Goal: Task Accomplishment & Management: Manage account settings

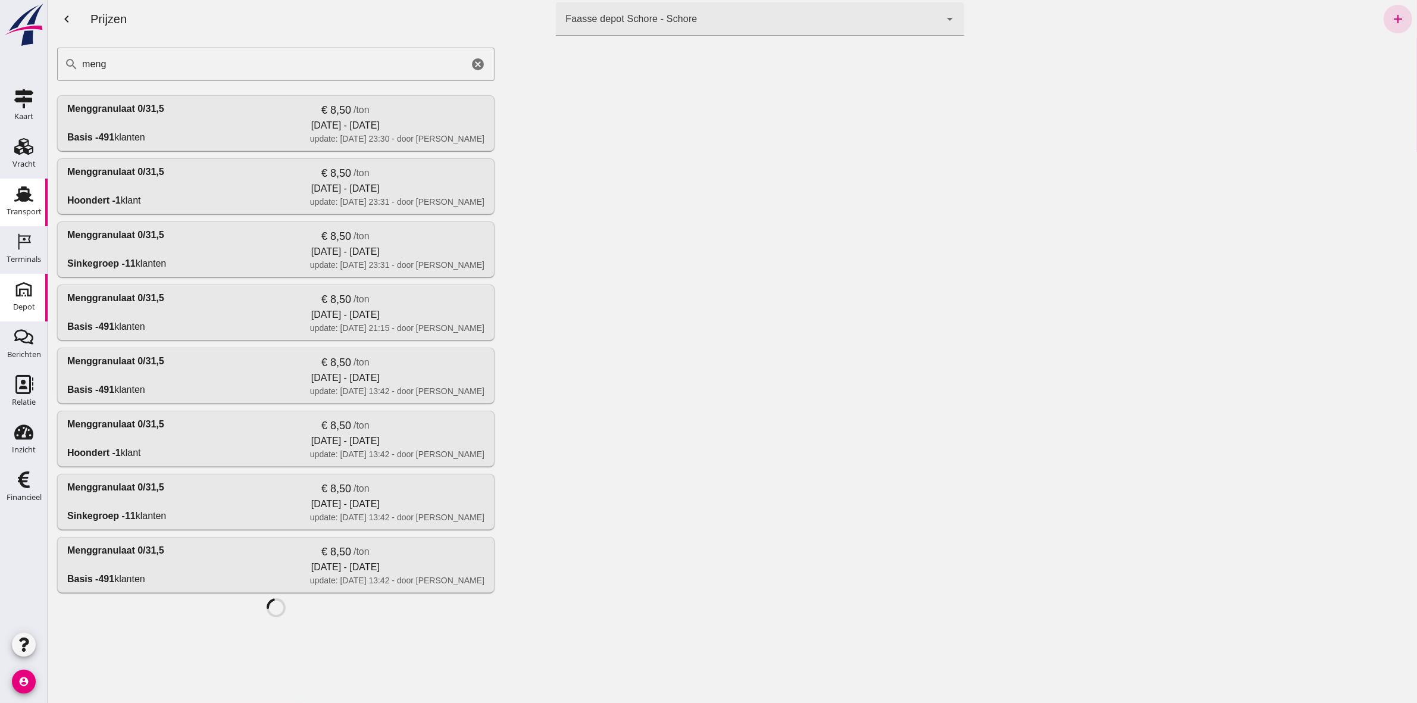
click at [15, 209] on div "Transport" at bounding box center [24, 212] width 35 height 8
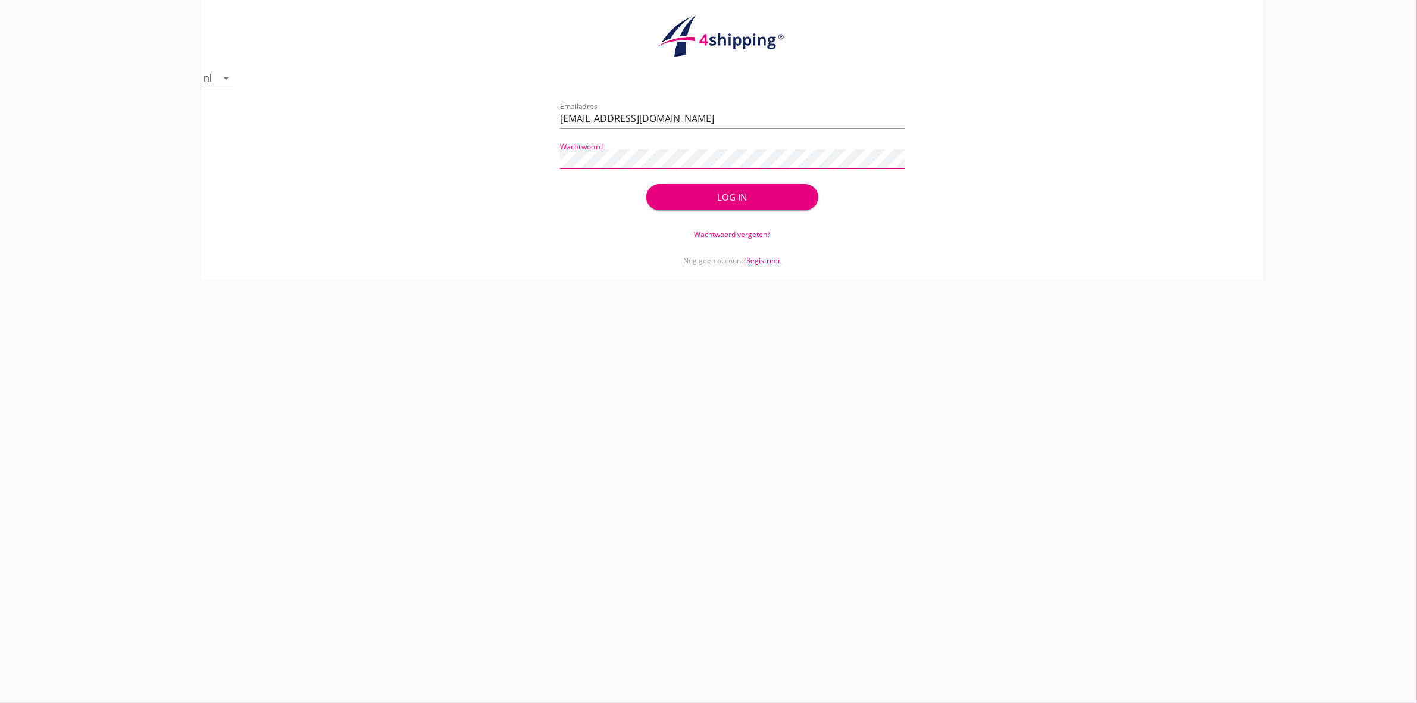
click at [738, 201] on div "Log in" at bounding box center [732, 197] width 134 height 14
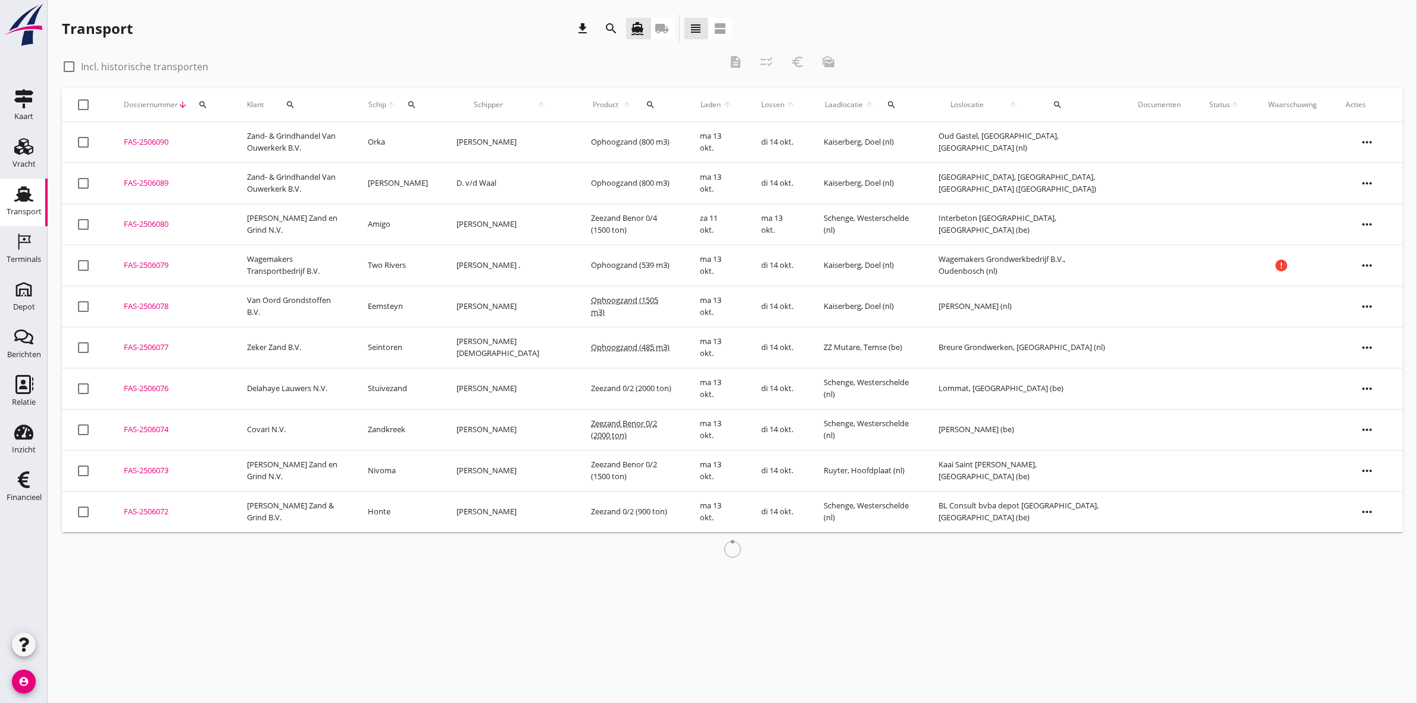
click at [210, 99] on button "search" at bounding box center [202, 104] width 21 height 21
click at [221, 133] on input "Zoeken op dossiernummer..." at bounding box center [259, 139] width 124 height 19
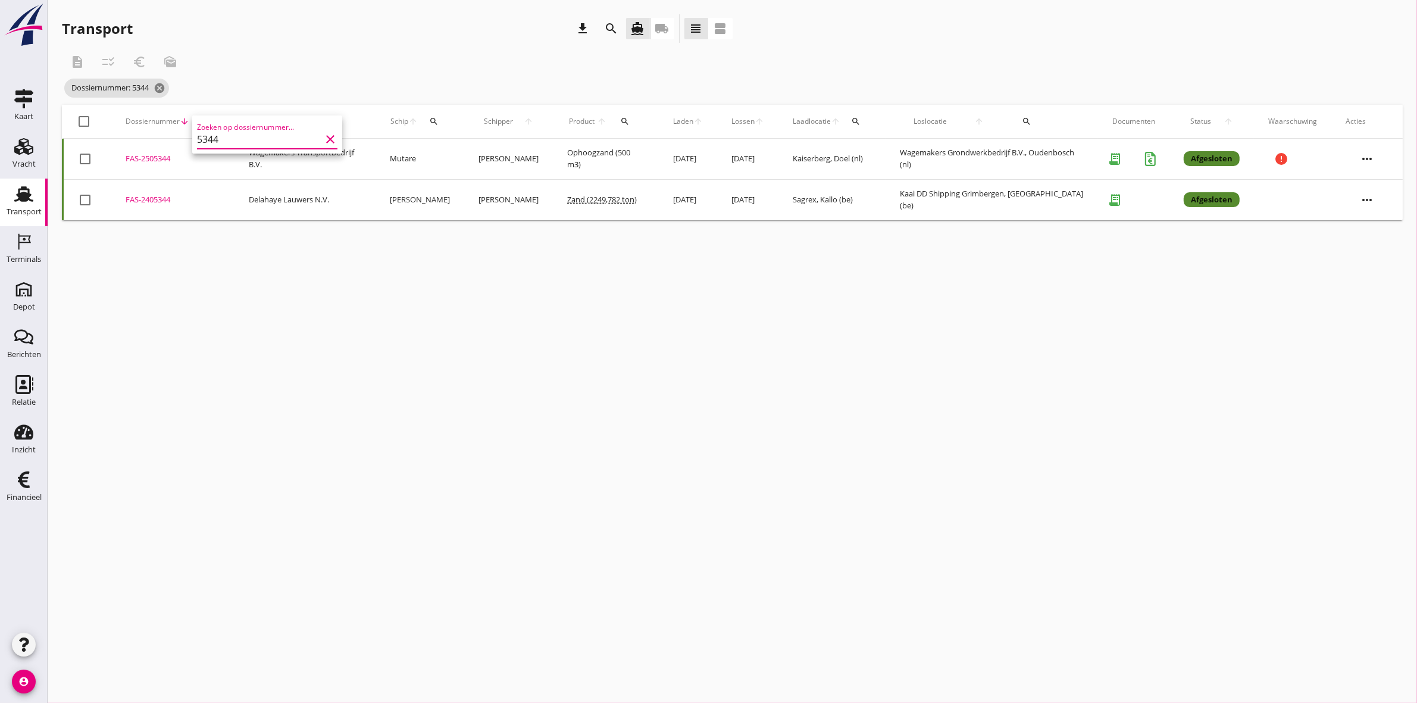
type input "5344"
click at [1377, 158] on icon "more_horiz" at bounding box center [1366, 158] width 33 height 33
click at [155, 158] on div "FAS-2505344" at bounding box center [173, 159] width 95 height 12
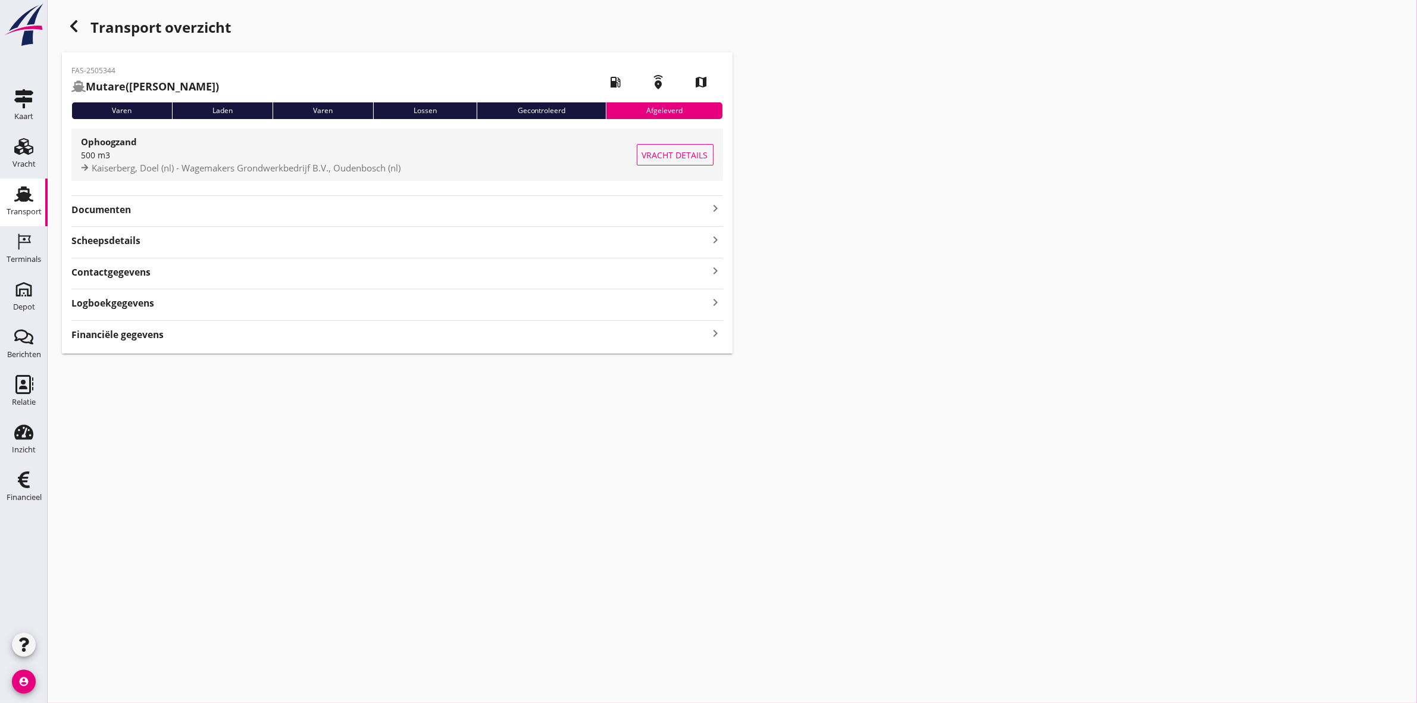
click at [135, 158] on div "500 m3" at bounding box center [359, 155] width 556 height 12
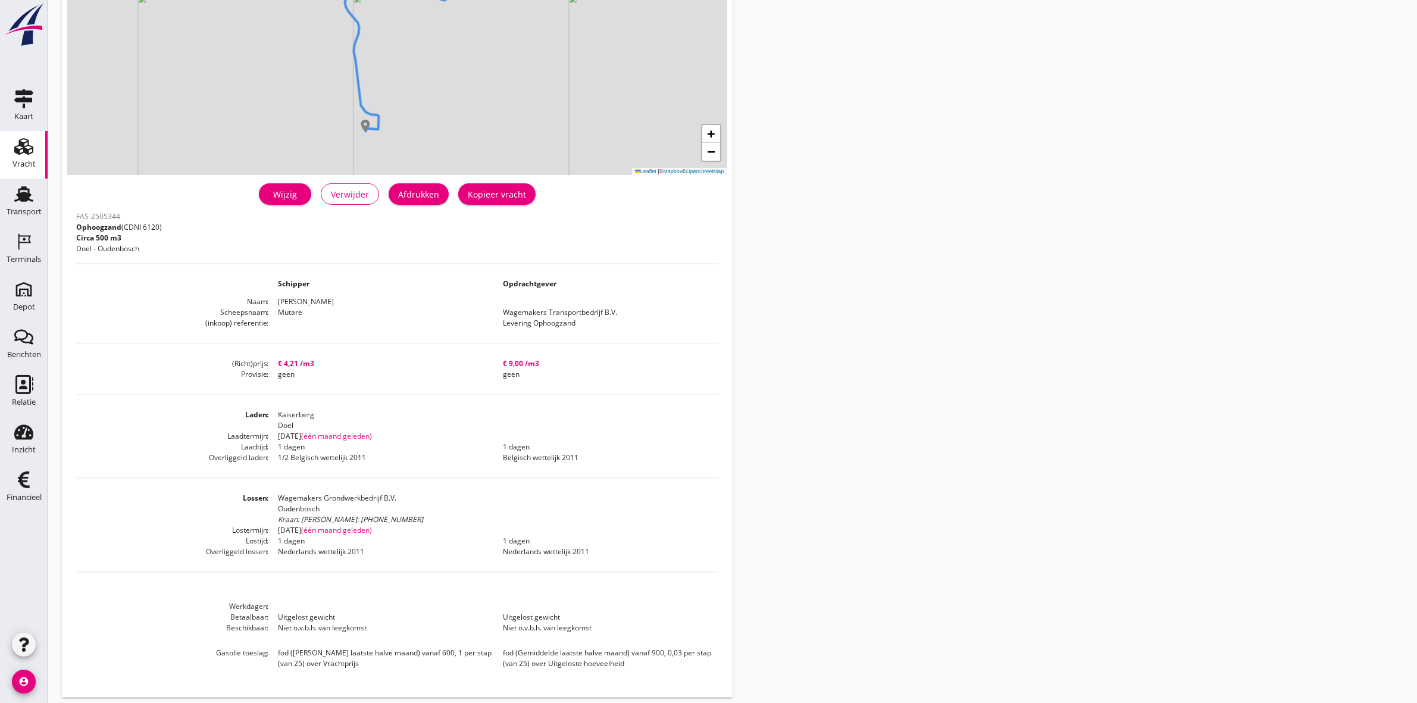
scroll to position [165, 0]
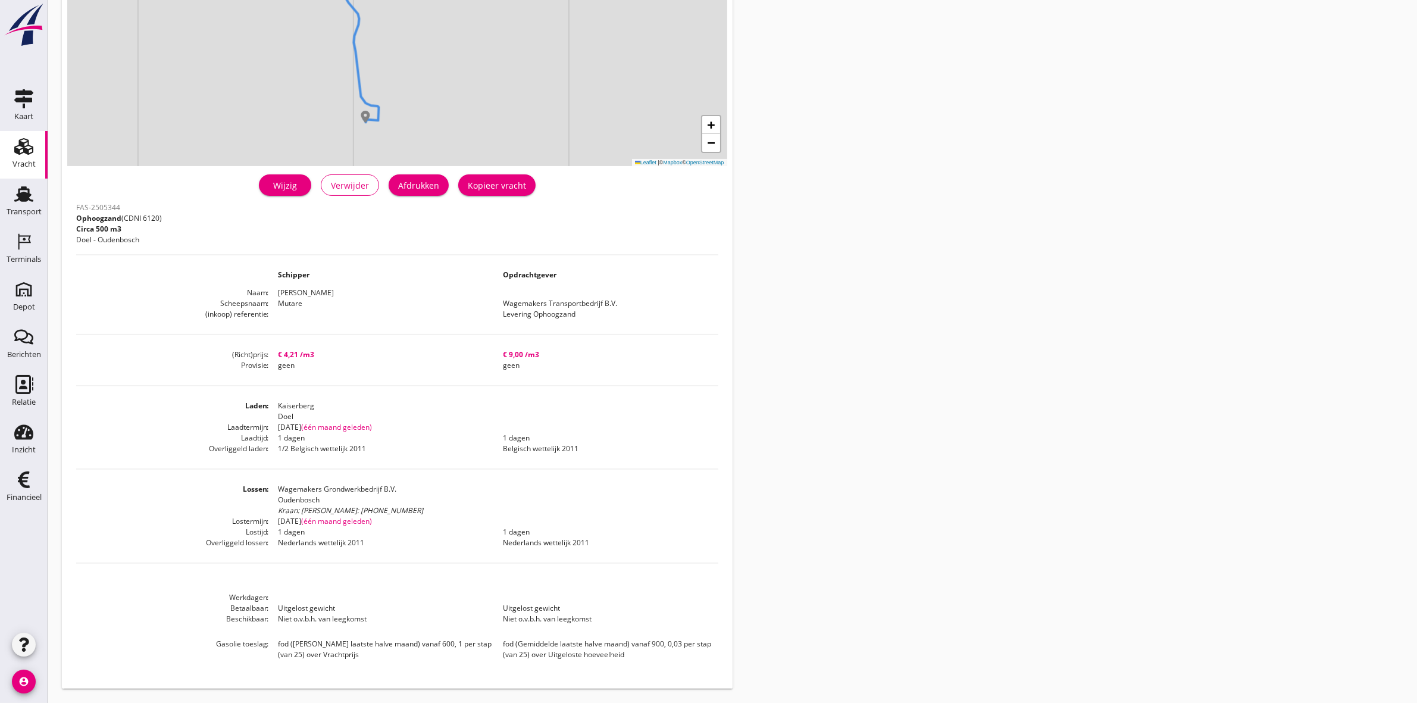
click at [274, 180] on div "Wijzig" at bounding box center [284, 185] width 33 height 12
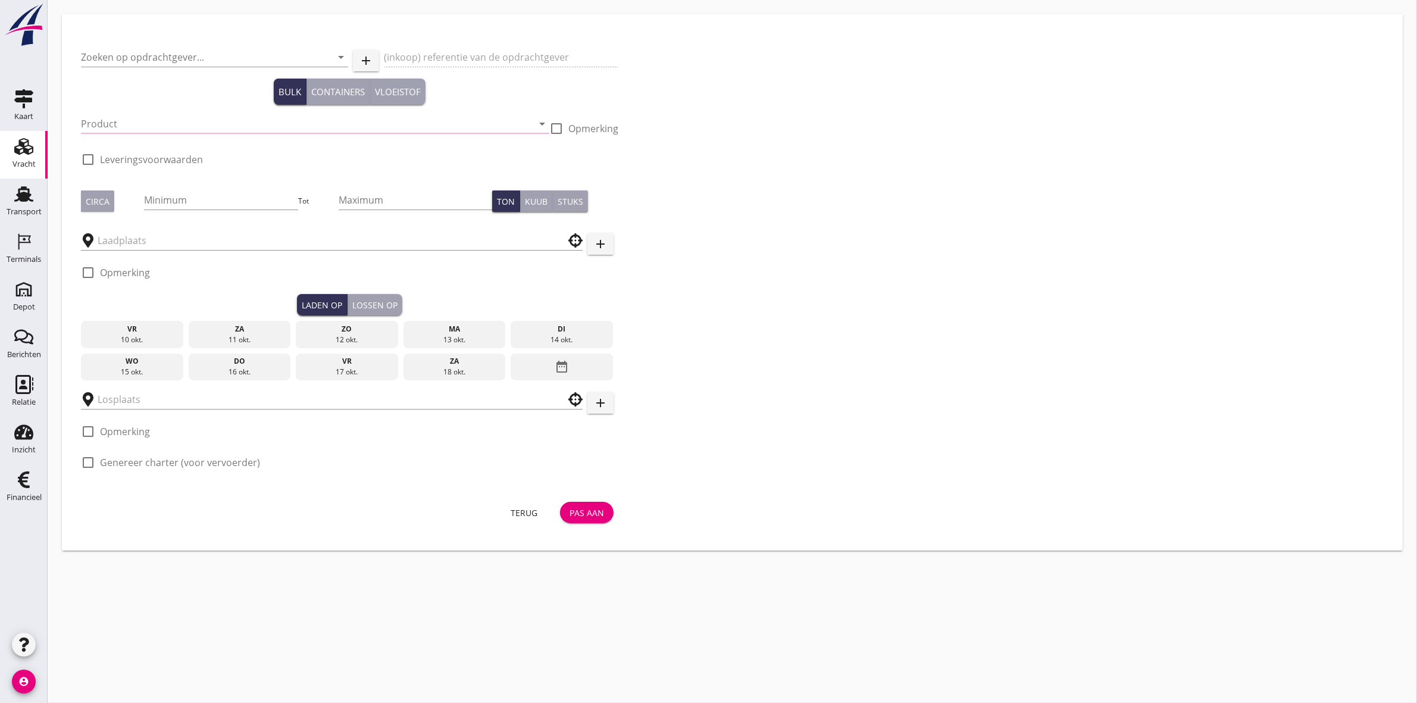
type input "Wagemakers Transportbedrijf B.V."
type input "Levering Ophoogzand"
type input "Ophoogzand (6120)"
type input "508"
checkbox input "true"
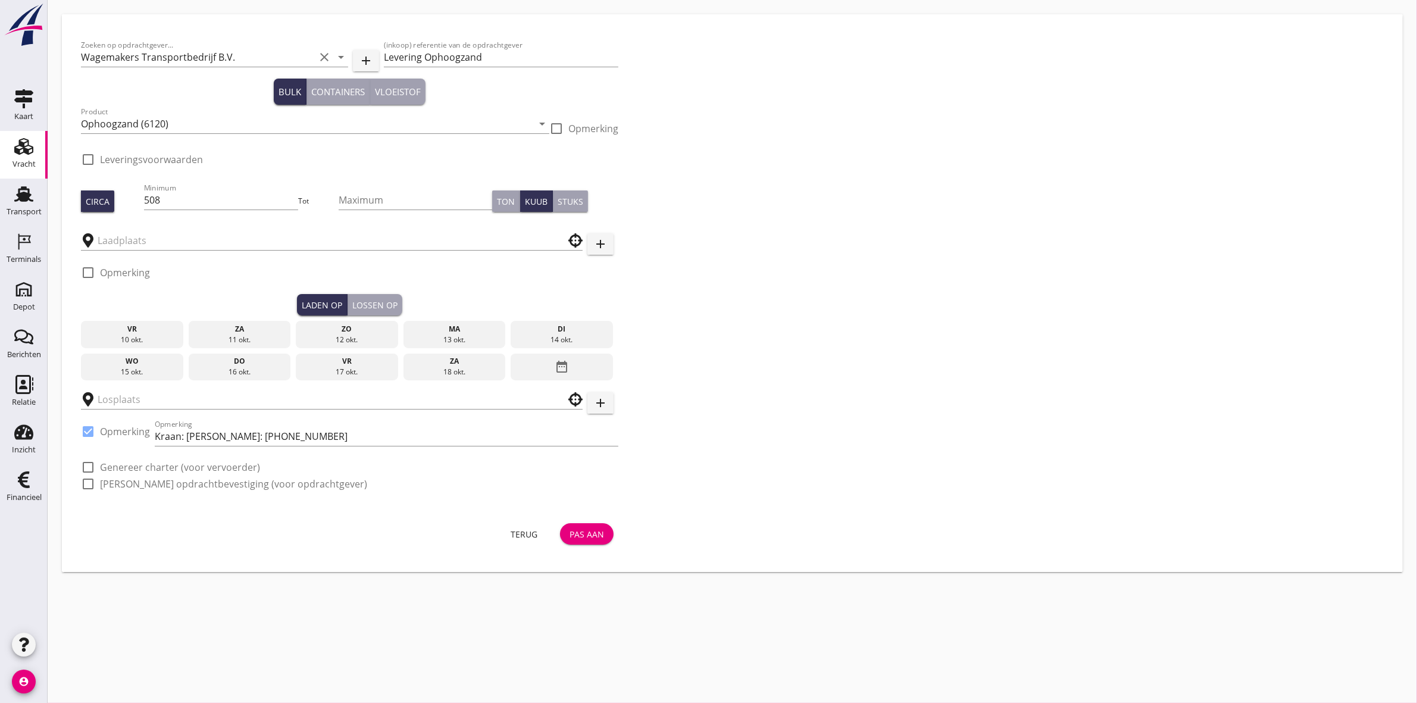
type input "Kaiserberg"
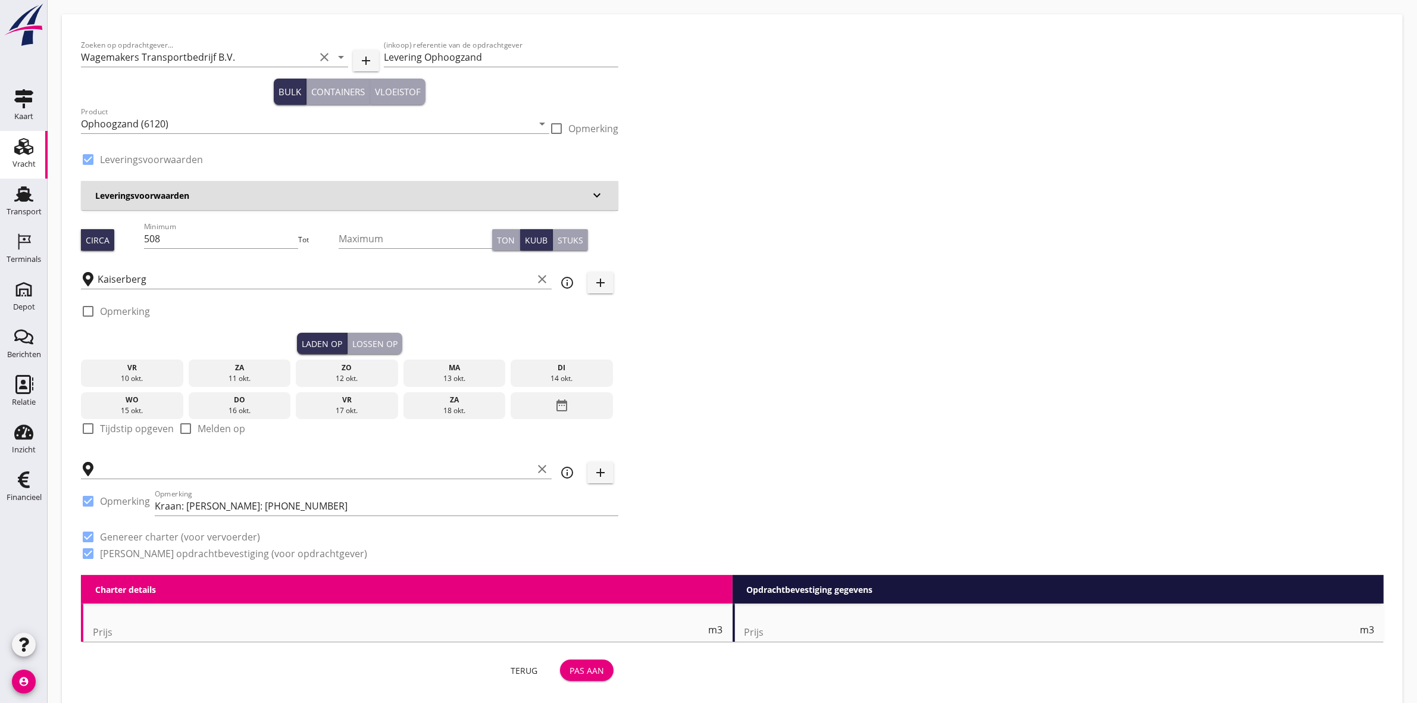
checkbox input "true"
type input "Wagemakers Grondwerkbedrijf B.V."
checkbox input "true"
type input "4.21"
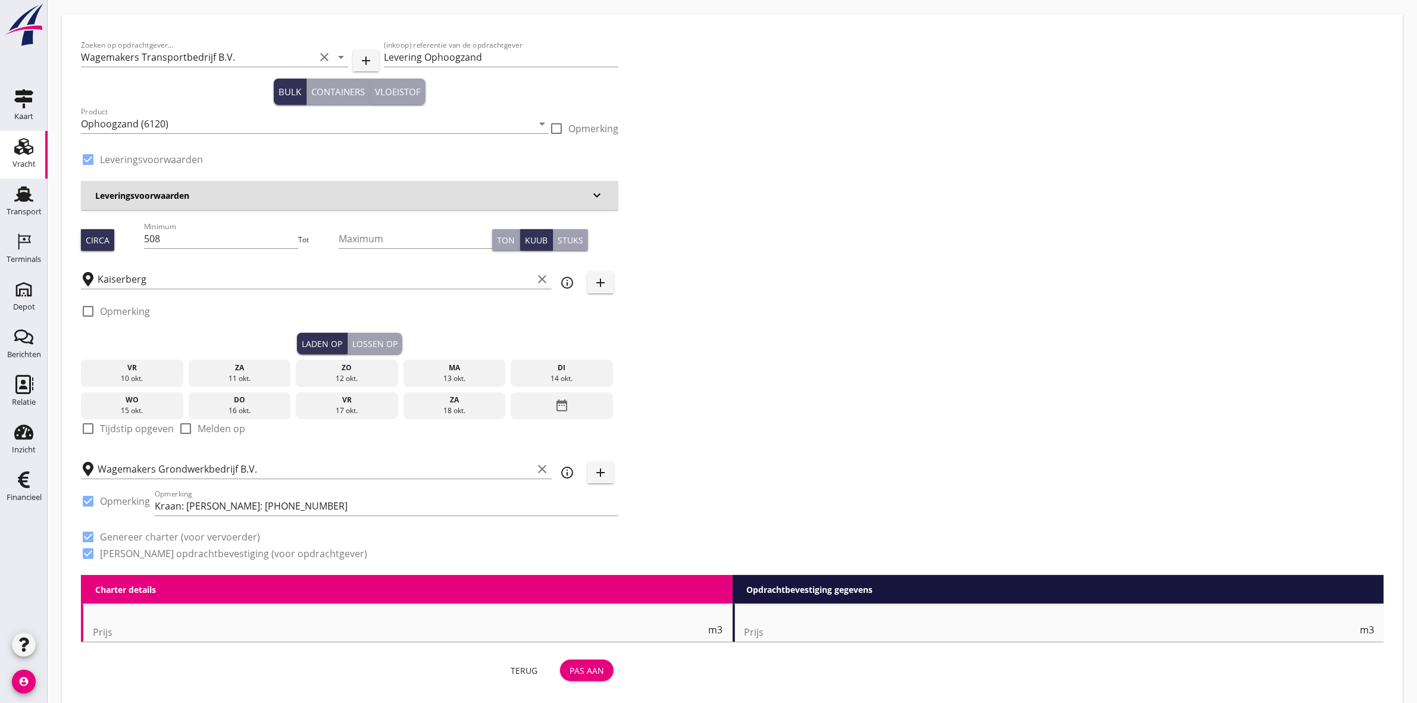
checkbox input "false"
radio input "false"
checkbox input "true"
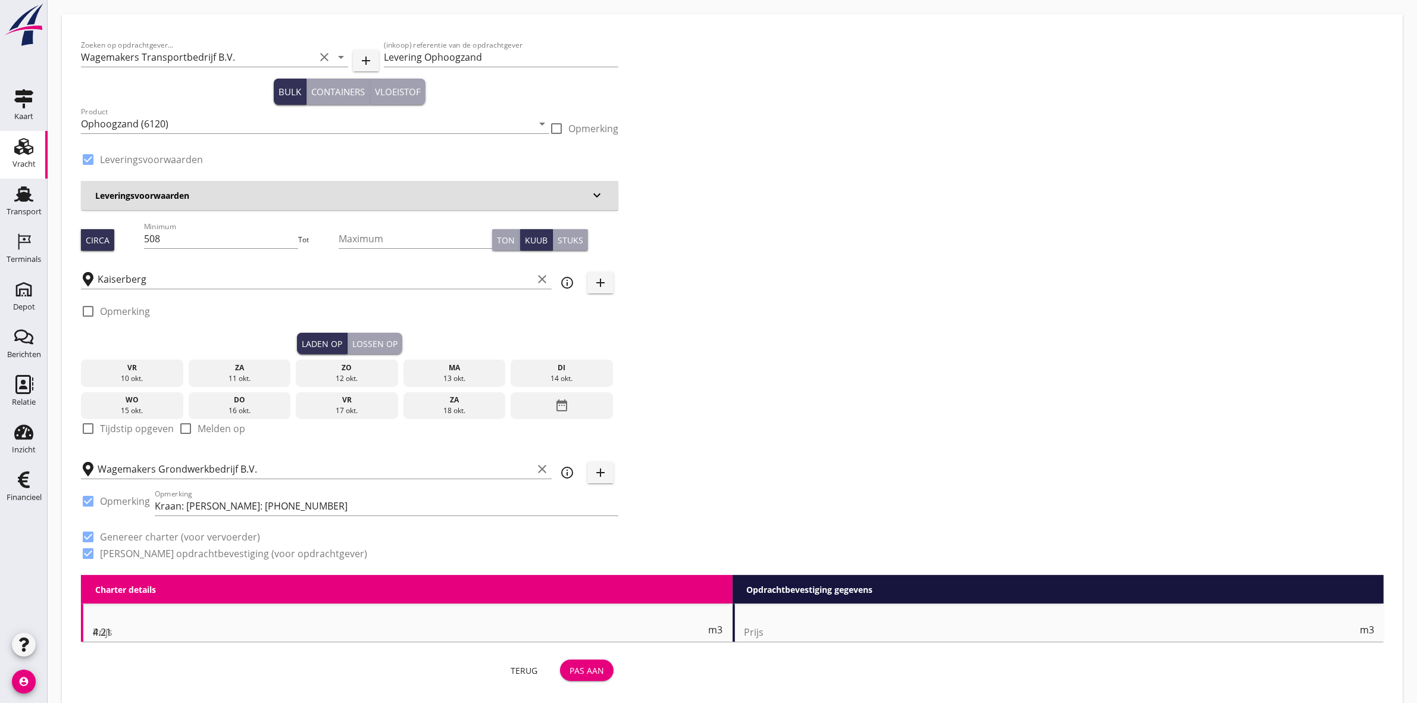
type input "1"
type input "9"
checkbox input "false"
radio input "false"
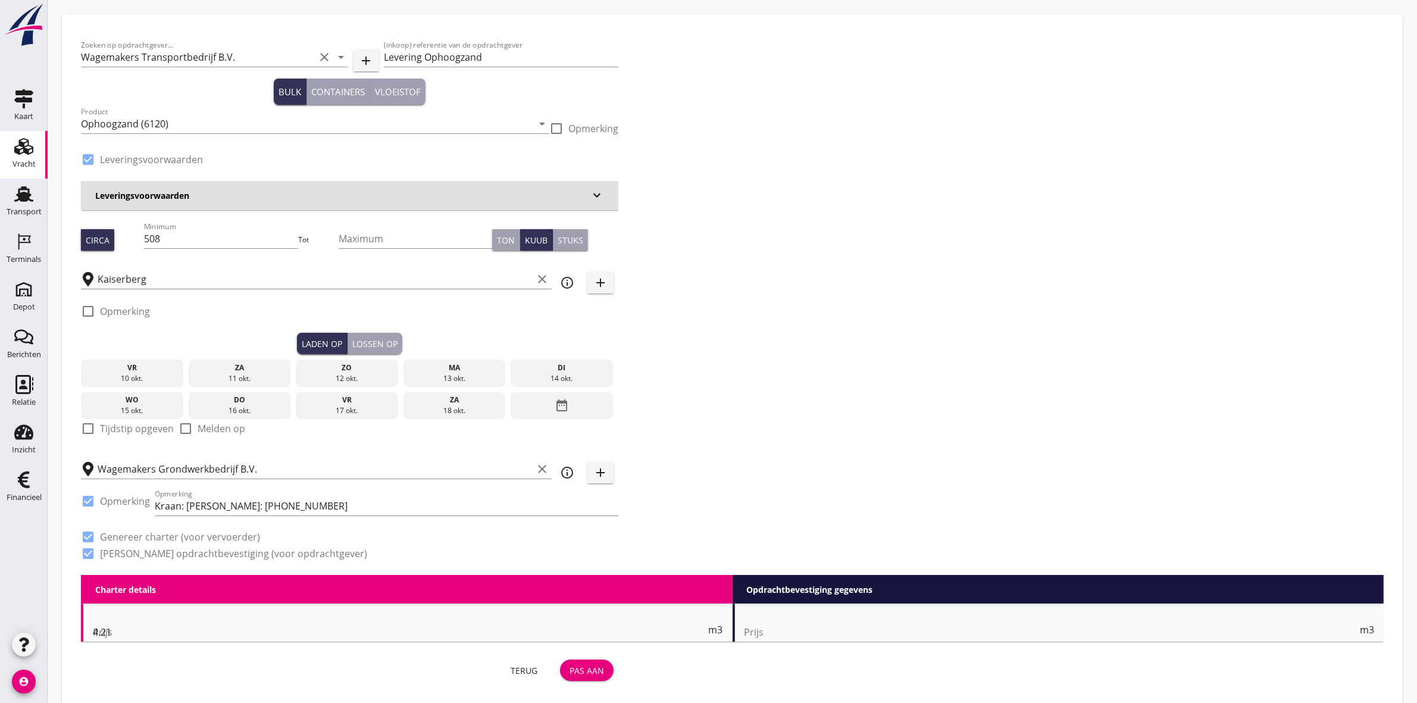
radio input "false"
checkbox input "true"
type input "1"
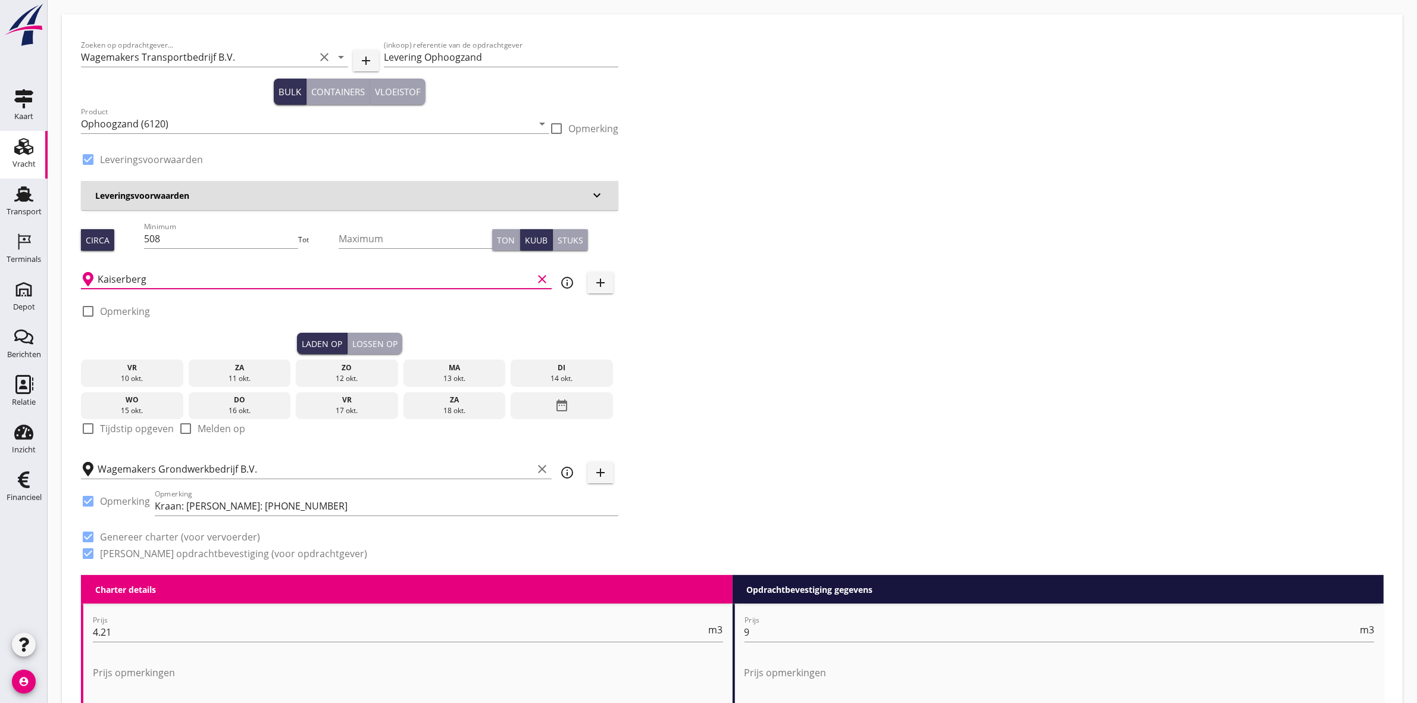
click at [120, 272] on input "Kaiserberg" at bounding box center [315, 279] width 435 height 19
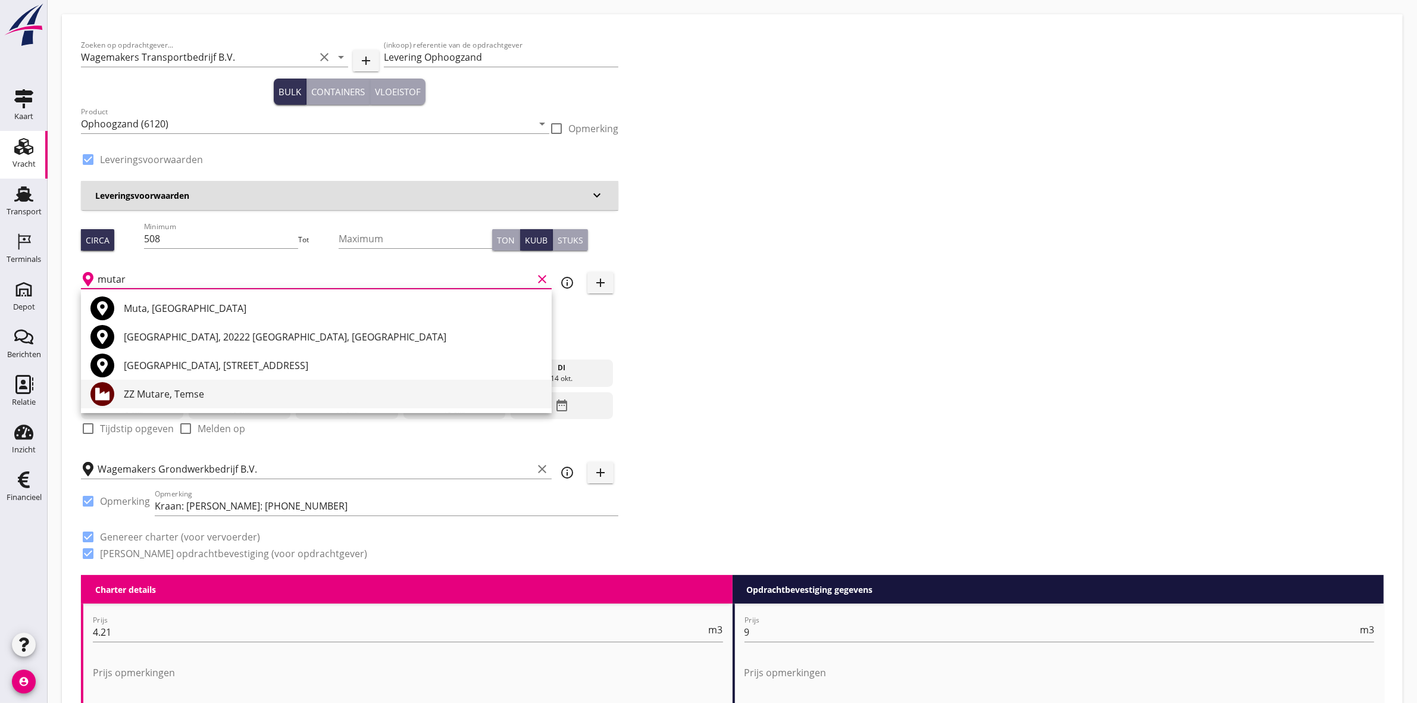
click at [164, 394] on div "ZZ Mutare, Temse" at bounding box center [333, 394] width 418 height 14
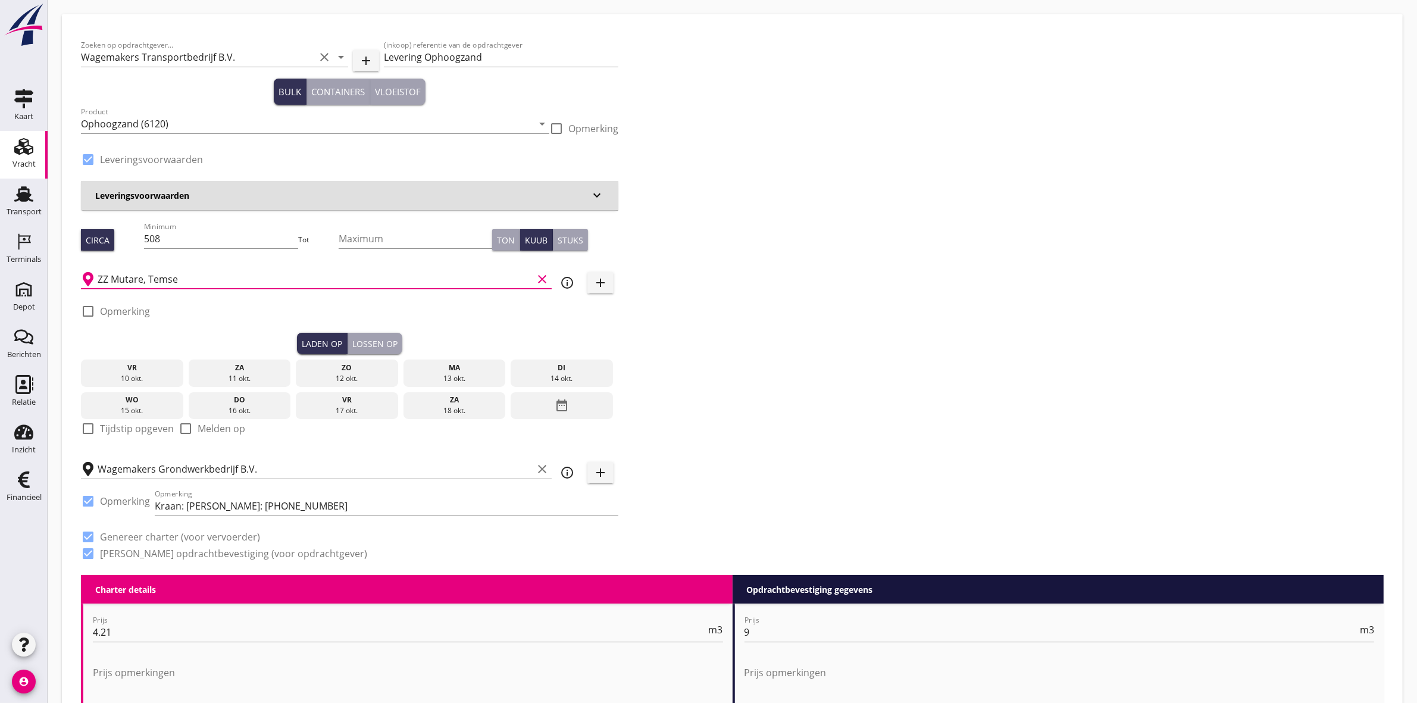
type input "ZZ Mutare, Temse"
click at [869, 314] on div "Zoeken op opdrachtgever... Wagemakers Transportbedrijf B.V. clear arrow_drop_do…" at bounding box center [732, 303] width 1312 height 541
click at [608, 194] on div "Leveringsvoorwaarden keyboard_arrow_down" at bounding box center [349, 195] width 537 height 29
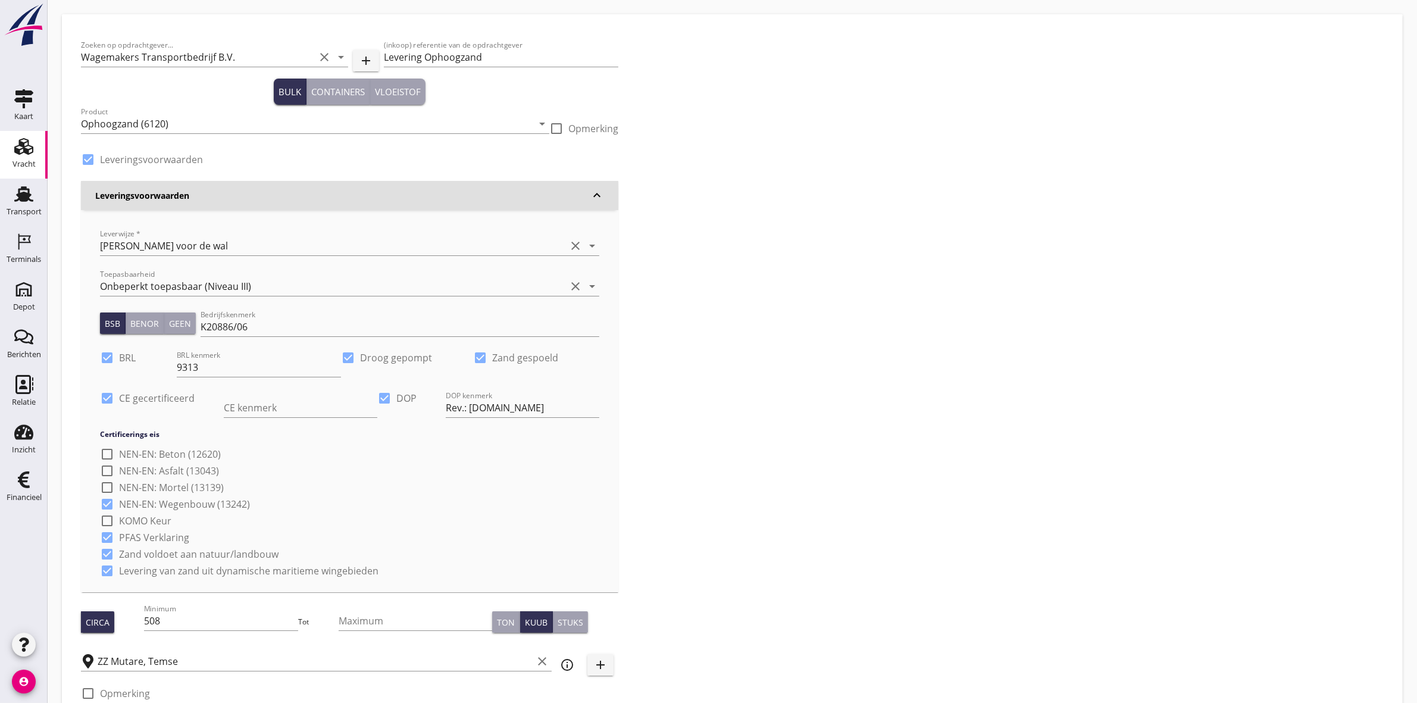
click at [532, 353] on label "Zand gespoeld" at bounding box center [525, 358] width 66 height 12
checkbox input "false"
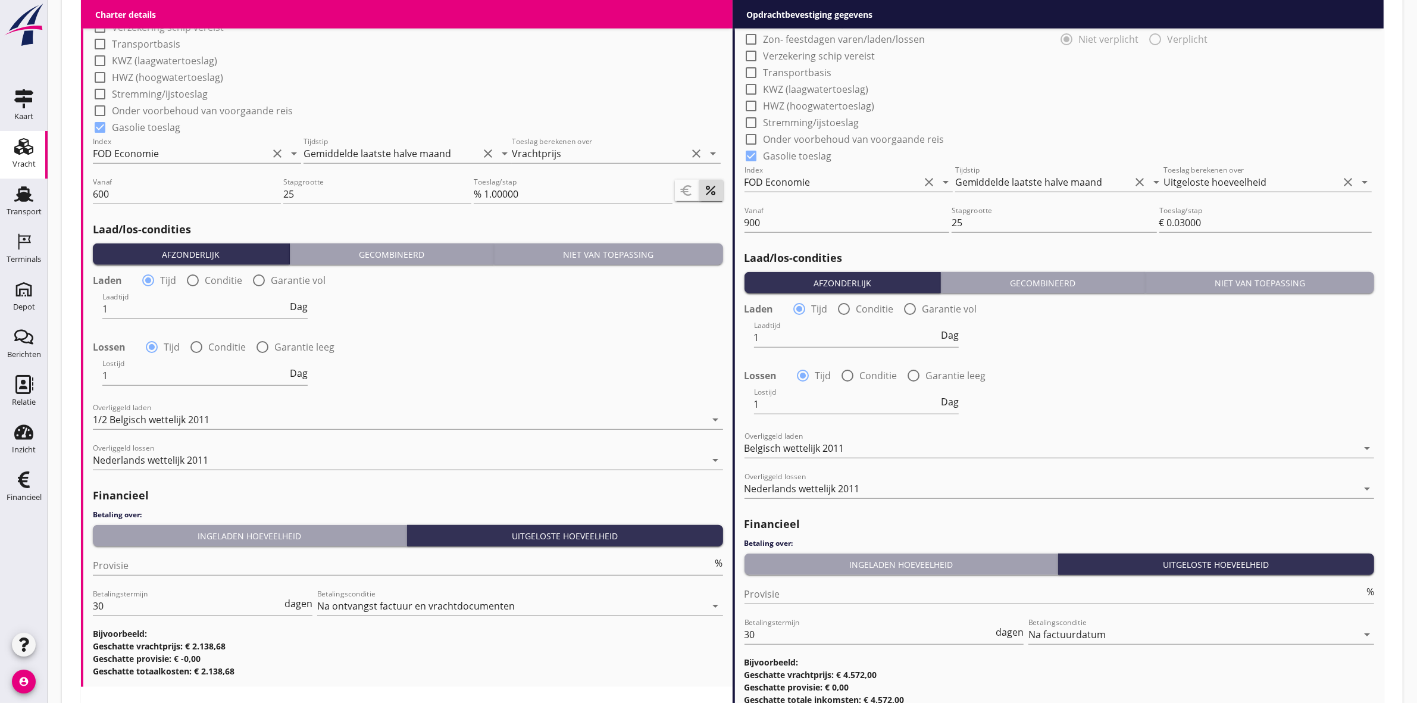
scroll to position [1548, 0]
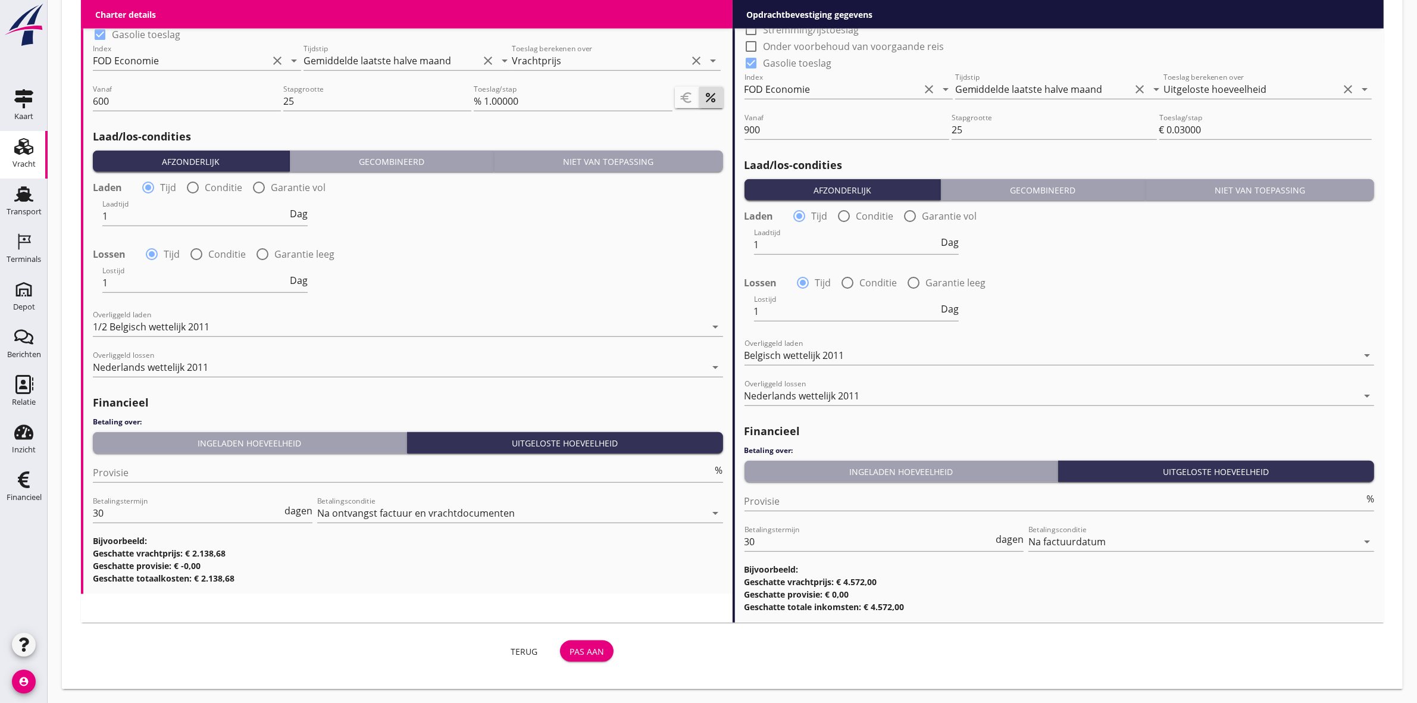
click at [591, 650] on div "Pas aan" at bounding box center [586, 651] width 35 height 12
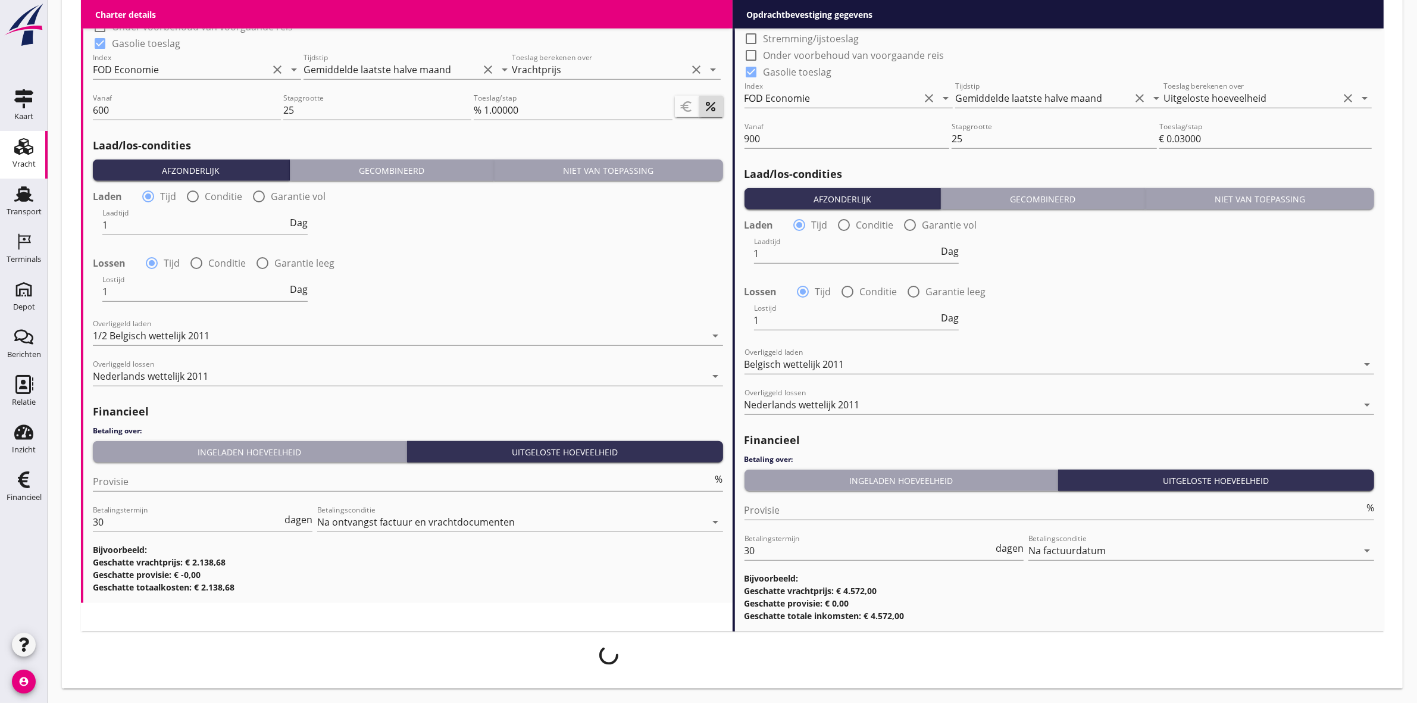
scroll to position [1538, 0]
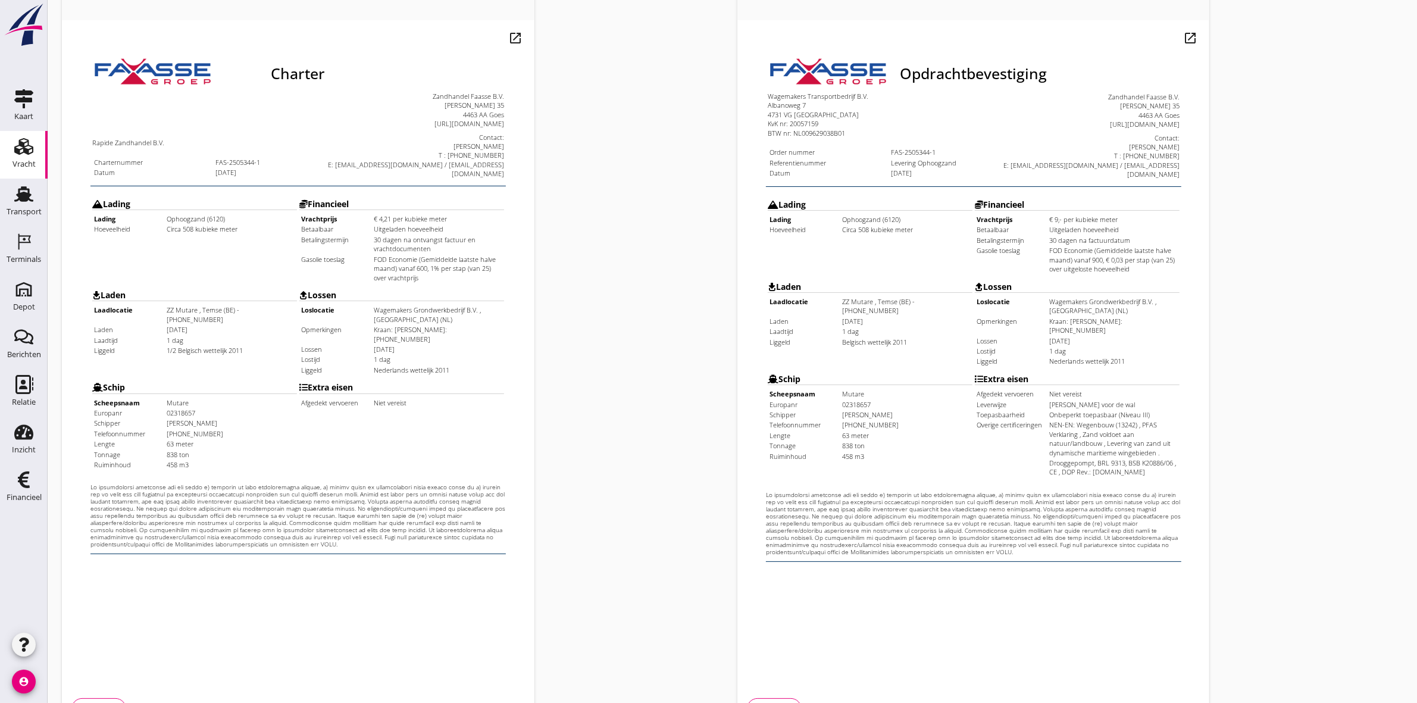
scroll to position [177, 0]
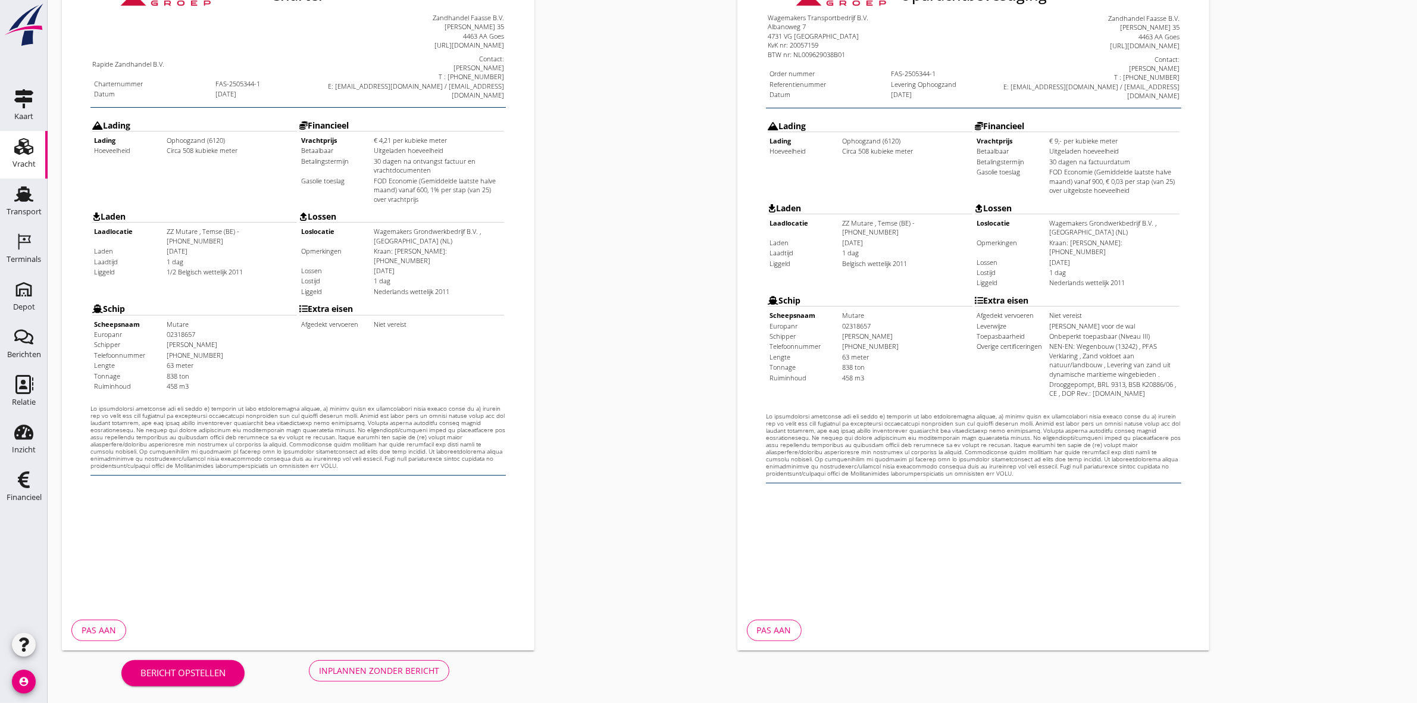
click at [400, 671] on div "Inplannen zonder bericht" at bounding box center [379, 670] width 120 height 12
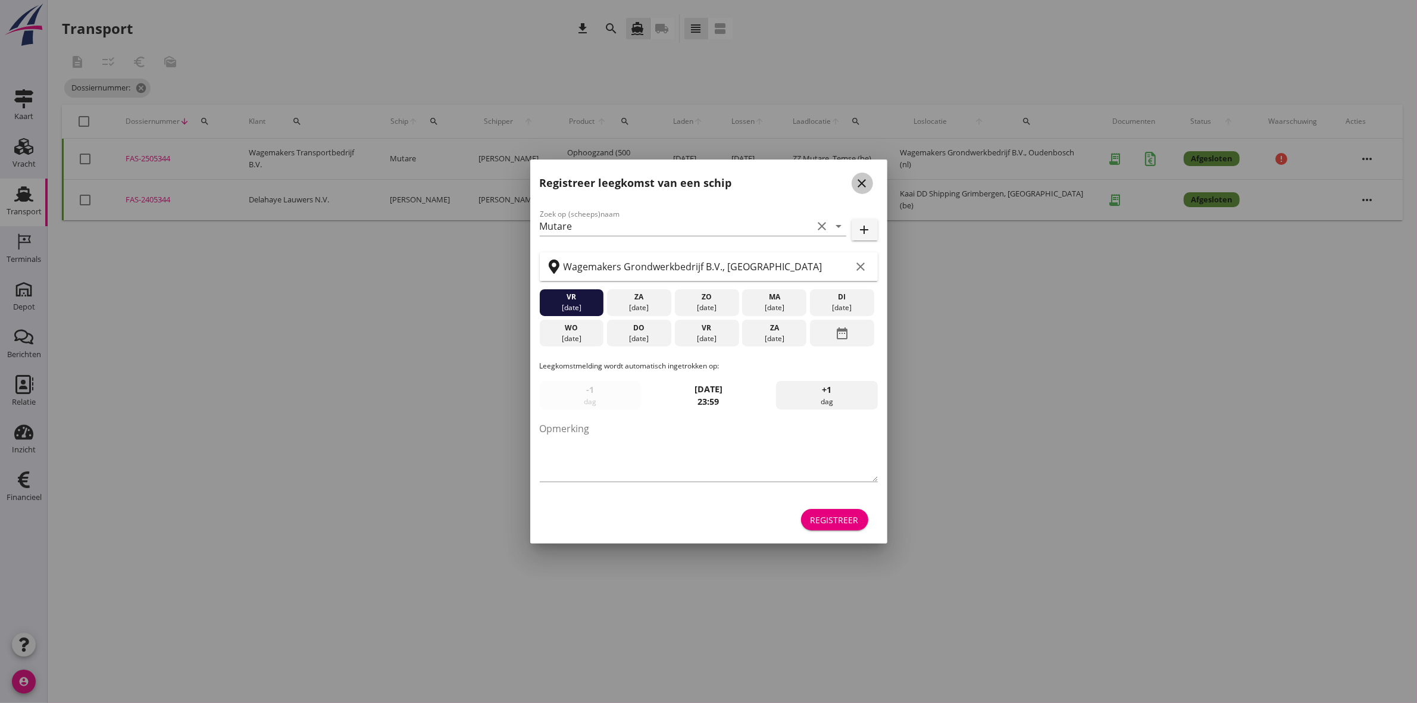
click at [862, 185] on icon "close" at bounding box center [862, 183] width 14 height 14
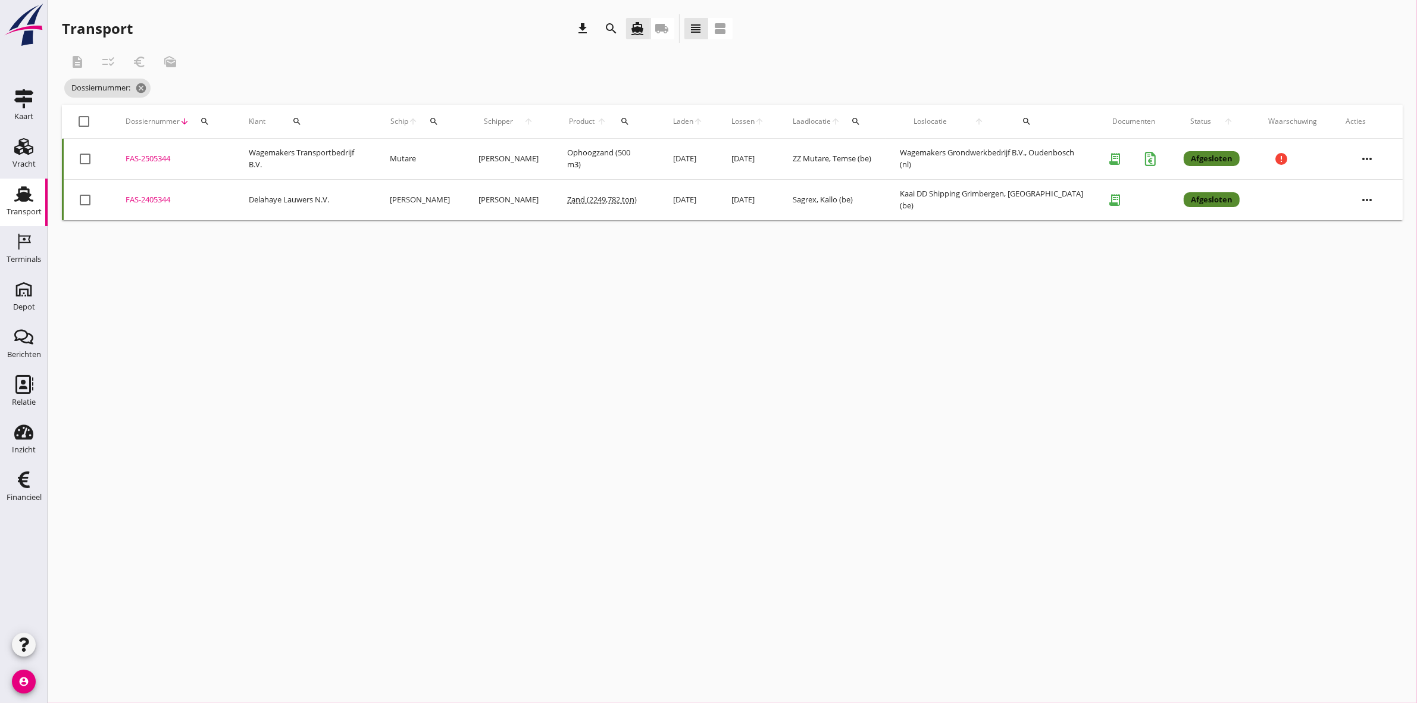
click at [209, 114] on button "search" at bounding box center [204, 121] width 21 height 21
click at [231, 152] on input "Zoeken op dossiernummer..." at bounding box center [260, 155] width 124 height 19
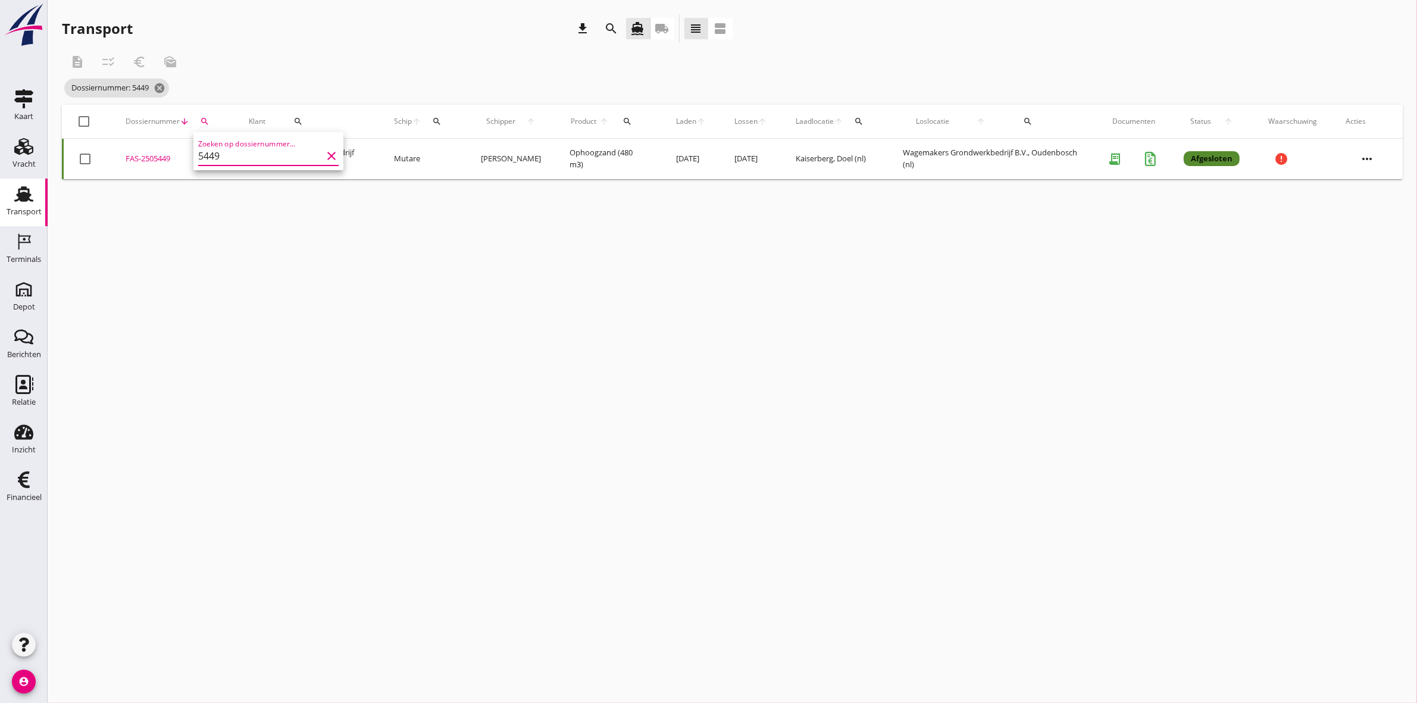
type input "5449"
click at [162, 153] on div "FAS-2505449" at bounding box center [173, 159] width 95 height 12
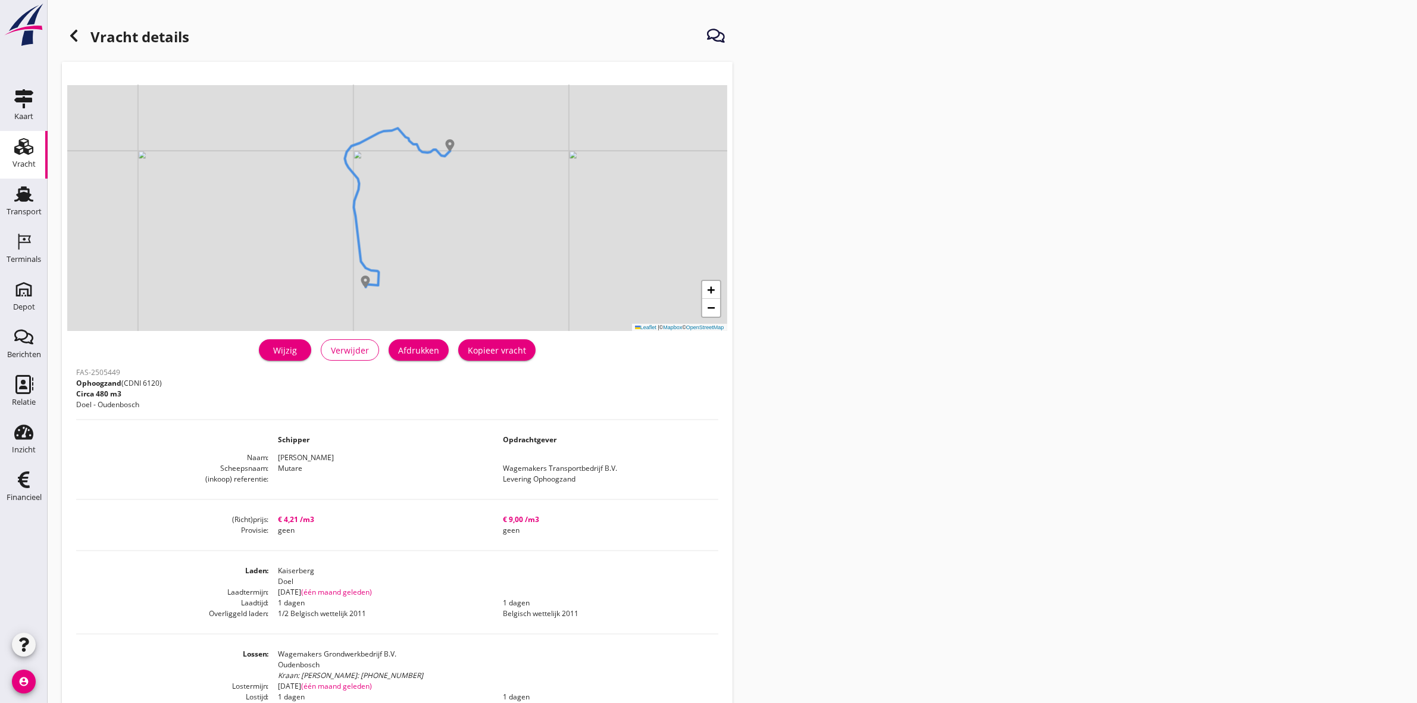
click at [280, 356] on div "Wijzig" at bounding box center [284, 350] width 33 height 12
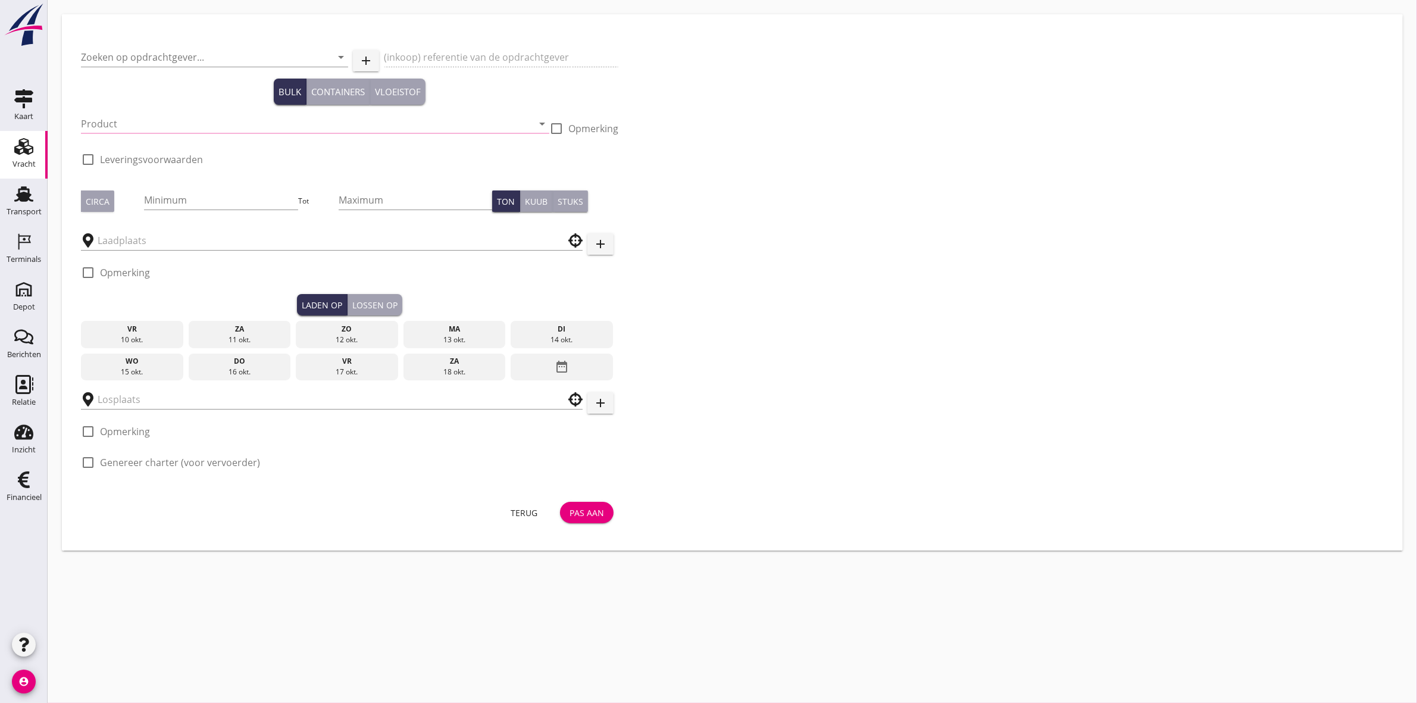
type input "Wagemakers Transportbedrijf B.V."
type input "Levering Ophoogzand"
type input "Ophoogzand (6120)"
type input "485"
checkbox input "true"
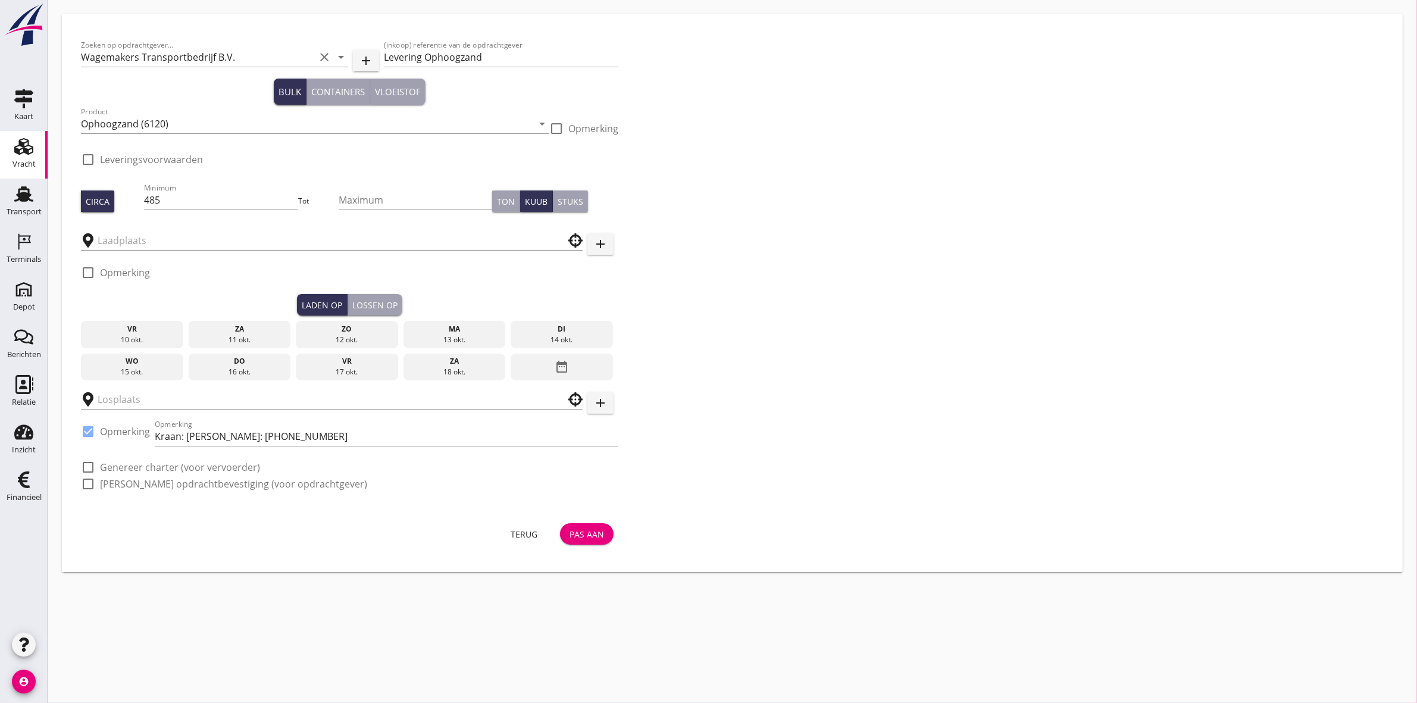
checkbox input "true"
type input "Kaiserberg"
type input "Wagemakers Grondwerkbedrijf B.V."
checkbox input "true"
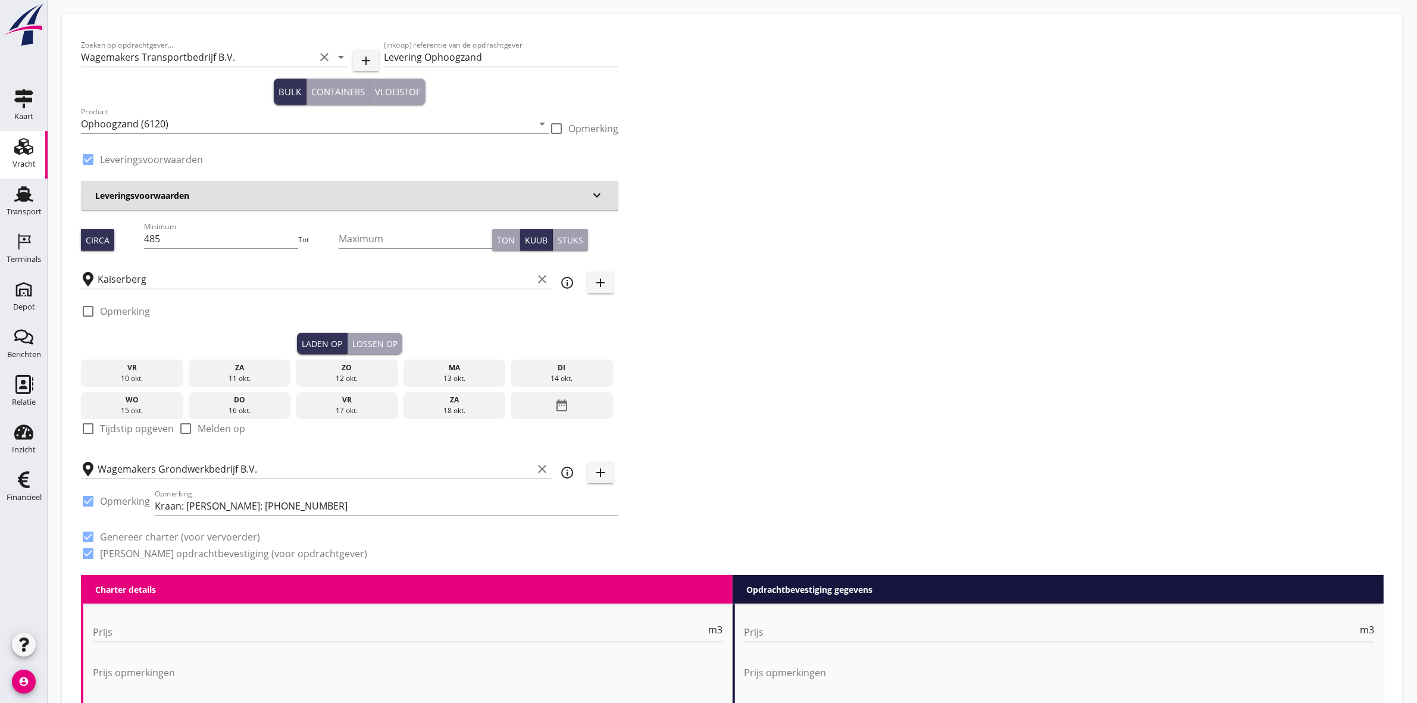
type input "4.21"
checkbox input "false"
radio input "false"
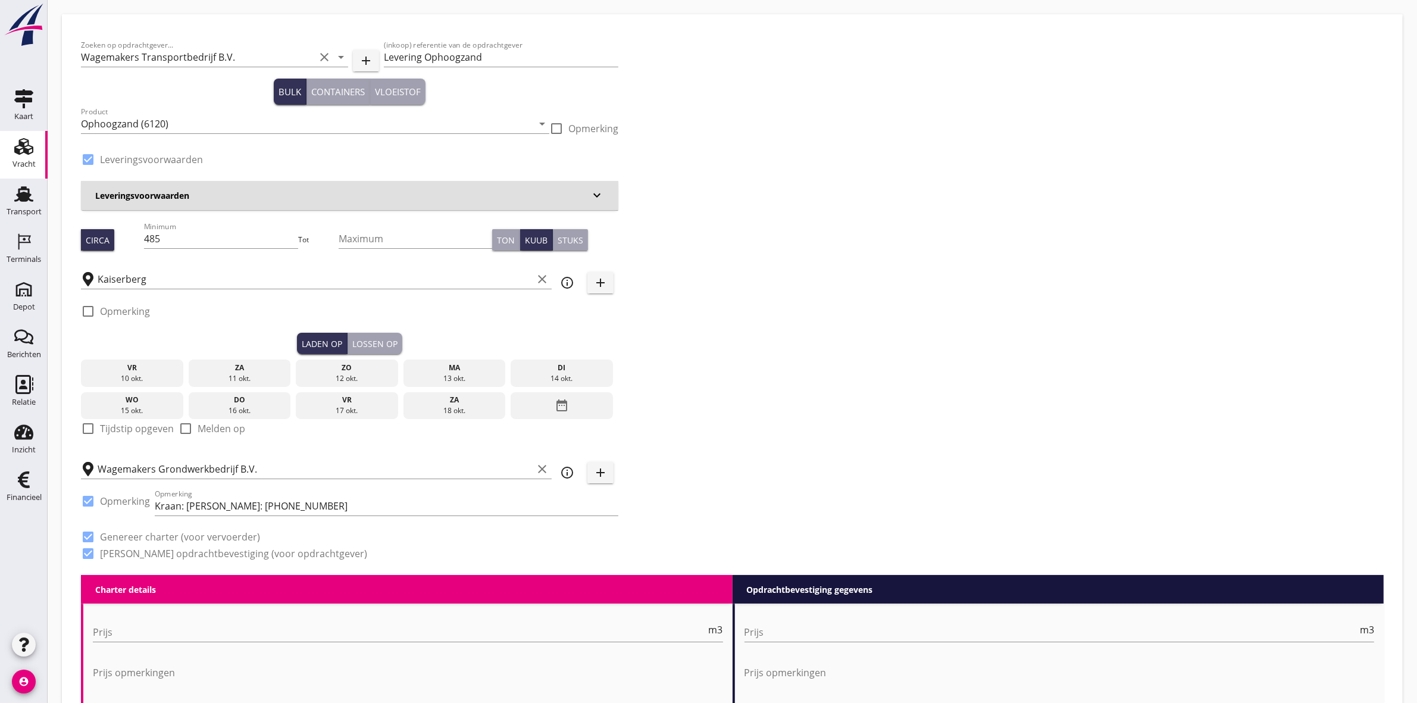
checkbox input "true"
type input "1"
type input "9"
checkbox input "false"
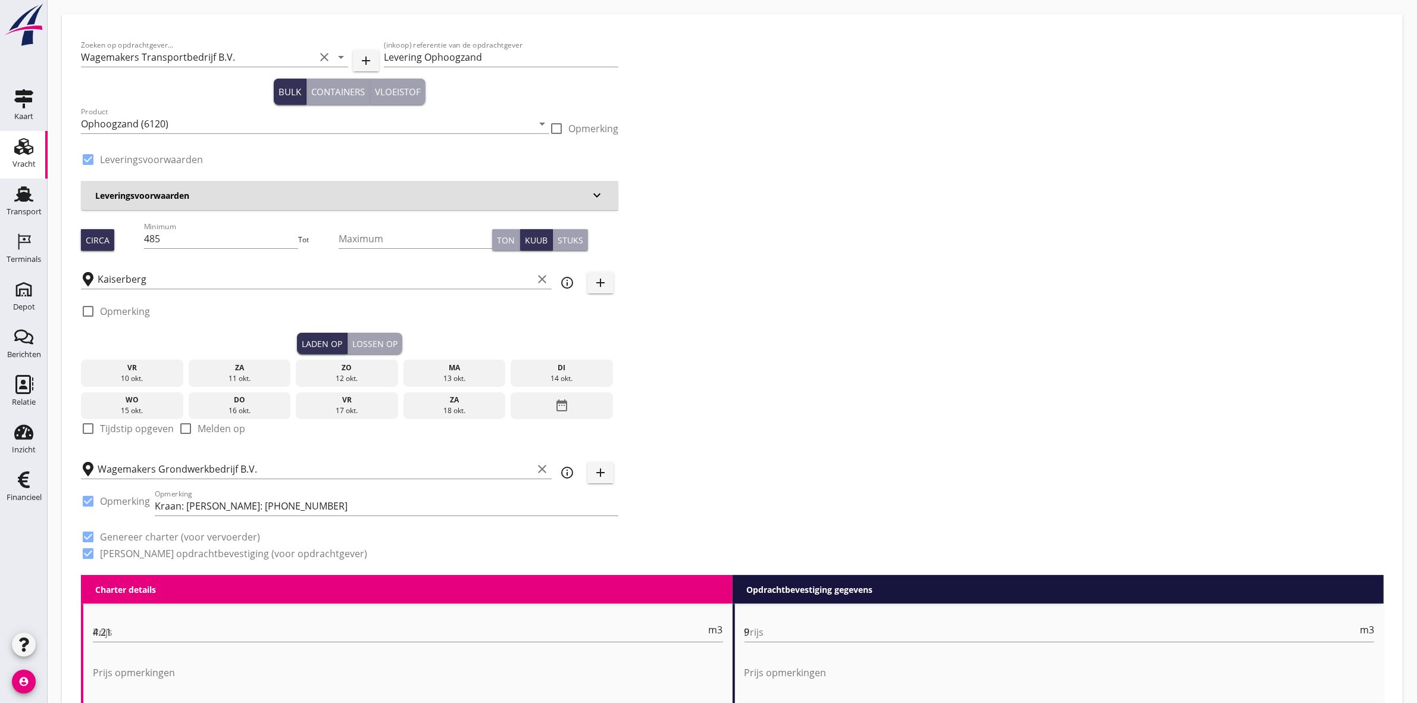
radio input "false"
checkbox input "true"
type input "1"
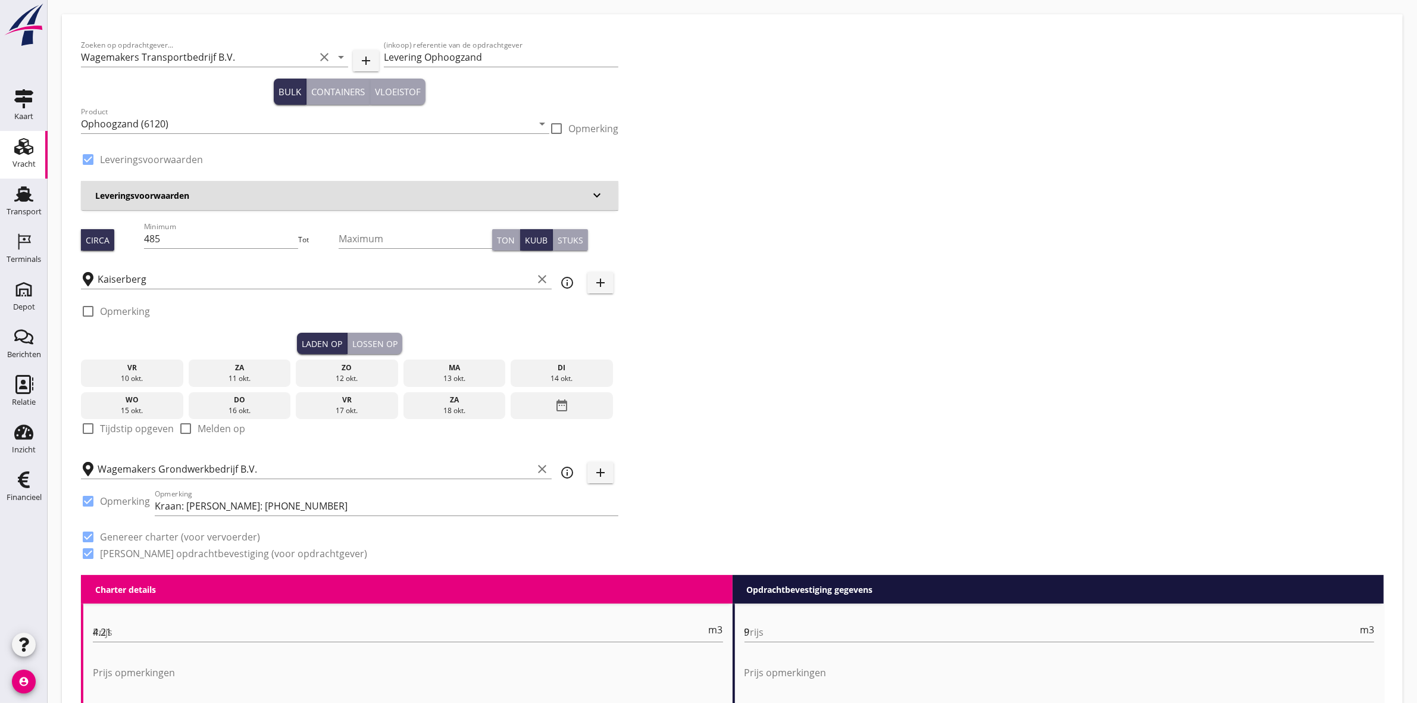
type input "1"
click at [462, 192] on h3 "Leveringsvoorwaarden" at bounding box center [342, 195] width 494 height 12
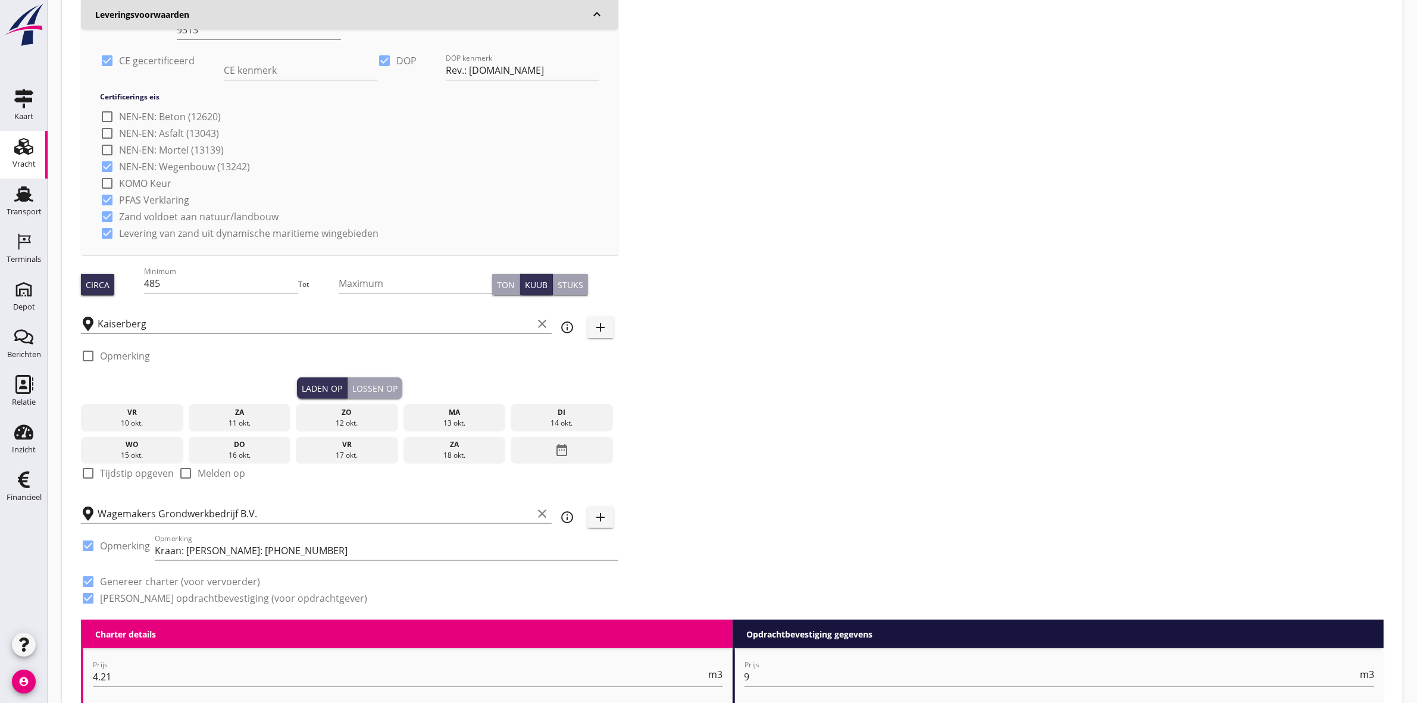
scroll to position [372, 0]
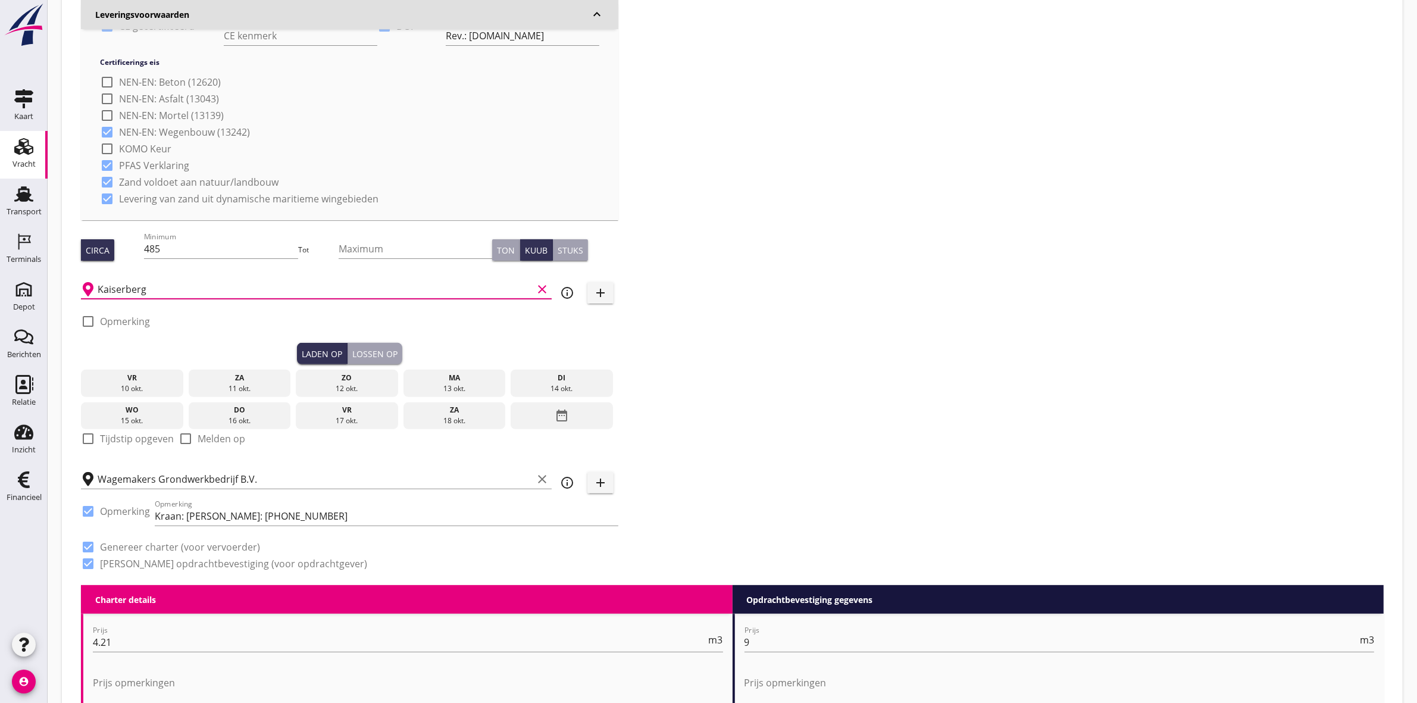
click at [145, 287] on input "Kaiserberg" at bounding box center [315, 289] width 435 height 19
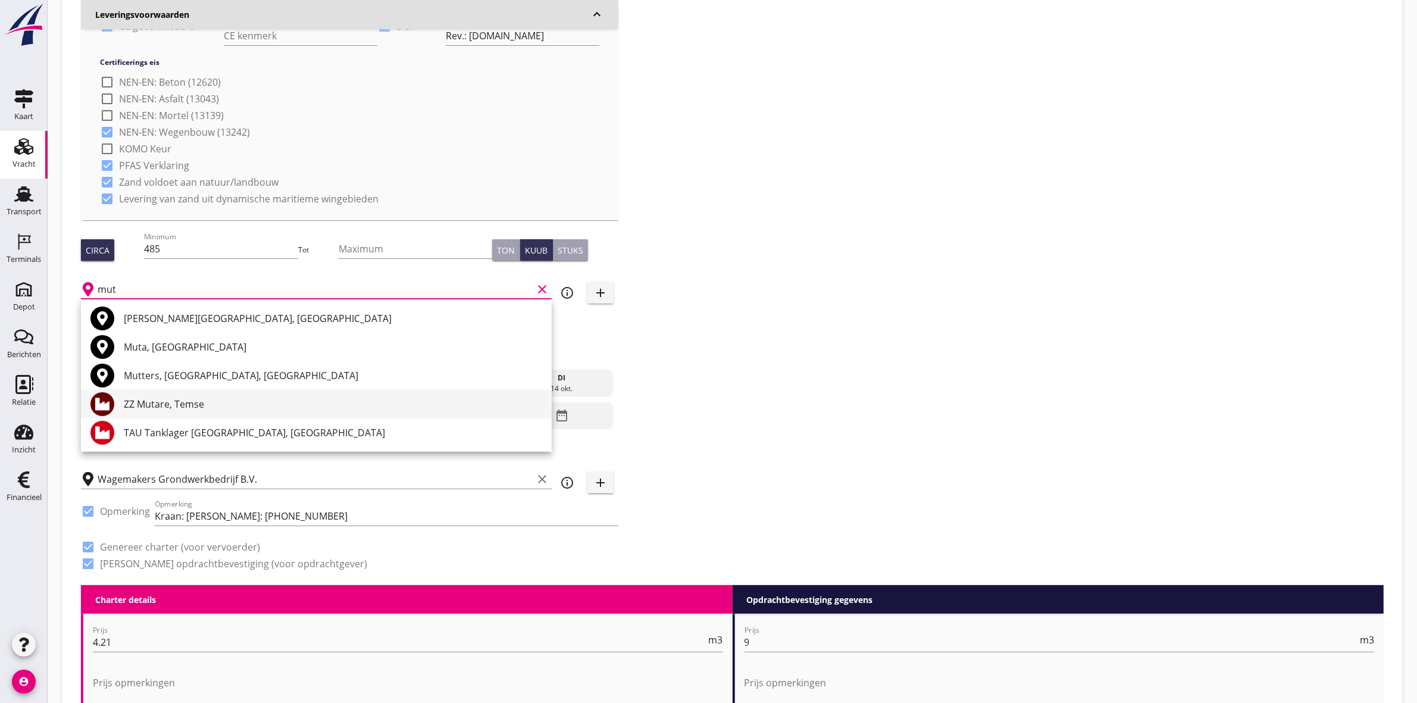
click at [221, 409] on div "ZZ Mutare, Temse" at bounding box center [333, 404] width 418 height 14
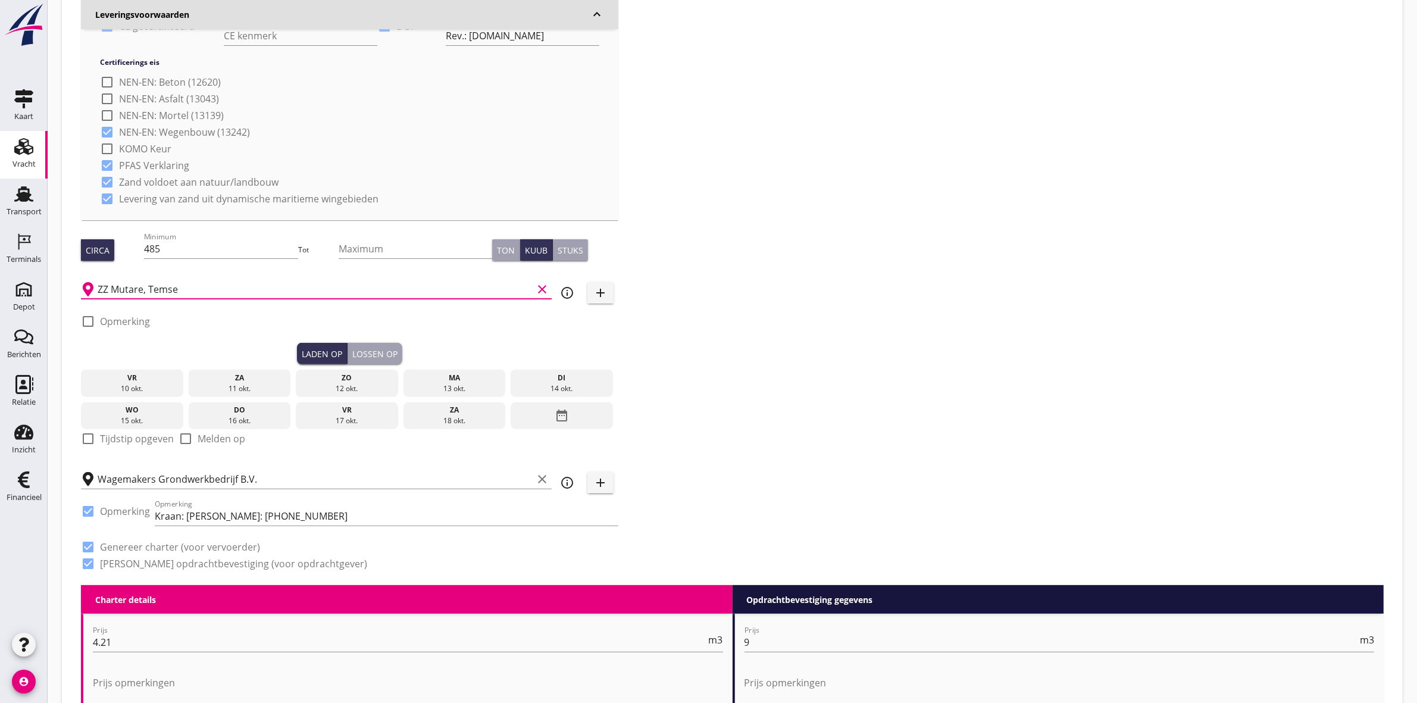
type input "ZZ Mutare, Temse"
click at [940, 233] on div "Zoeken op opdrachtgever... Wagemakers Transportbedrijf B.V. clear arrow_drop_do…" at bounding box center [732, 122] width 1312 height 923
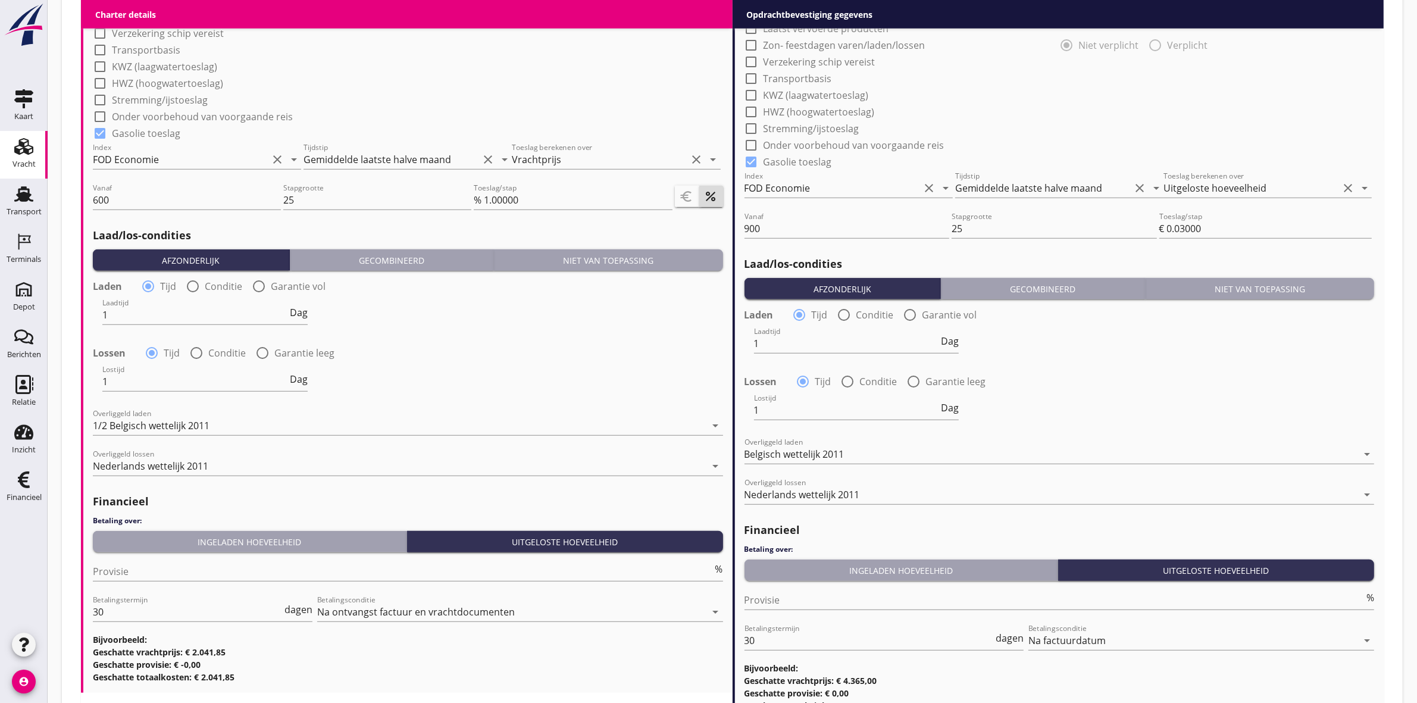
scroll to position [1548, 0]
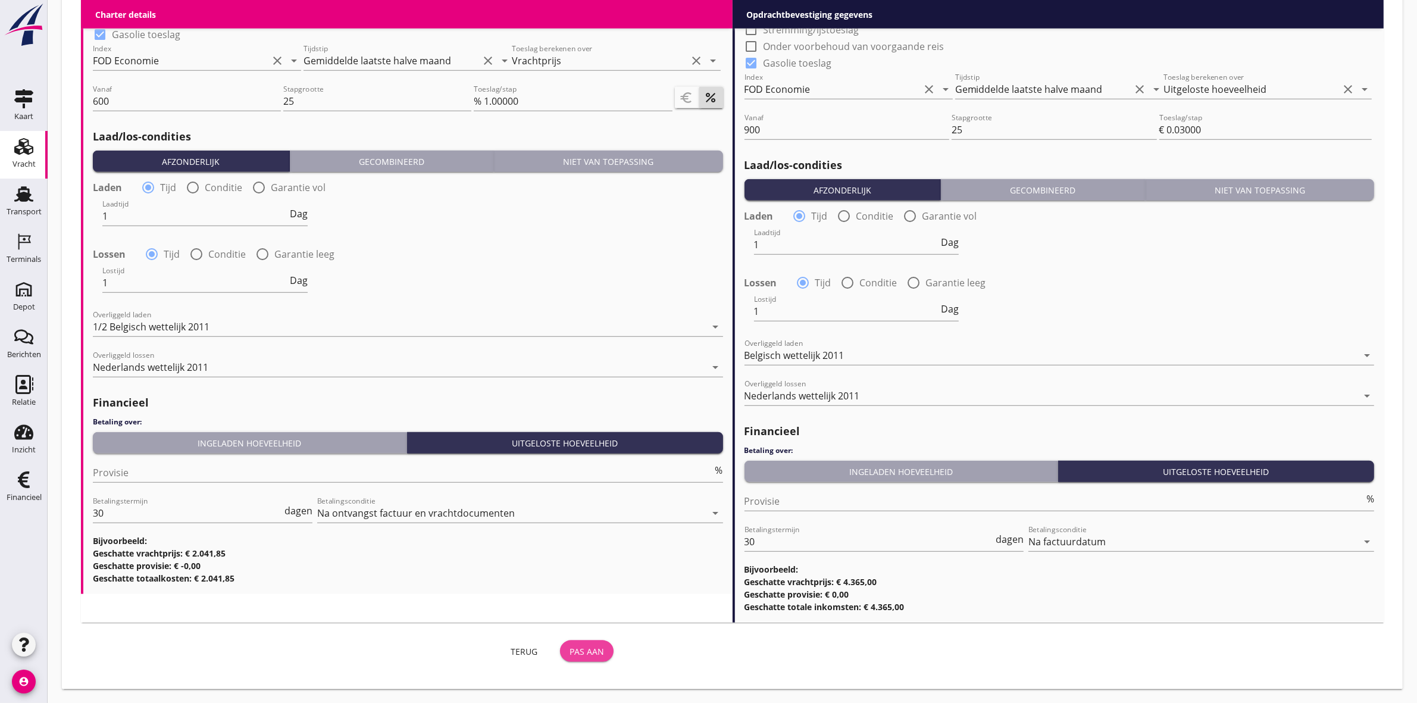
click at [590, 646] on div "Pas aan" at bounding box center [586, 651] width 35 height 12
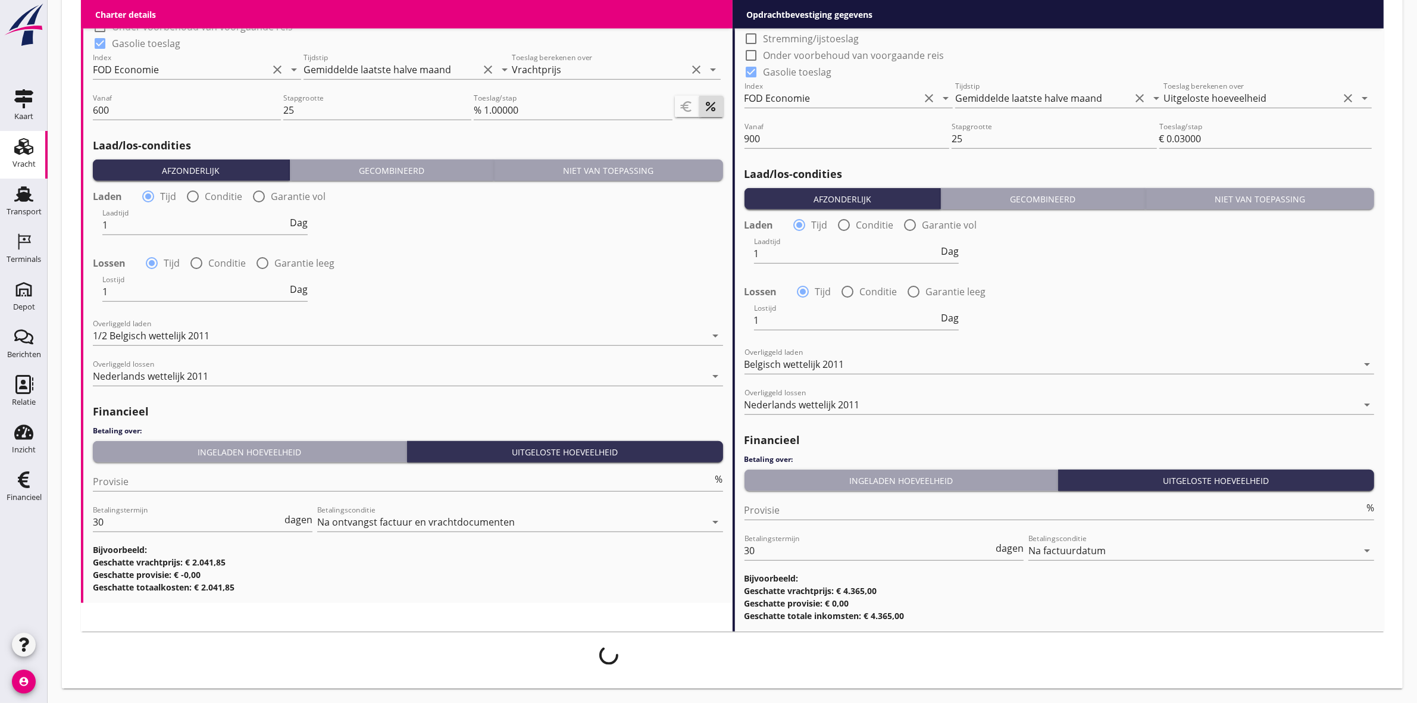
scroll to position [1538, 0]
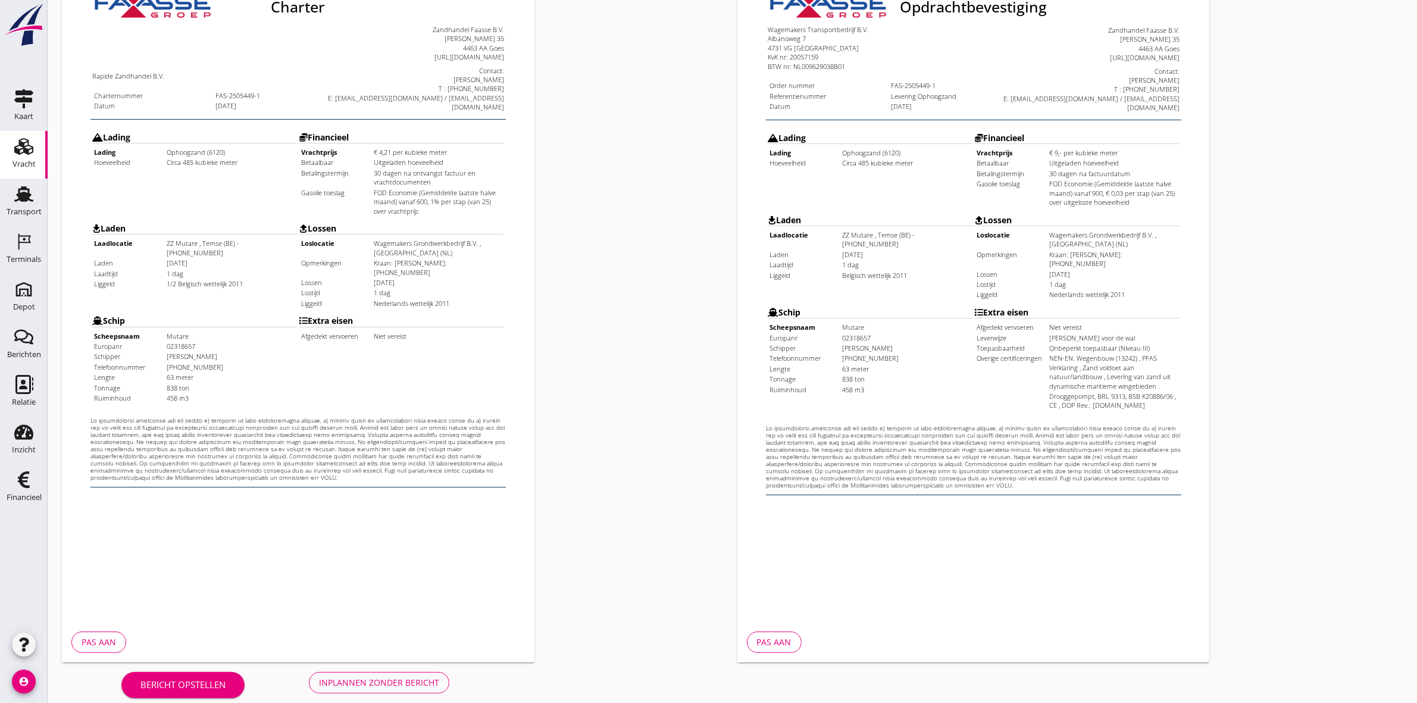
scroll to position [177, 0]
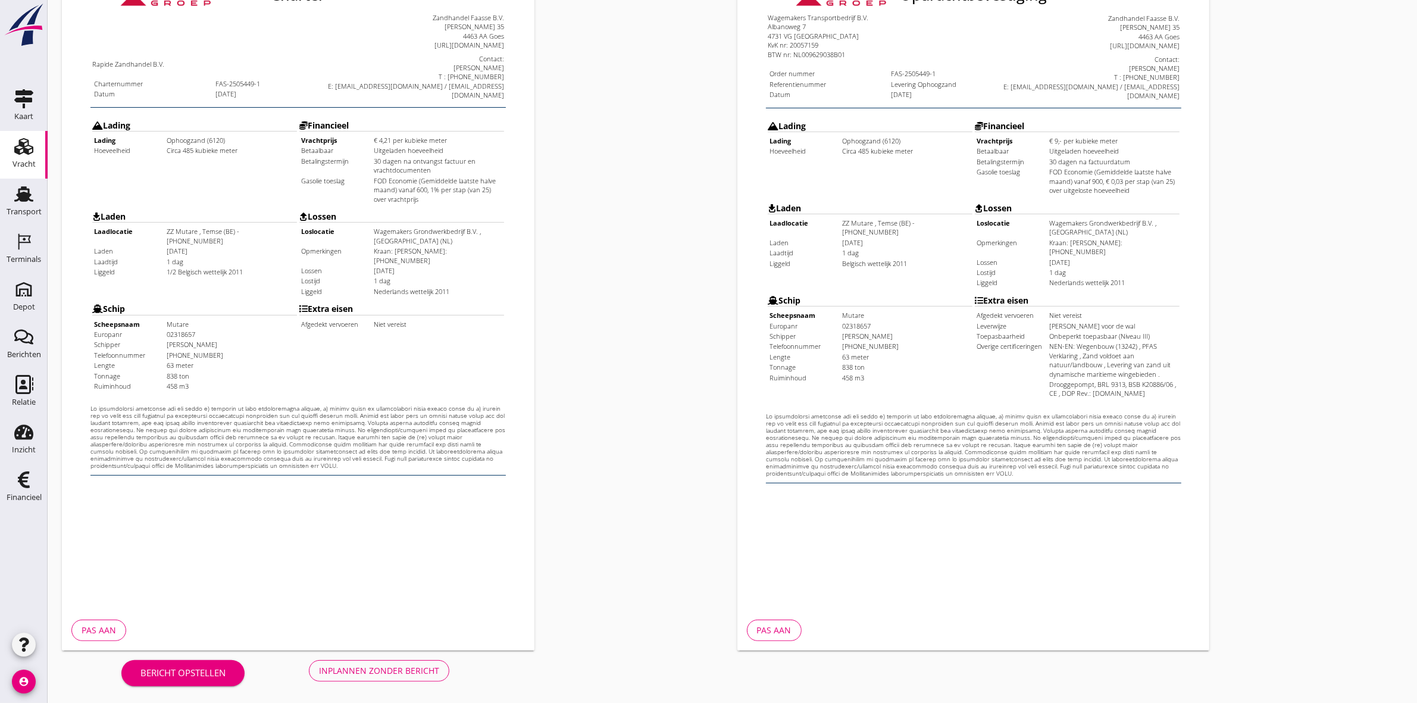
click at [408, 666] on div "Inplannen zonder bericht" at bounding box center [379, 670] width 120 height 12
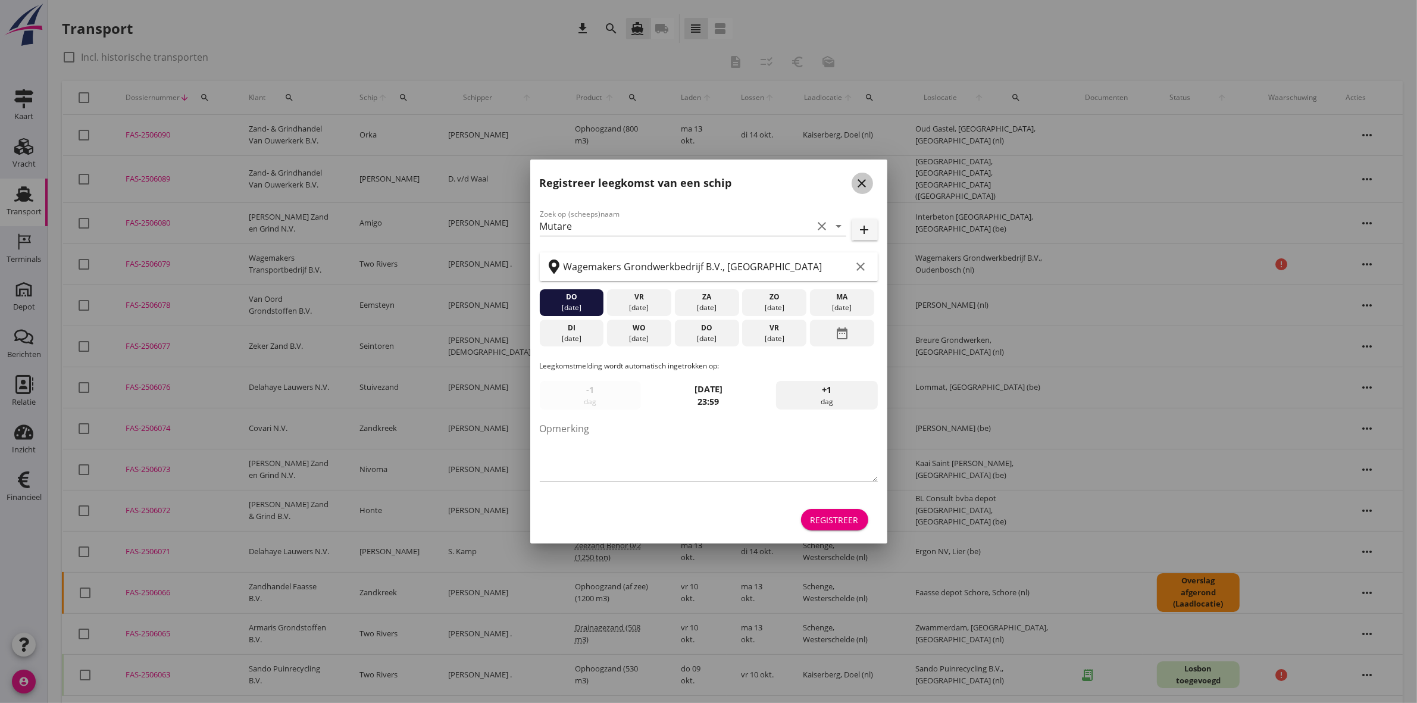
click at [864, 177] on icon "close" at bounding box center [862, 183] width 14 height 14
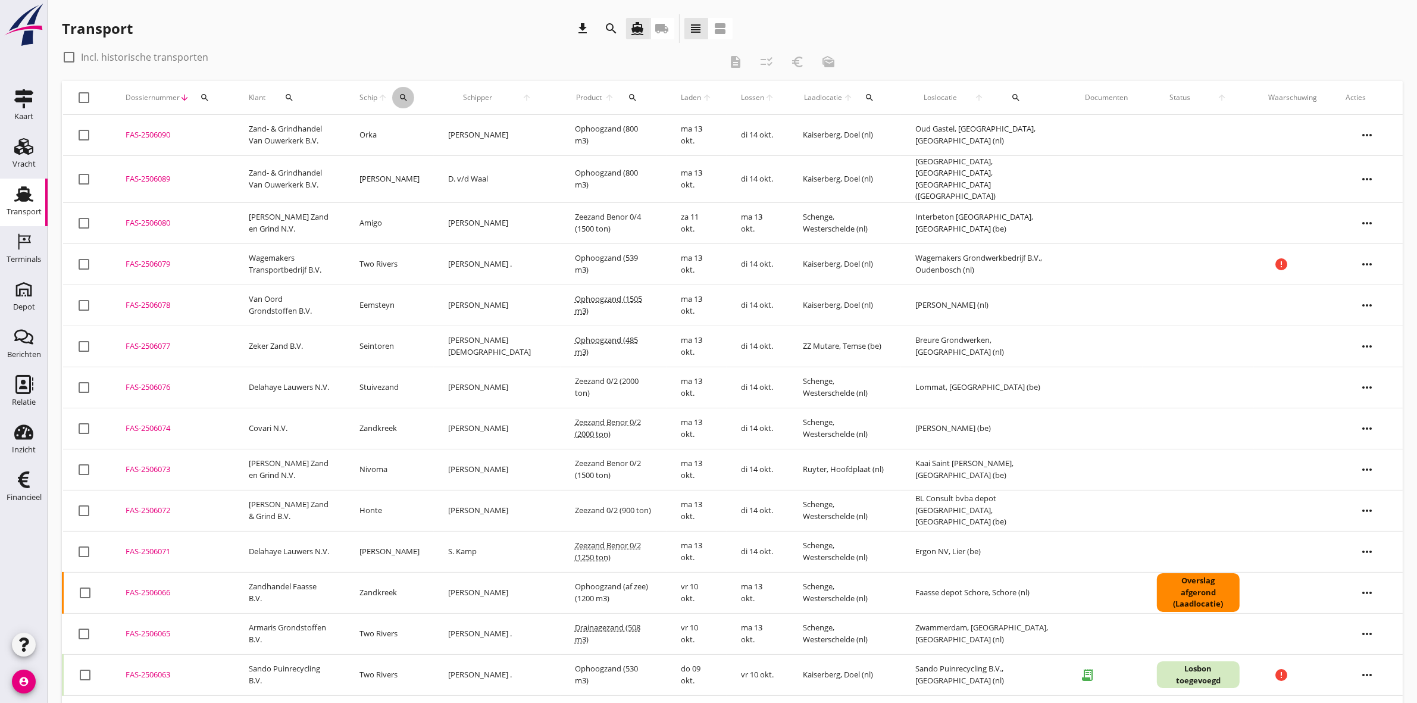
click at [408, 93] on icon "search" at bounding box center [404, 98] width 10 height 10
click at [453, 133] on input "Zoek op (scheeps)naam" at bounding box center [478, 132] width 124 height 19
click at [468, 168] on div "ENI: 02318657 (L:63 x B:7.25)" at bounding box center [515, 168] width 113 height 12
click at [578, 129] on icon "check" at bounding box center [585, 131] width 14 height 14
type input "Mutare"
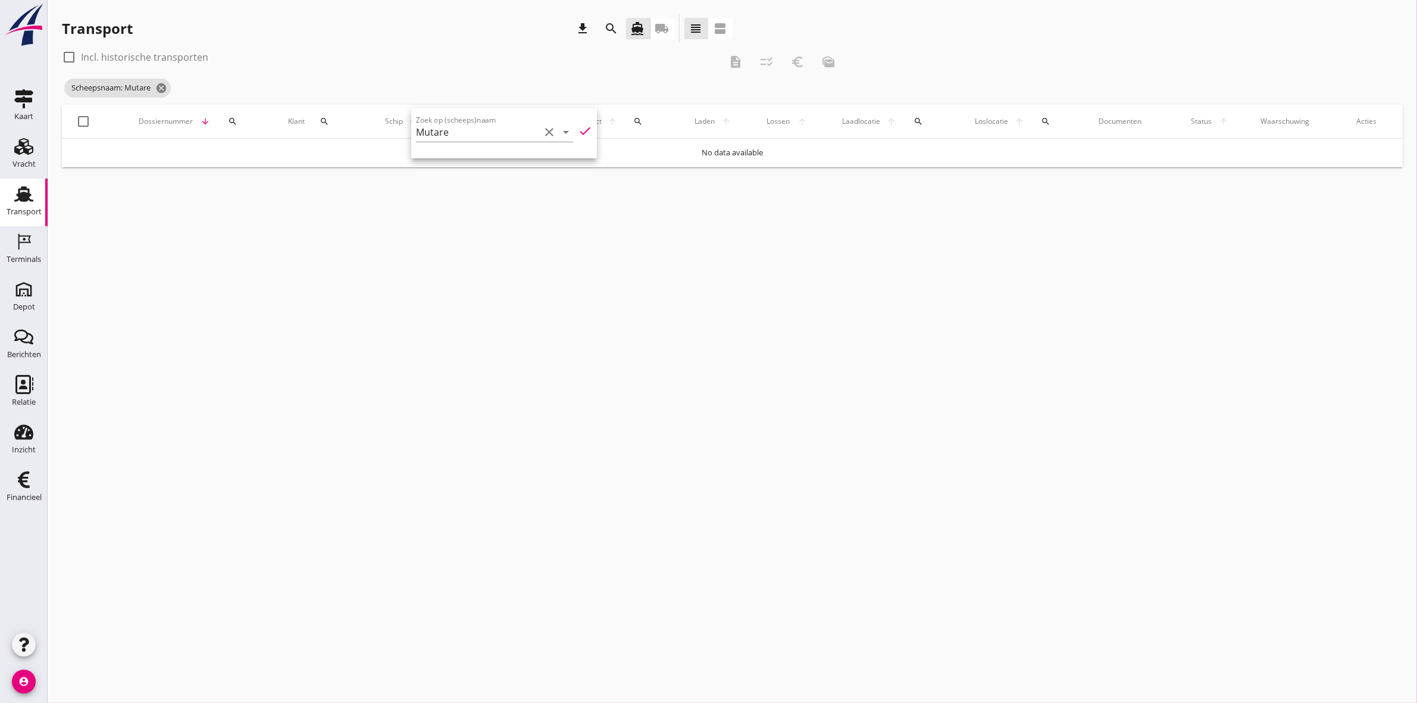
click at [578, 131] on icon "check" at bounding box center [585, 131] width 14 height 14
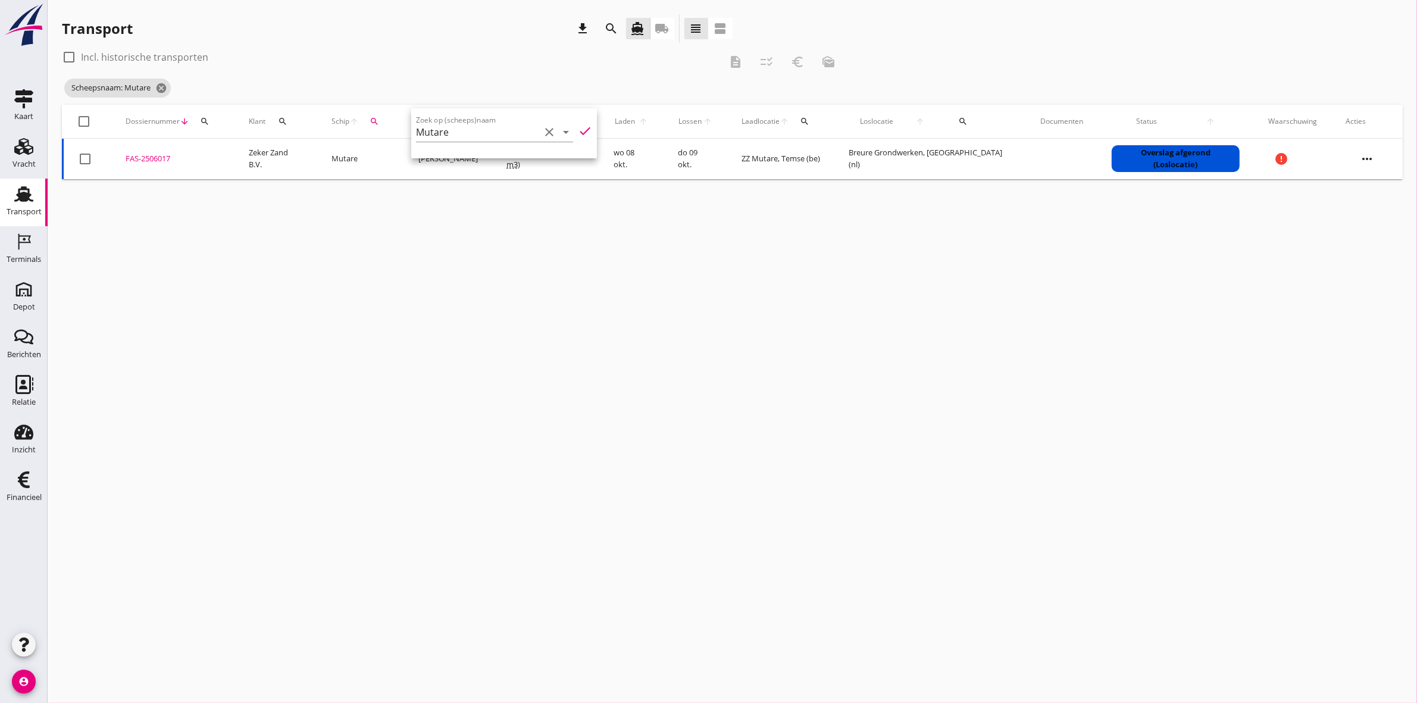
click at [531, 193] on div "cancel You are impersonating another user. Transport download search directions…" at bounding box center [732, 351] width 1369 height 703
click at [64, 55] on div at bounding box center [69, 57] width 20 height 20
checkbox input "true"
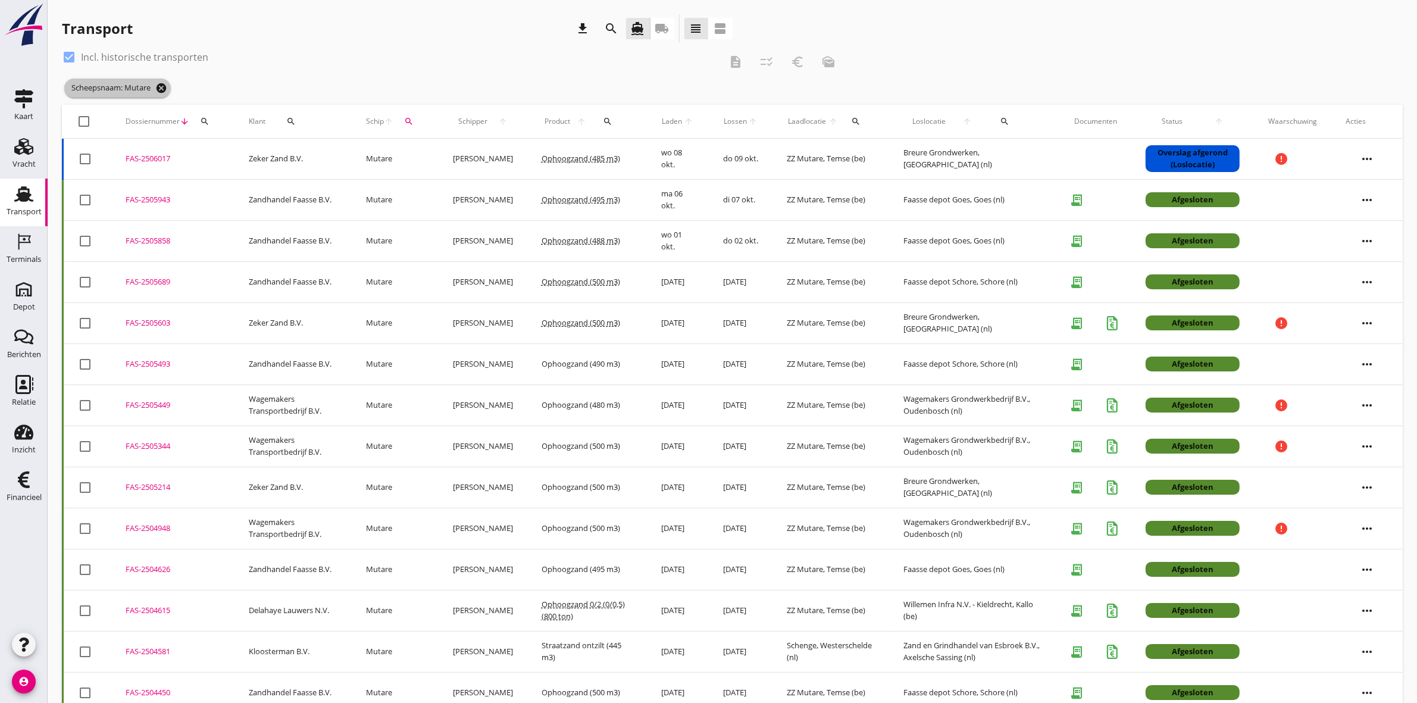
click at [162, 84] on icon "cancel" at bounding box center [161, 88] width 12 height 12
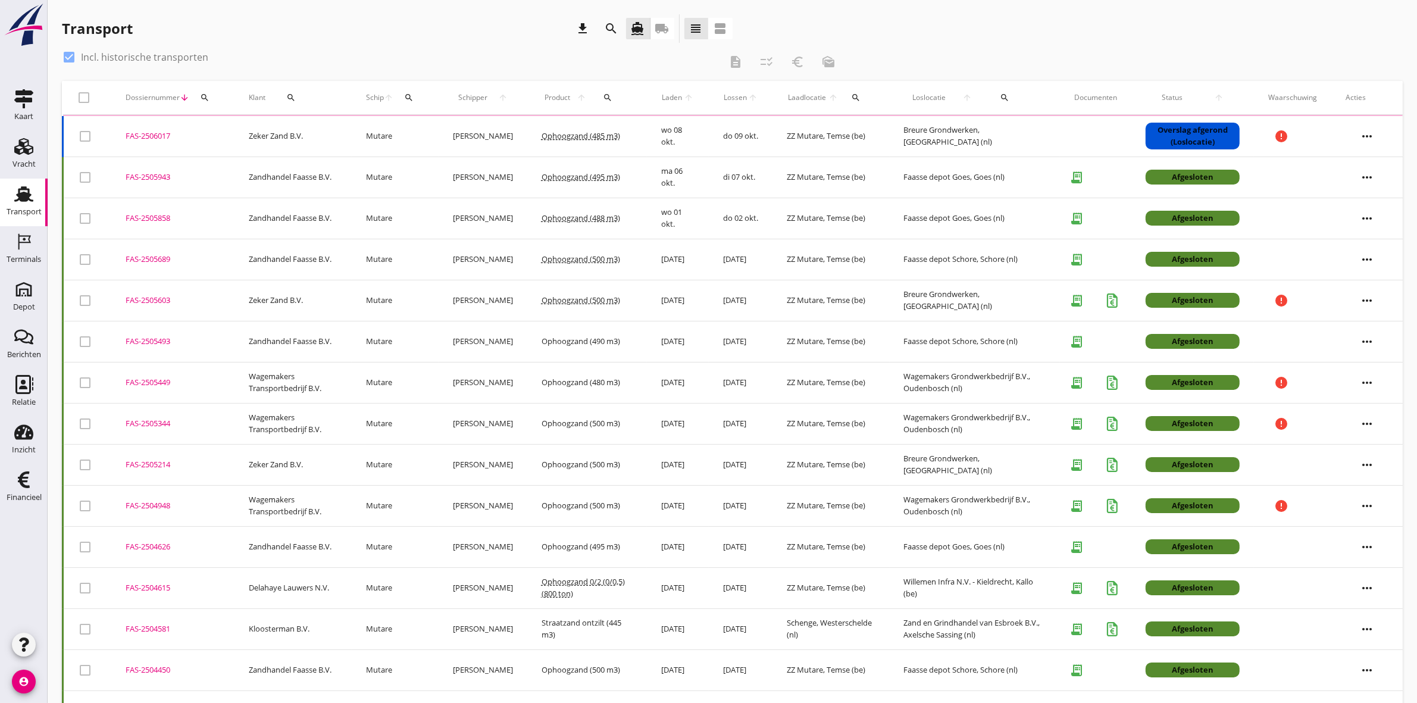
click at [284, 91] on button "search" at bounding box center [291, 97] width 42 height 21
click at [322, 131] on input "Zoeken op opdrachtgever..." at bounding box center [337, 132] width 124 height 19
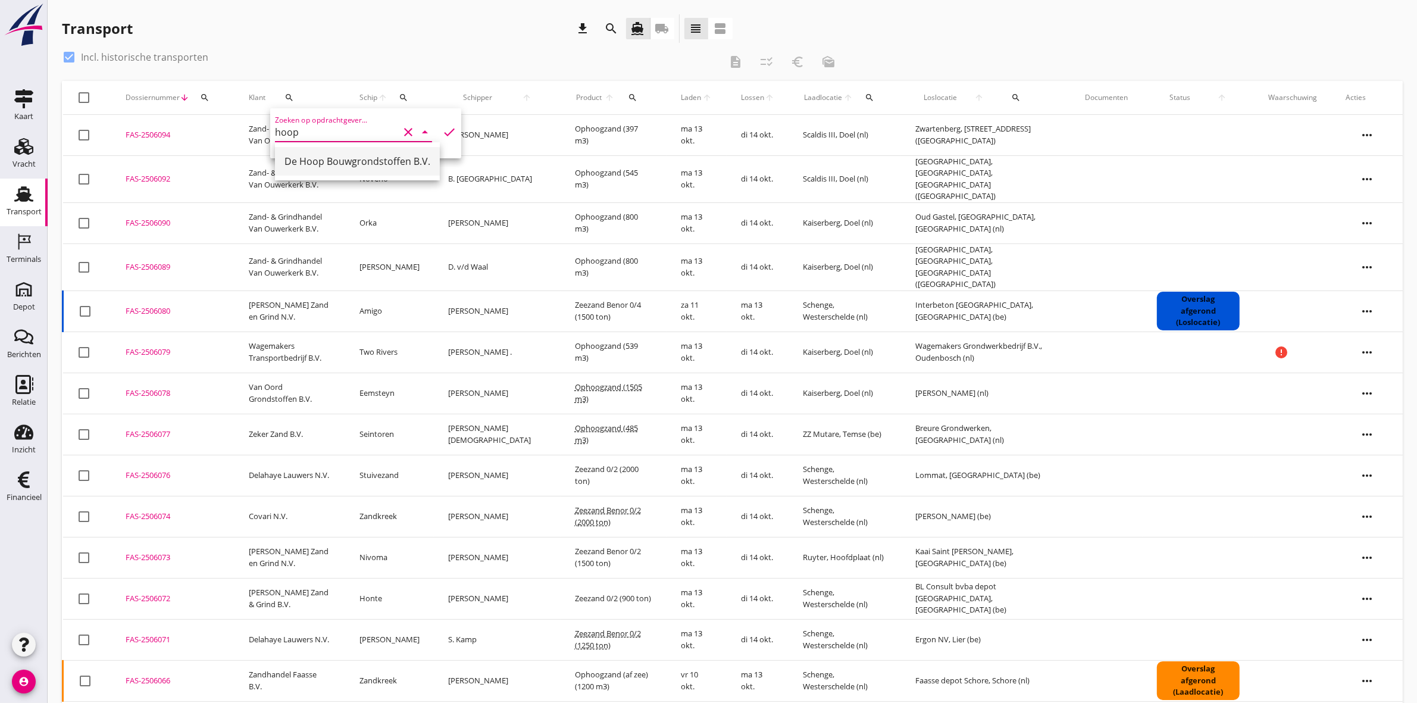
click at [331, 159] on div "De Hoop Bouwgrondstoffen B.V." at bounding box center [357, 161] width 146 height 14
type input "De Hoop Bouwgrondstoffen B.V."
click at [442, 130] on icon "check" at bounding box center [449, 132] width 14 height 14
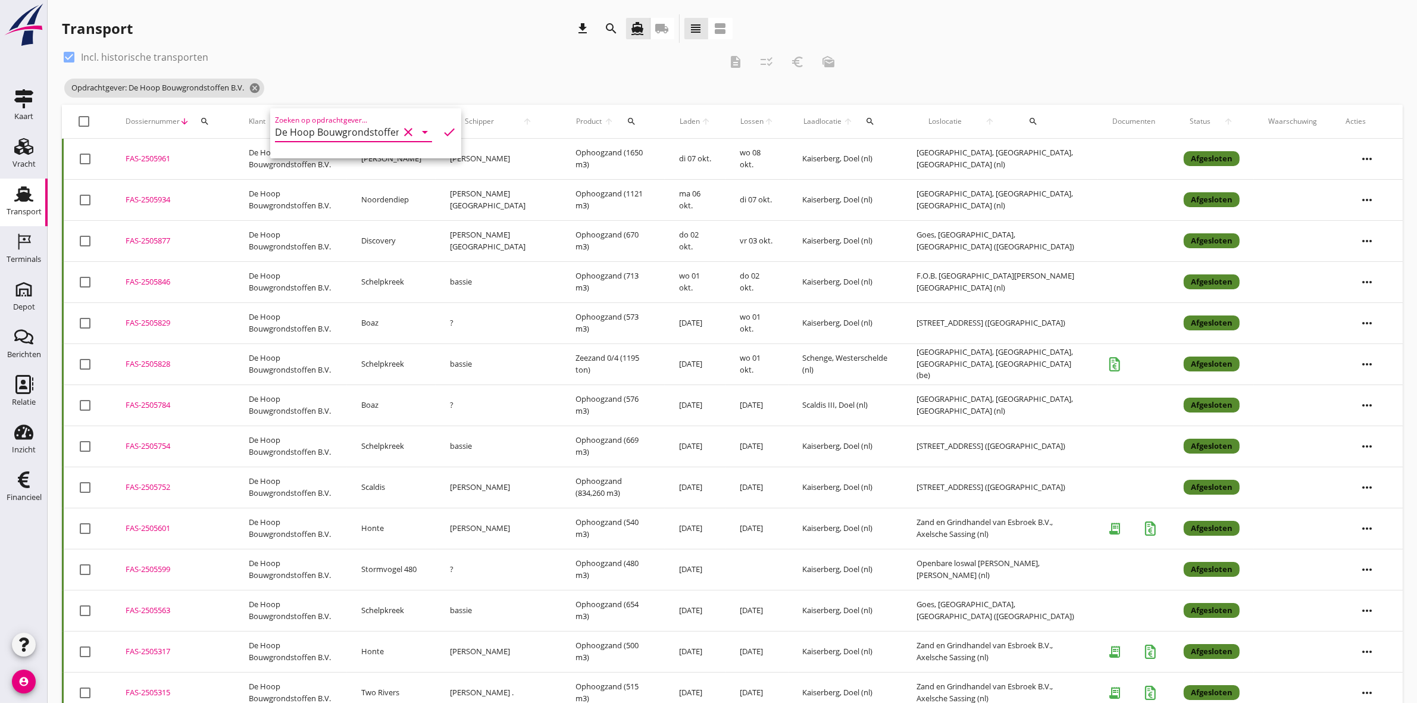
click at [167, 566] on div "FAS-2505599" at bounding box center [173, 569] width 95 height 12
click at [259, 87] on icon "cancel" at bounding box center [255, 88] width 12 height 12
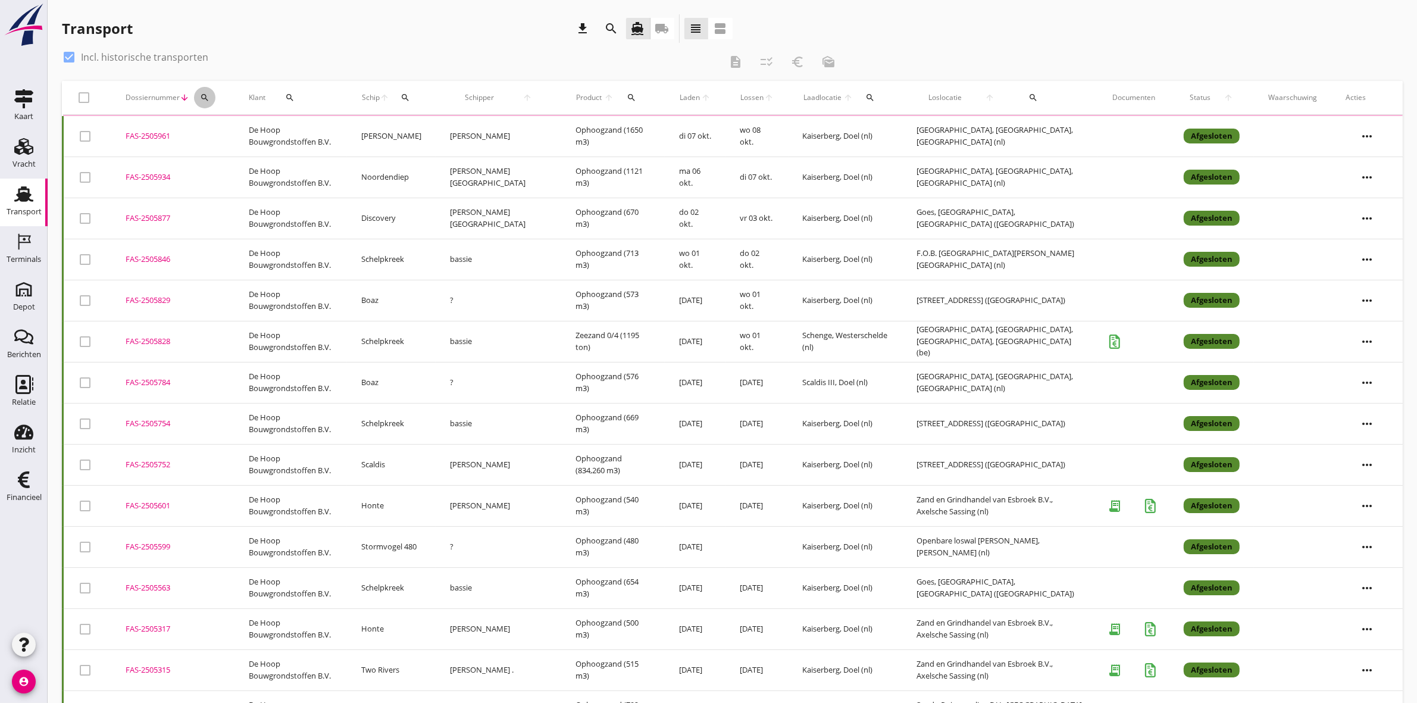
click at [214, 96] on div "search" at bounding box center [204, 98] width 21 height 10
click at [234, 125] on input "Zoeken op dossiernummer..." at bounding box center [260, 132] width 124 height 19
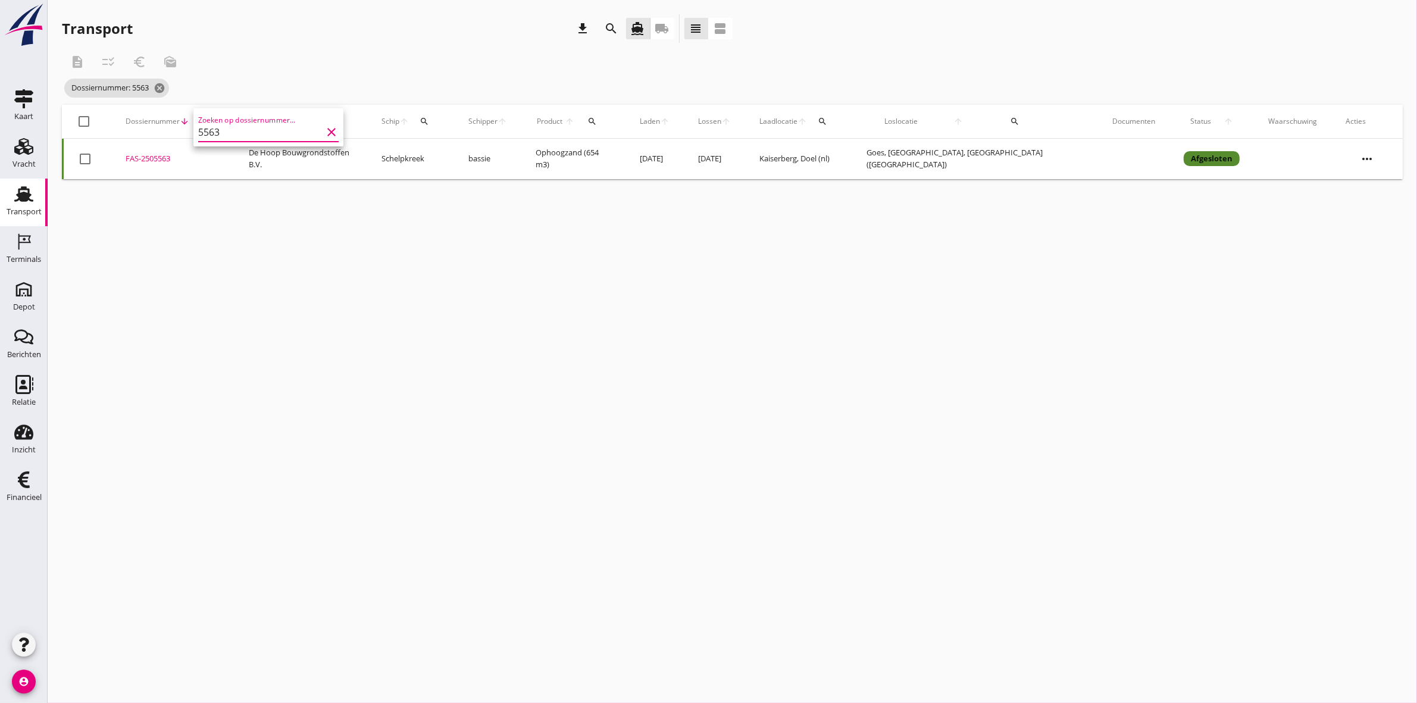
type input "5563"
click at [156, 156] on div "FAS-2505563" at bounding box center [173, 159] width 95 height 12
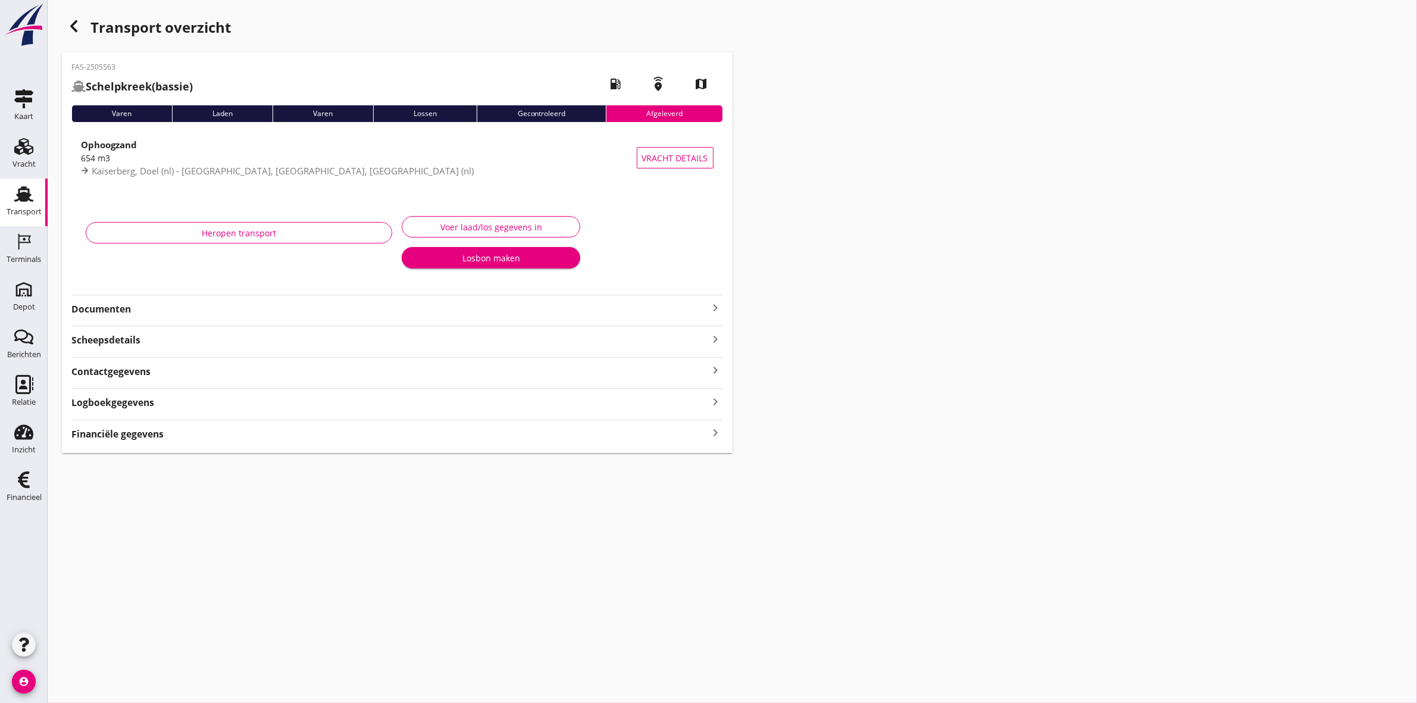
click at [115, 302] on strong "Documenten" at bounding box center [389, 309] width 637 height 14
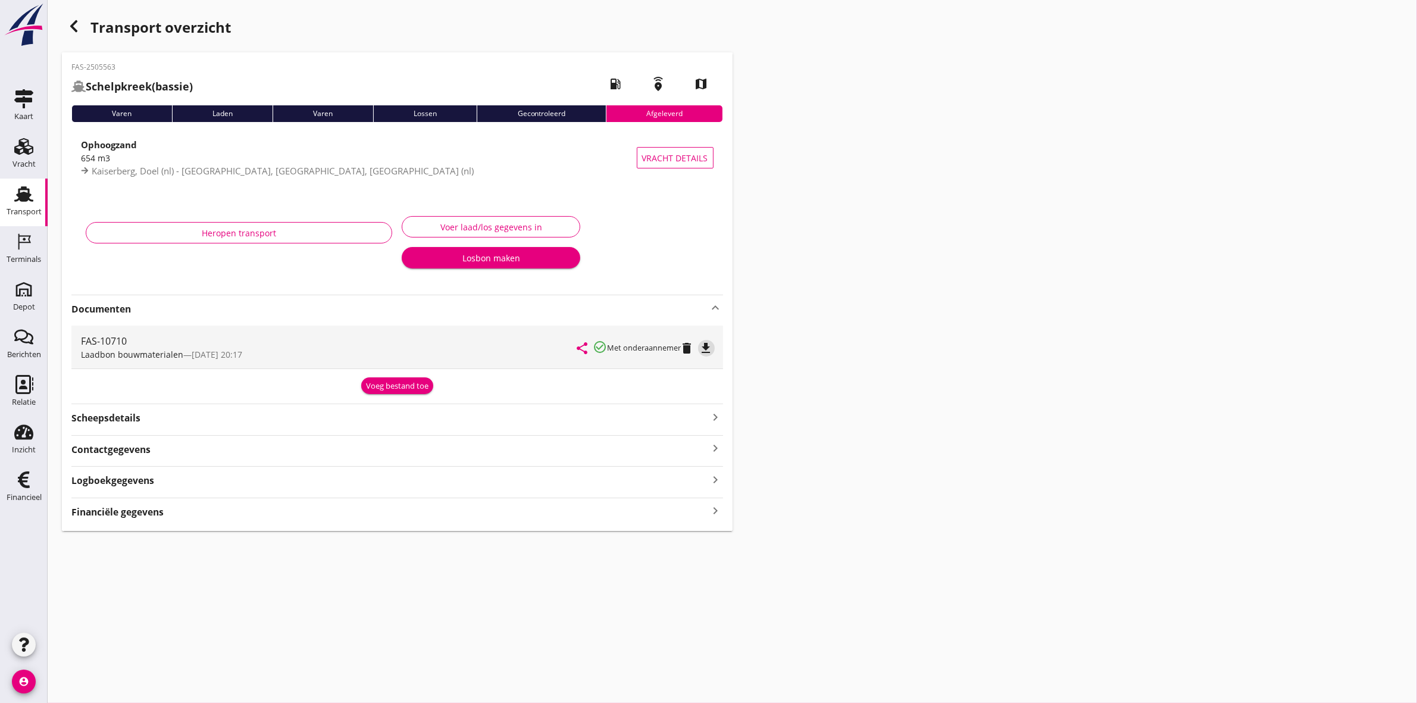
click at [713, 343] on icon "file_download" at bounding box center [706, 348] width 14 height 14
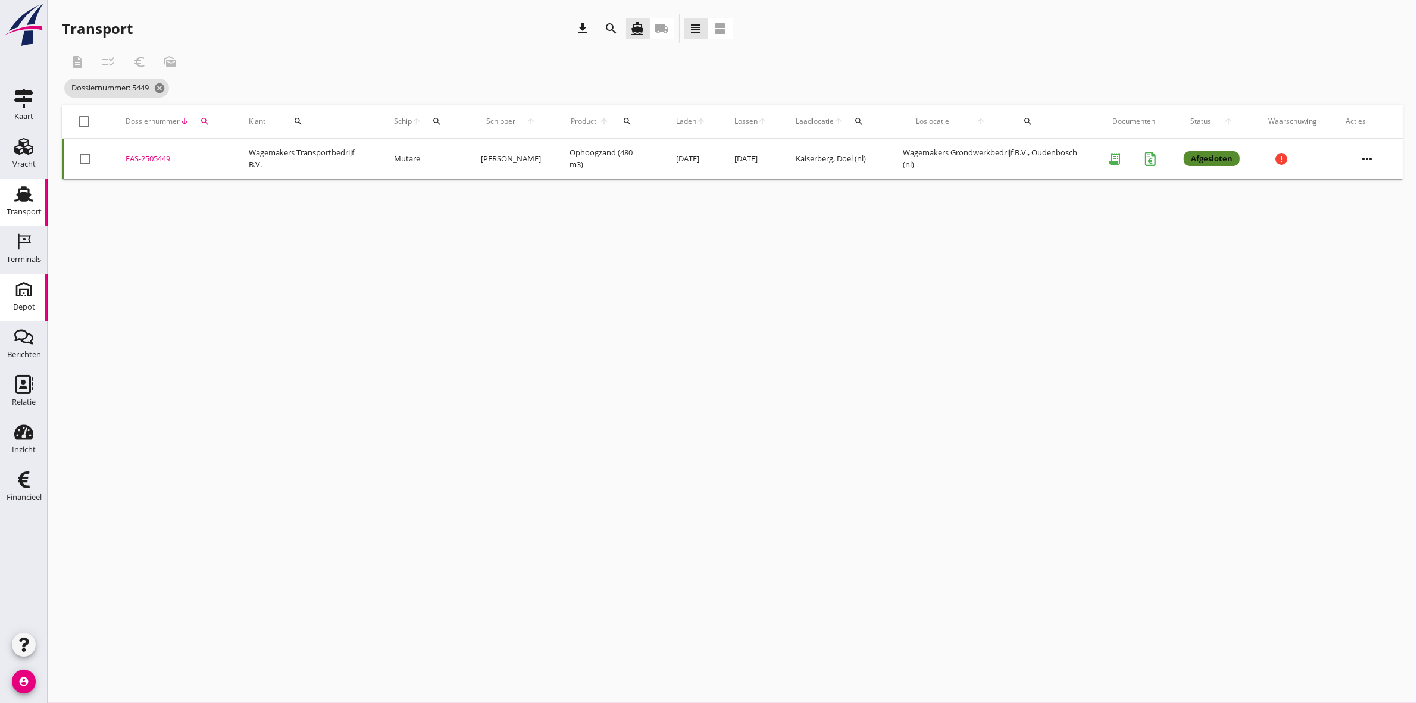
click at [22, 296] on use at bounding box center [23, 289] width 19 height 19
type input "da4e762a-ddf1-4556-b2ca-bcf6277de398"
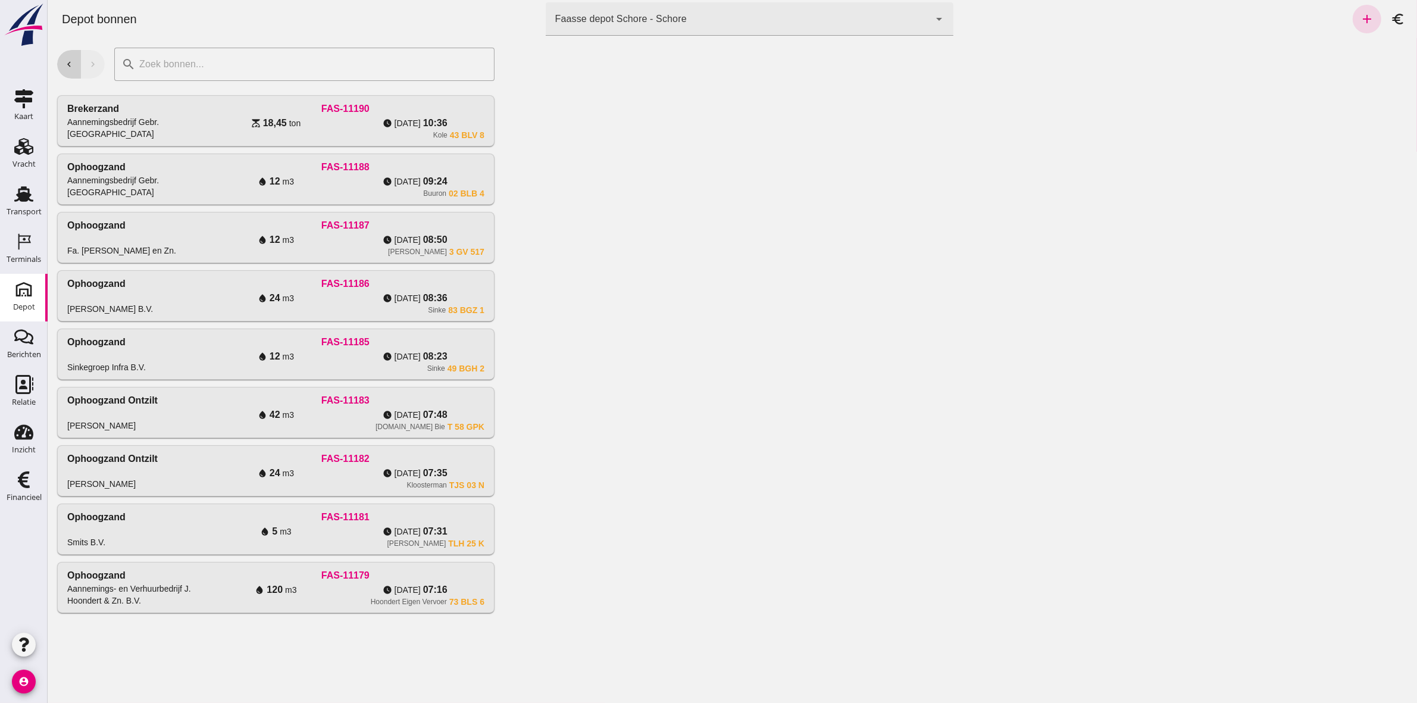
click at [63, 60] on icon "chevron_left" at bounding box center [68, 64] width 11 height 11
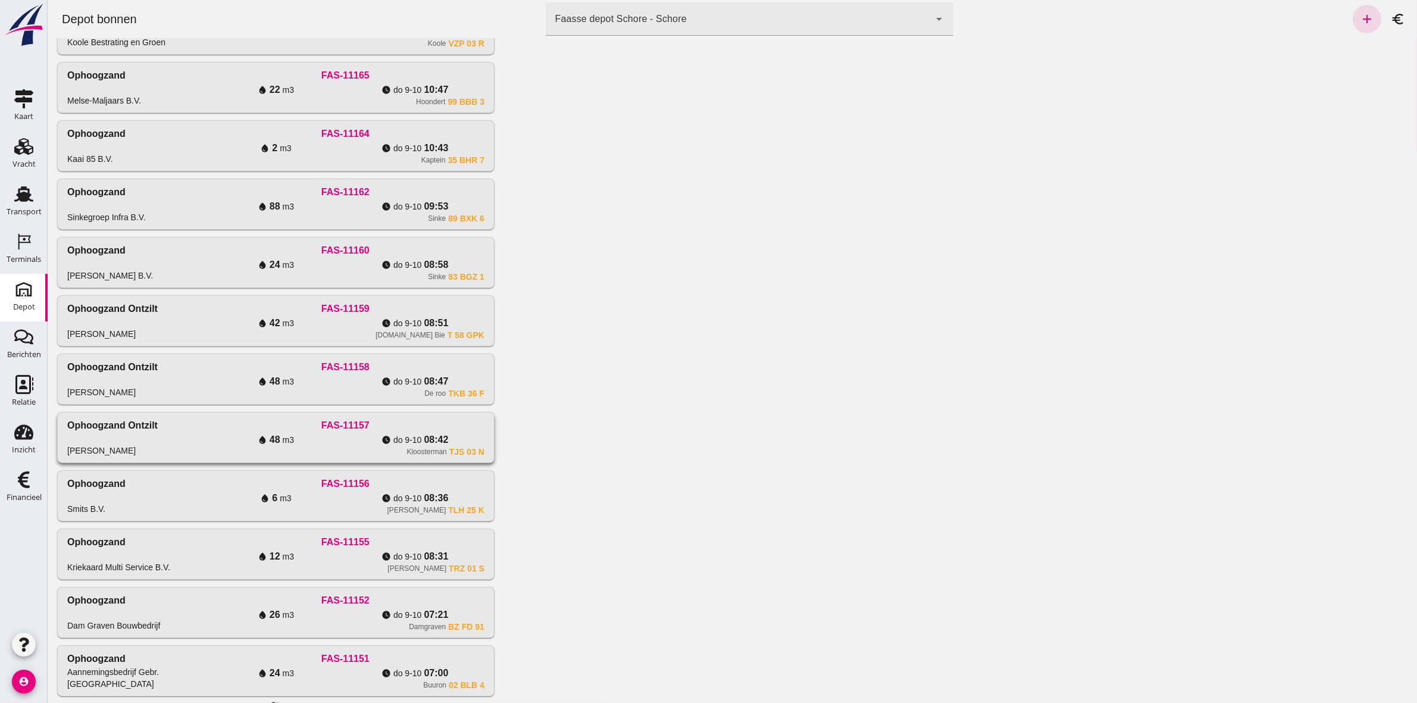
scroll to position [297, 0]
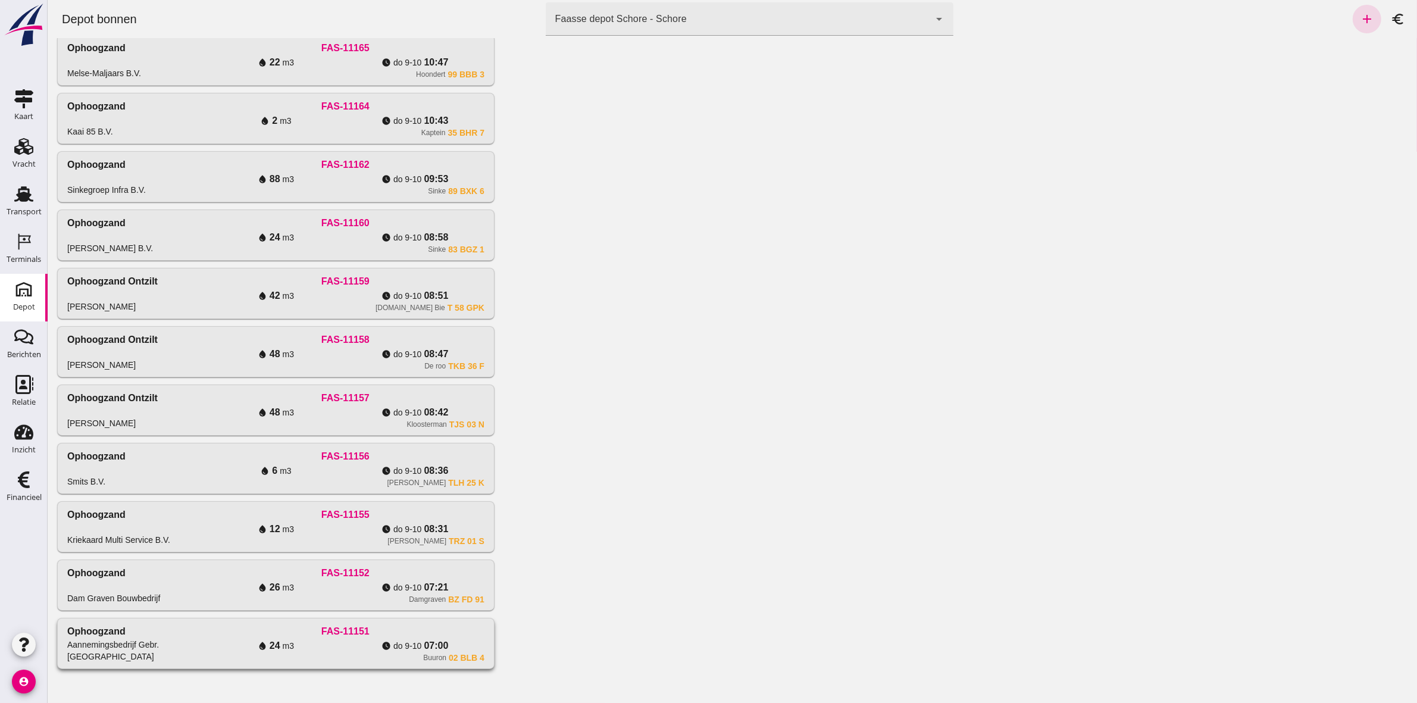
click at [245, 650] on div "water_drop 24 m3" at bounding box center [275, 645] width 139 height 14
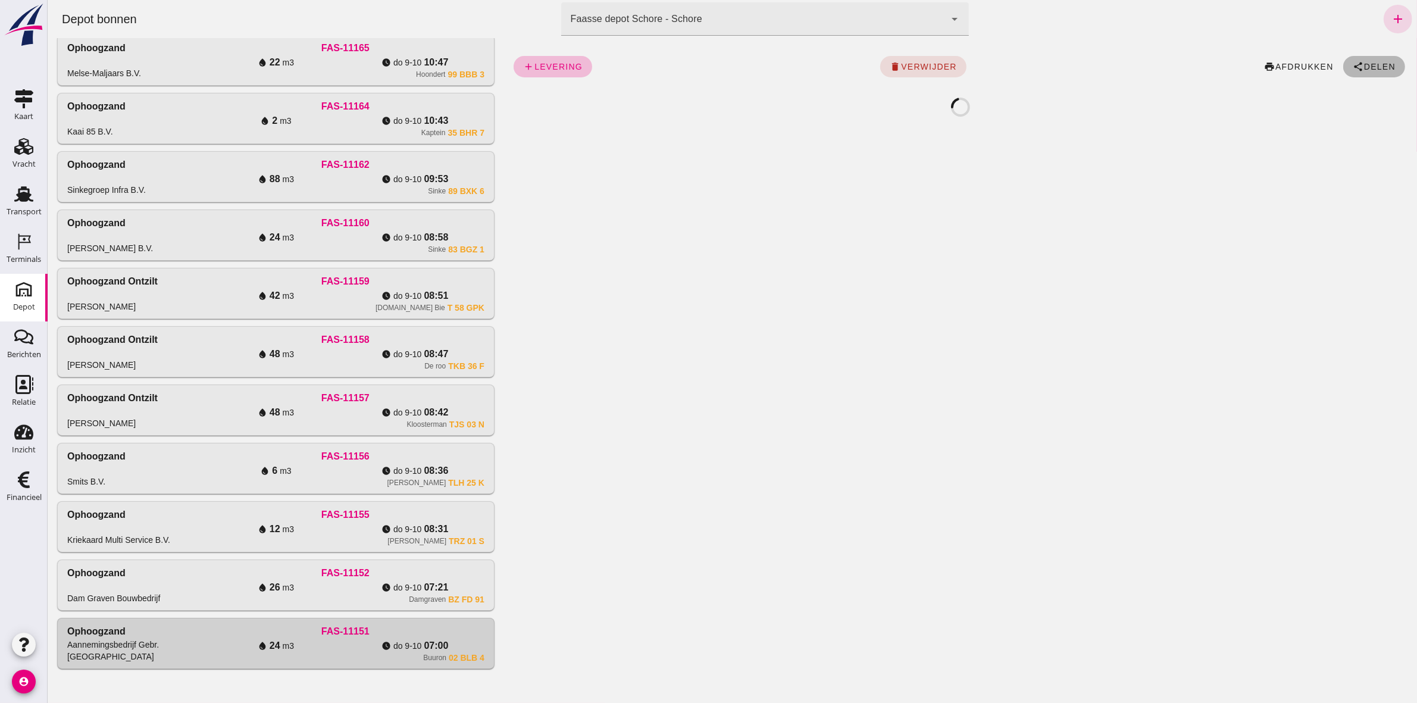
click at [1360, 57] on button "share Delen" at bounding box center [1373, 66] width 62 height 21
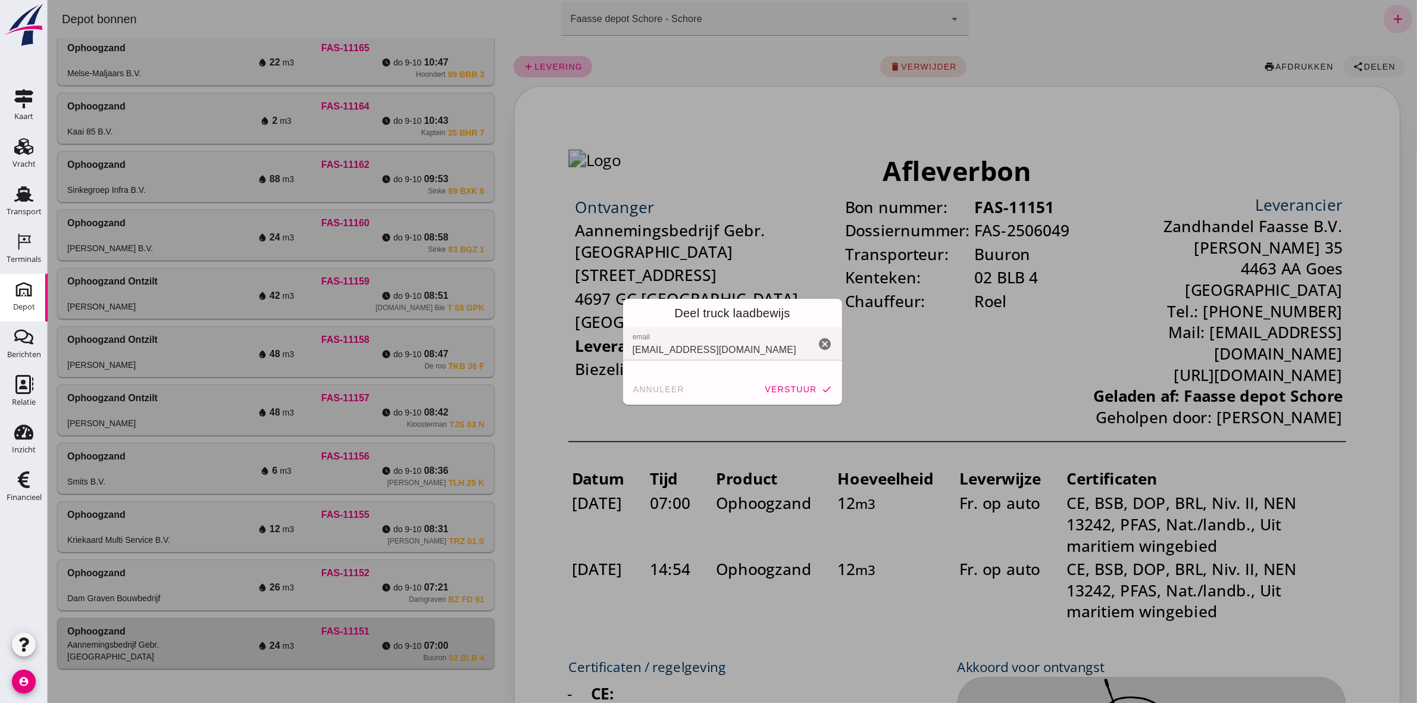
scroll to position [0, 0]
click at [781, 391] on span "verstuur" at bounding box center [789, 389] width 52 height 10
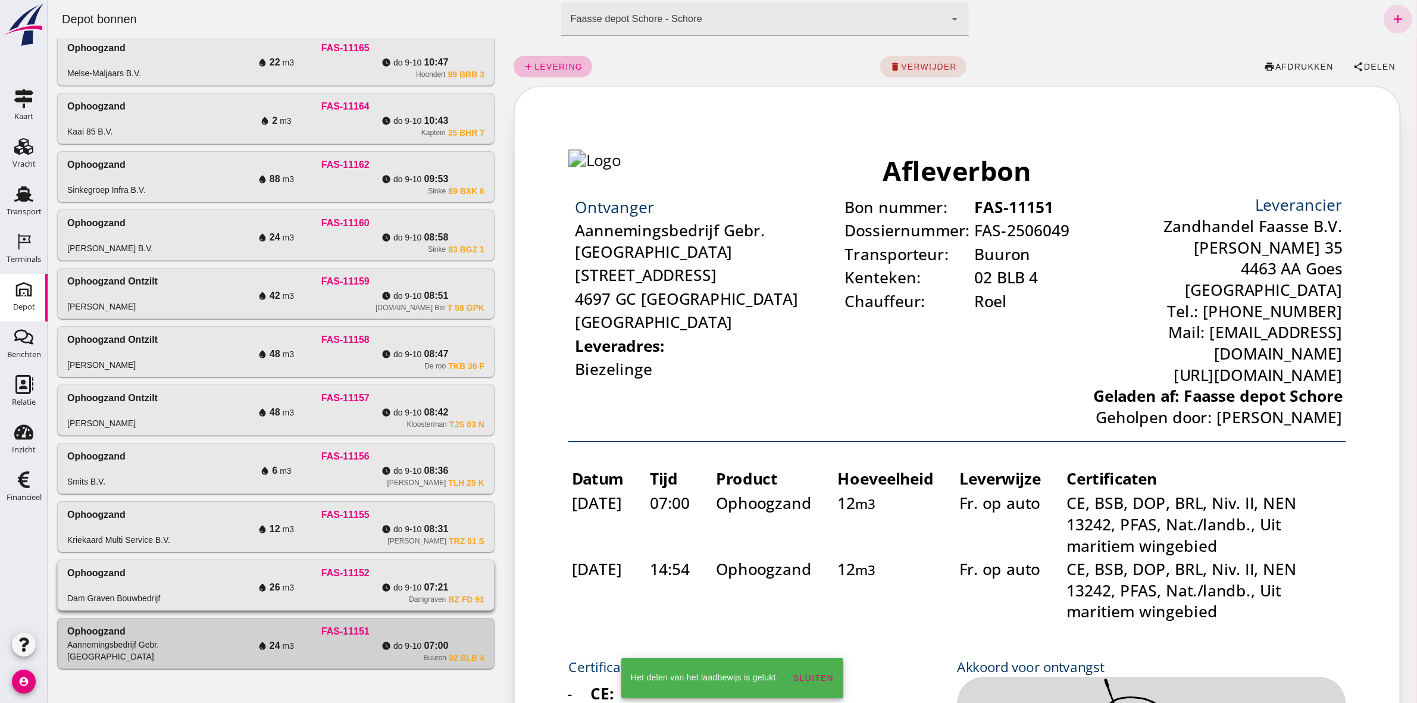
click at [318, 585] on div "water_drop 26 m3" at bounding box center [275, 587] width 139 height 14
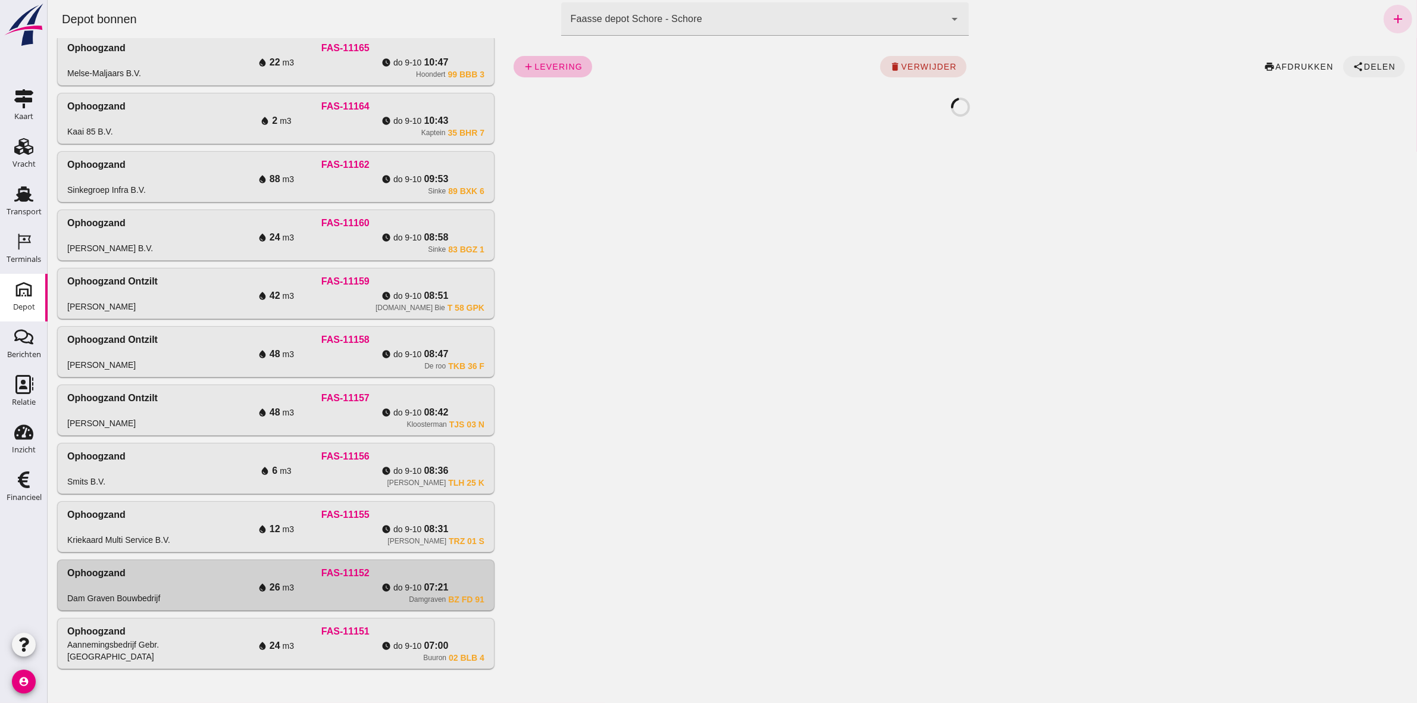
click at [1372, 64] on span "Delen" at bounding box center [1378, 67] width 32 height 10
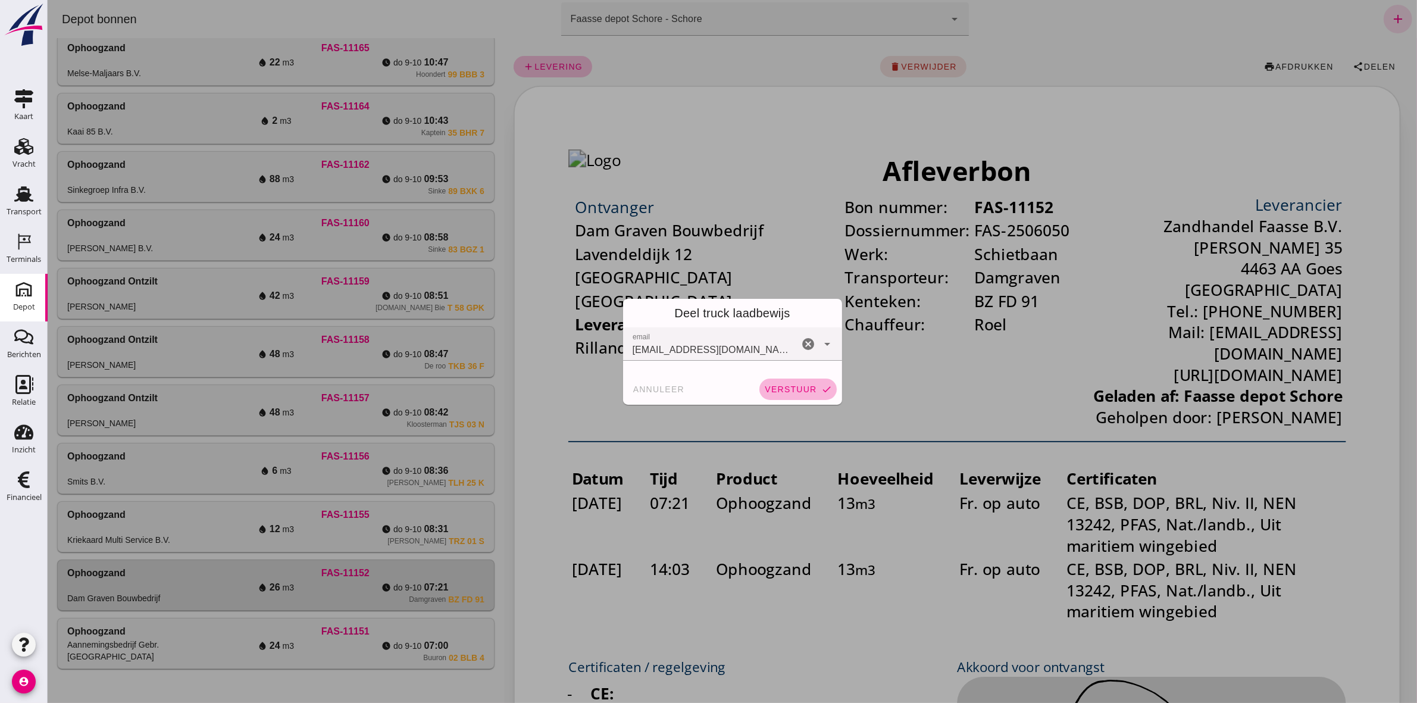
click at [788, 388] on span "verstuur" at bounding box center [789, 389] width 52 height 10
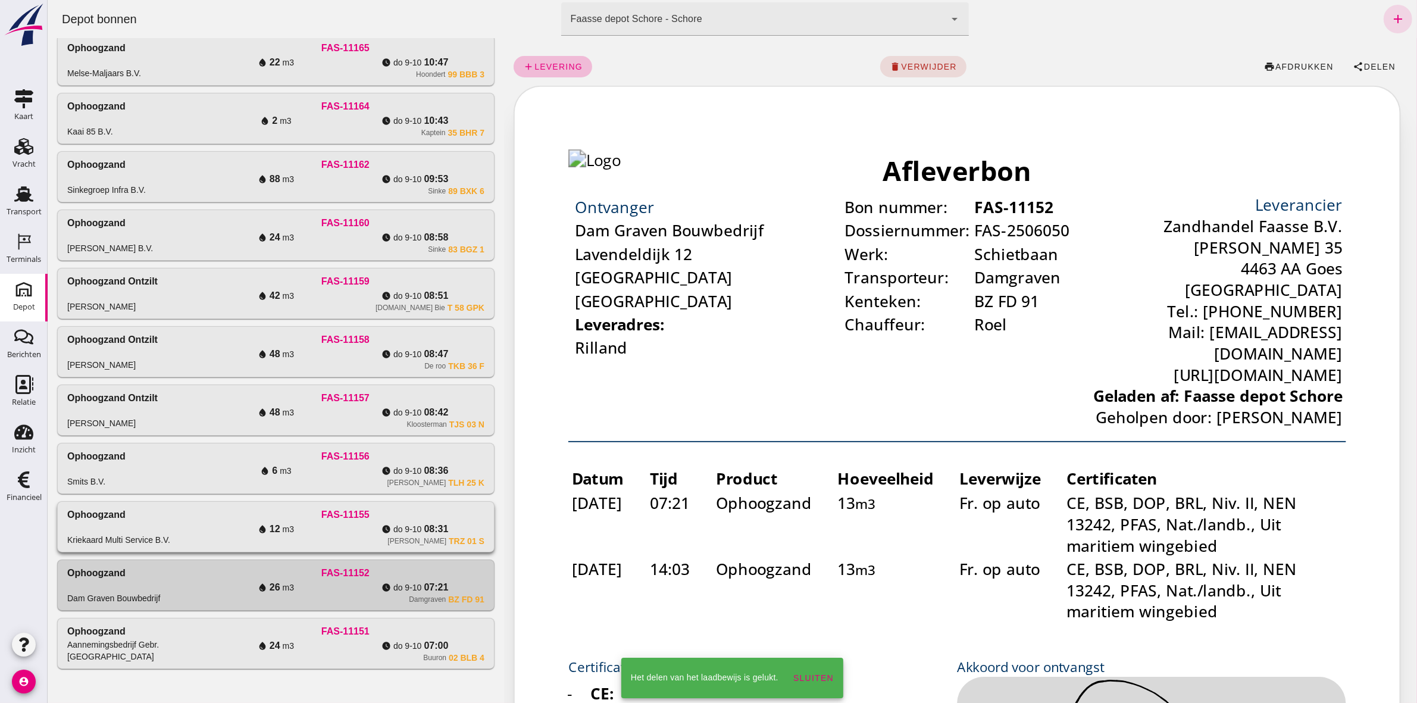
click at [369, 525] on div "watch_later [DATE] 08:31" at bounding box center [413, 529] width 139 height 14
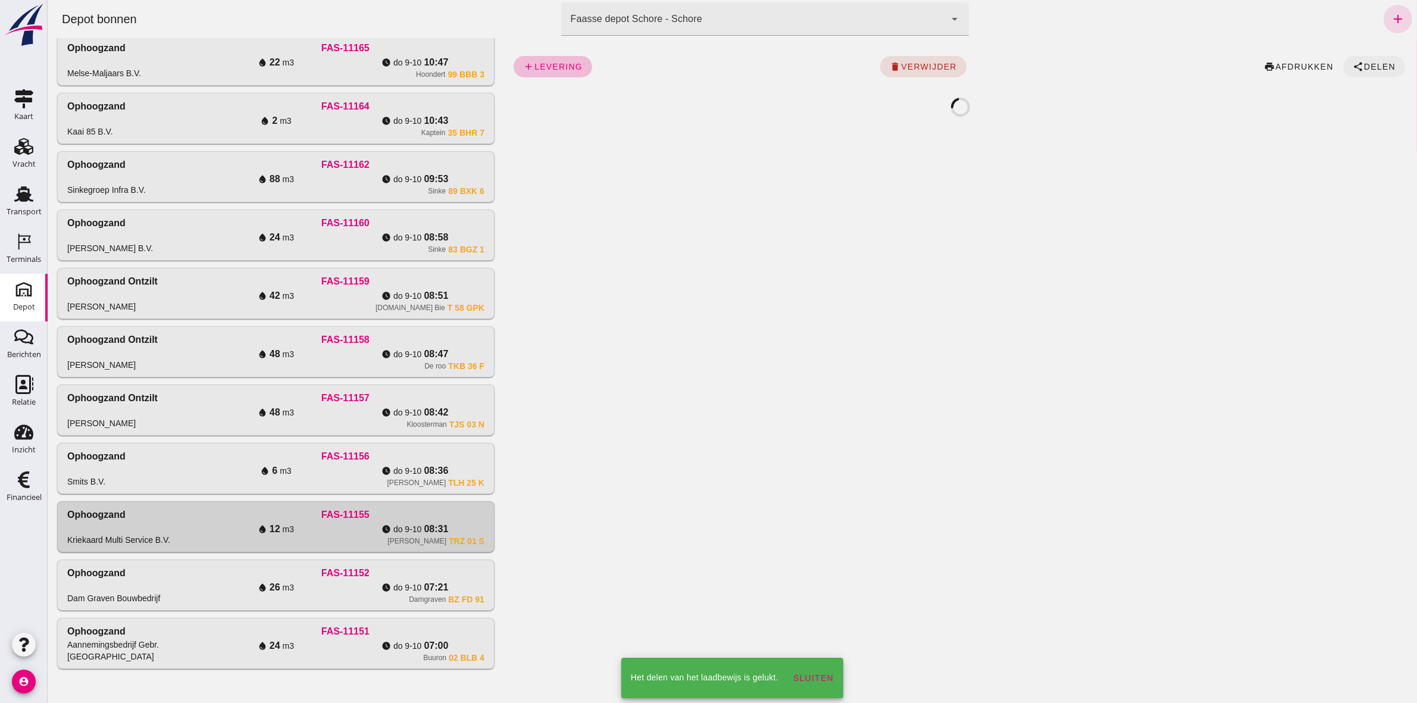
click at [1369, 64] on span "Delen" at bounding box center [1378, 67] width 32 height 10
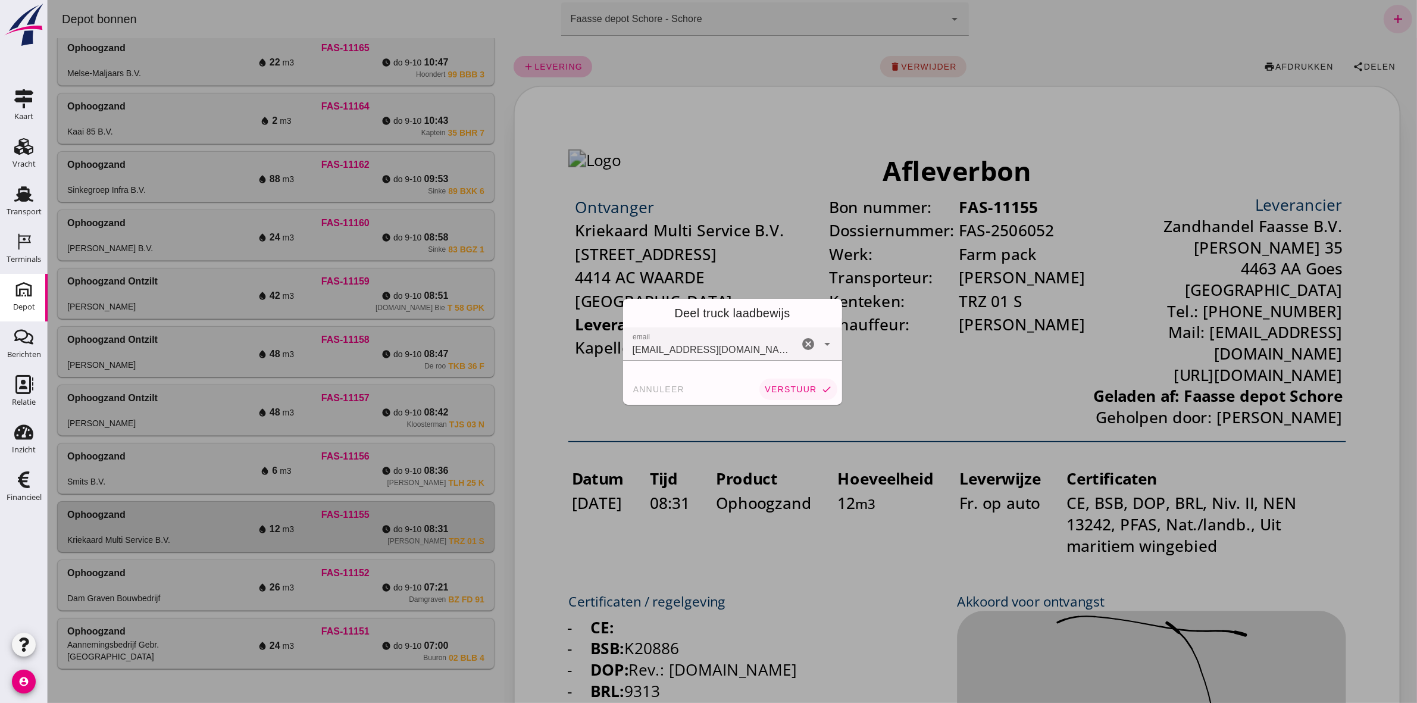
click at [788, 391] on span "verstuur" at bounding box center [789, 389] width 52 height 10
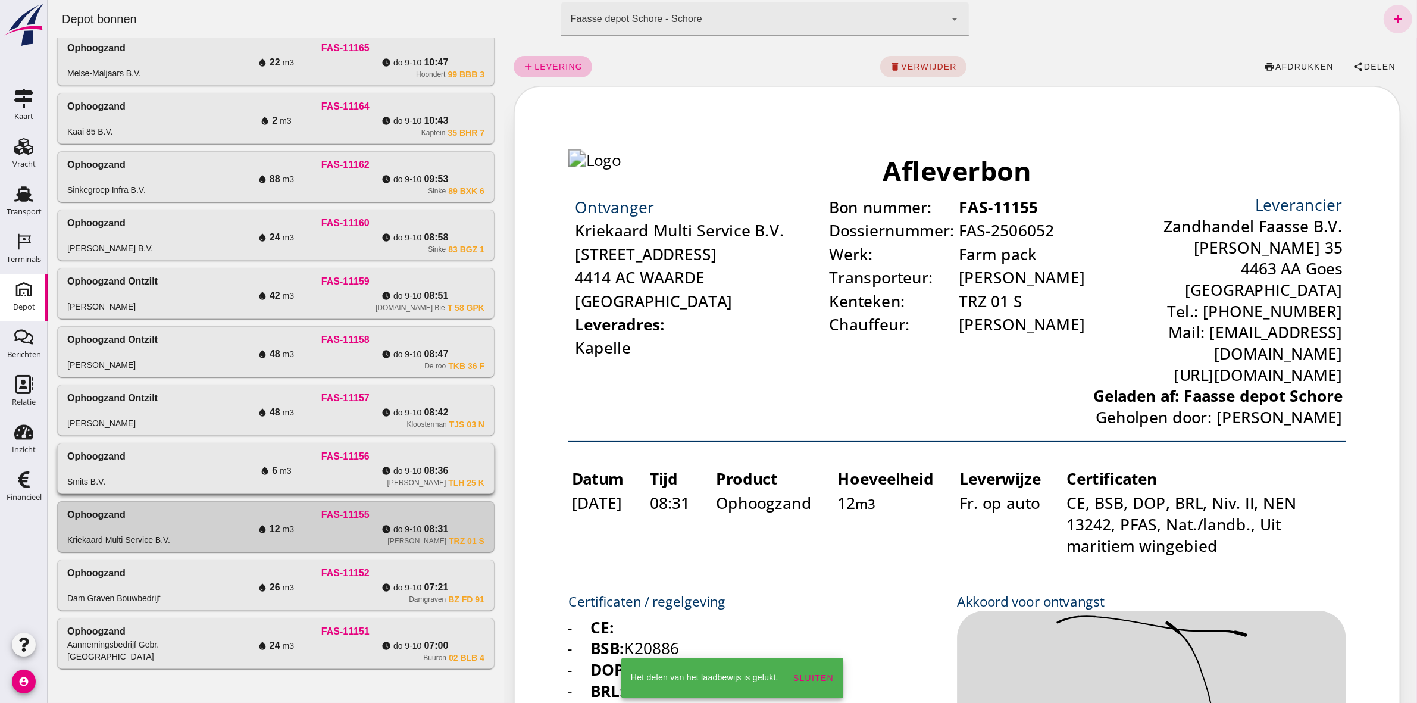
click at [310, 456] on div "FAS-11156" at bounding box center [345, 456] width 278 height 14
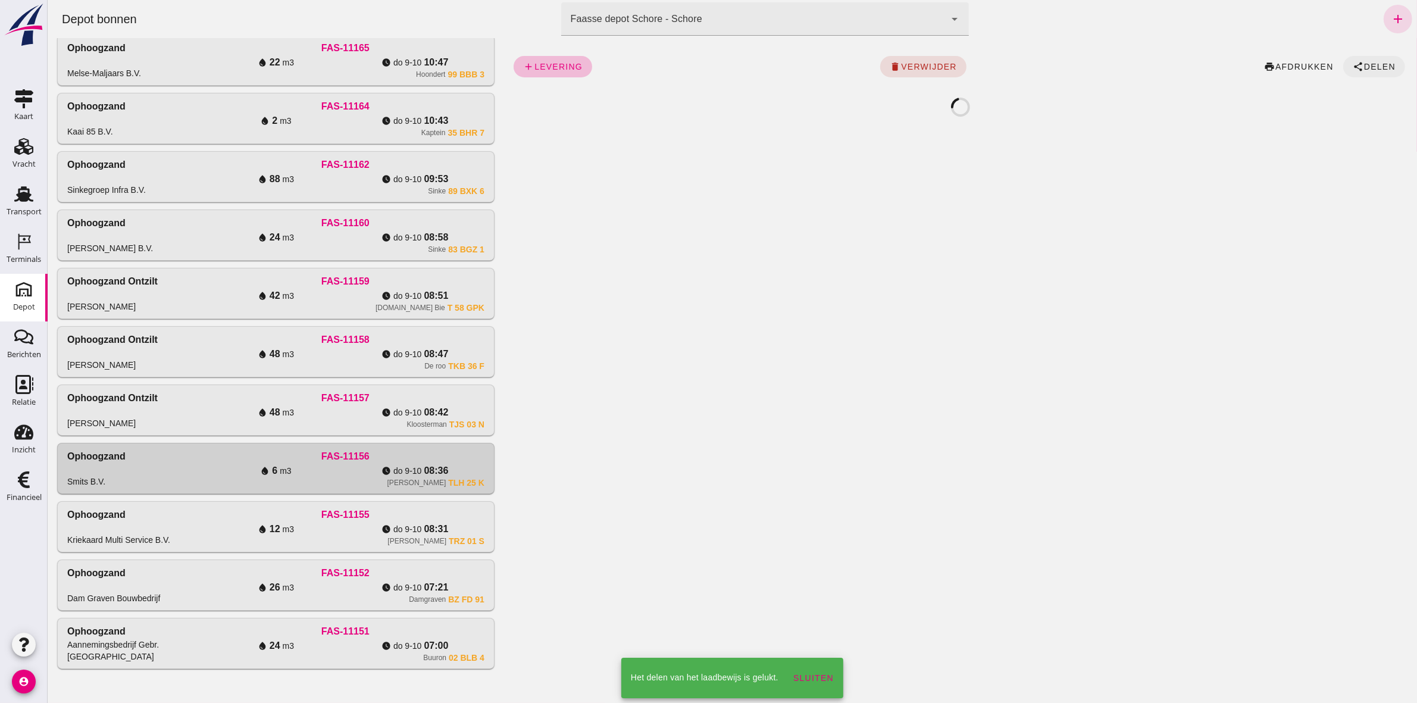
click at [1357, 58] on button "share Delen" at bounding box center [1373, 66] width 62 height 21
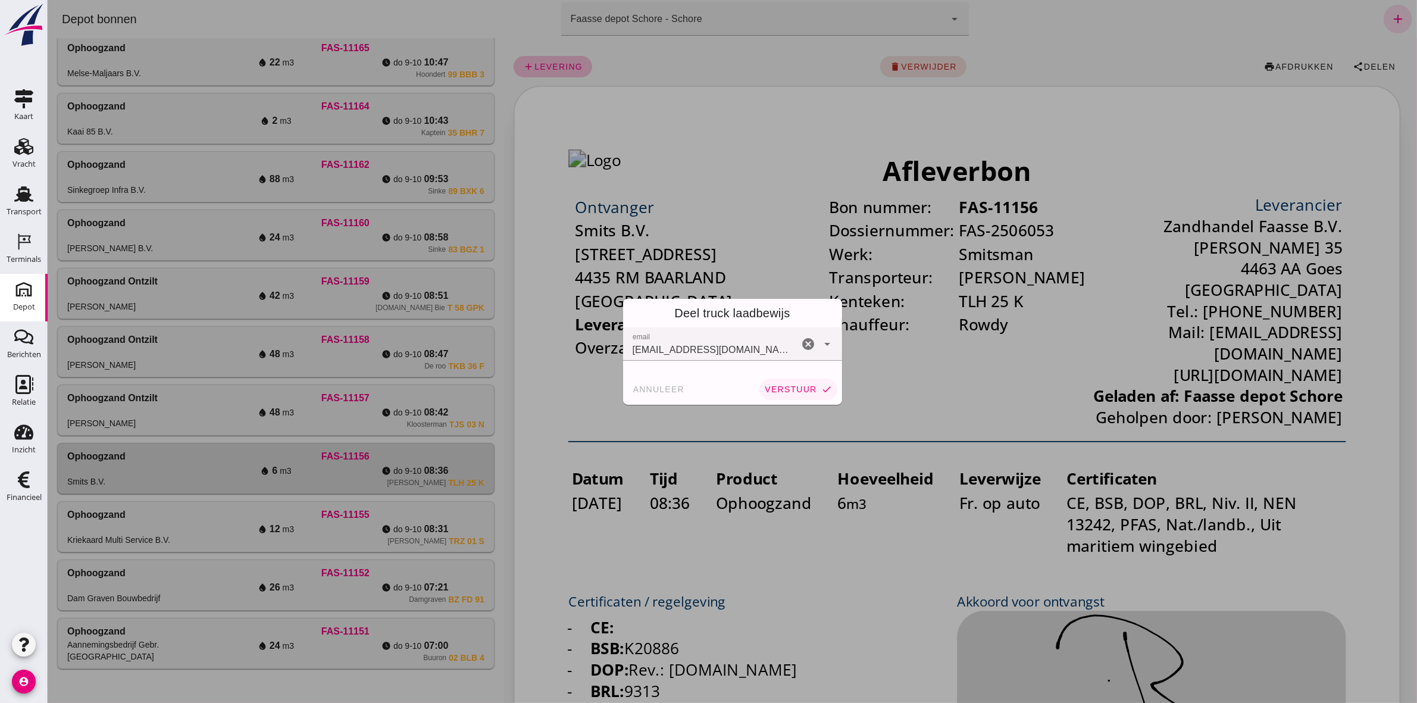
click at [812, 394] on button "verstuur check" at bounding box center [797, 388] width 77 height 21
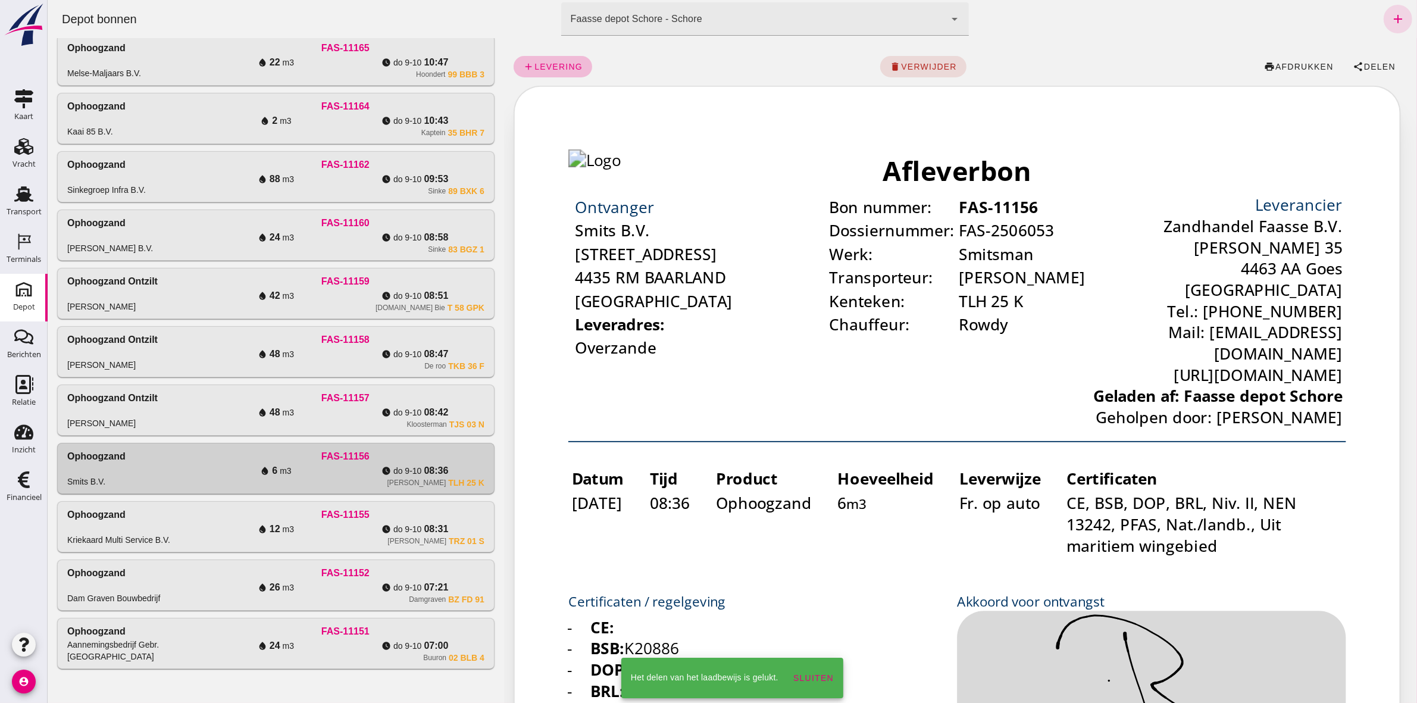
click at [360, 419] on div "Kloosterman TJS 03 N" at bounding box center [345, 424] width 278 height 10
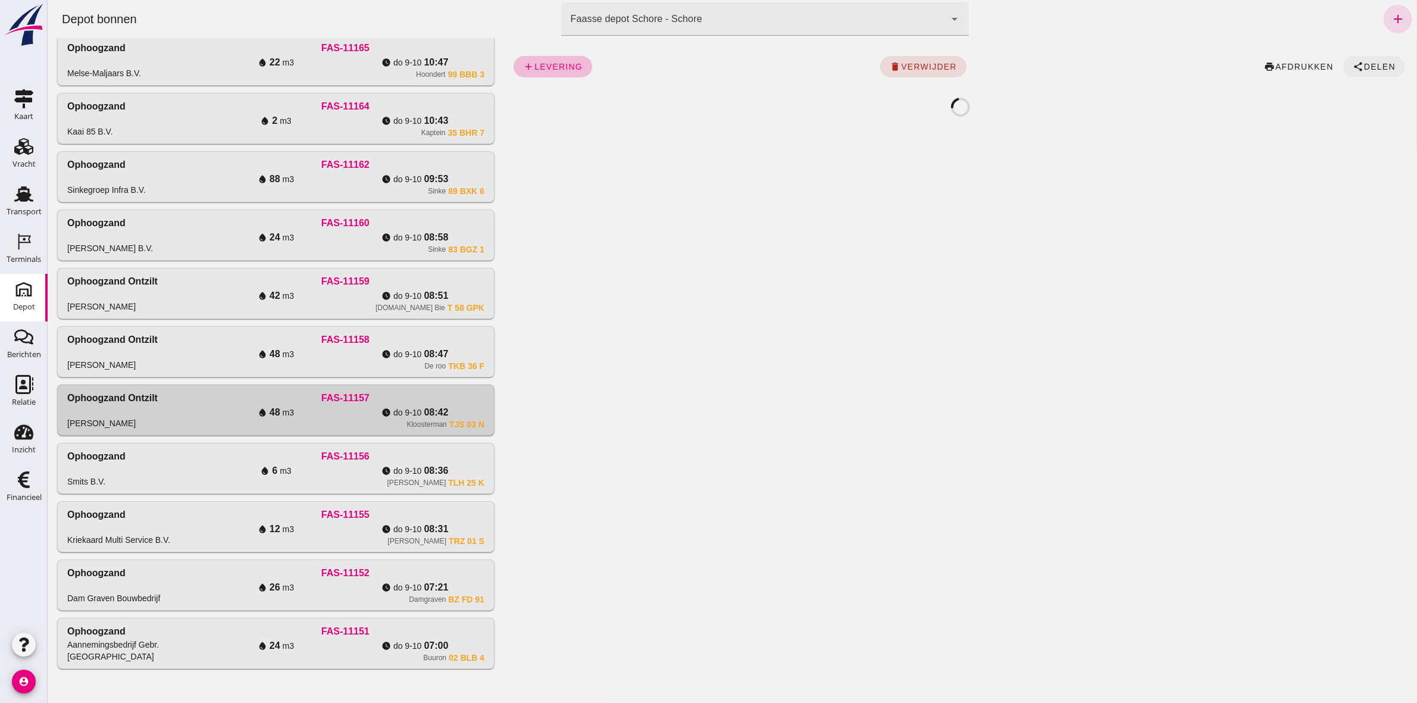
click at [1366, 64] on span "Delen" at bounding box center [1378, 67] width 32 height 10
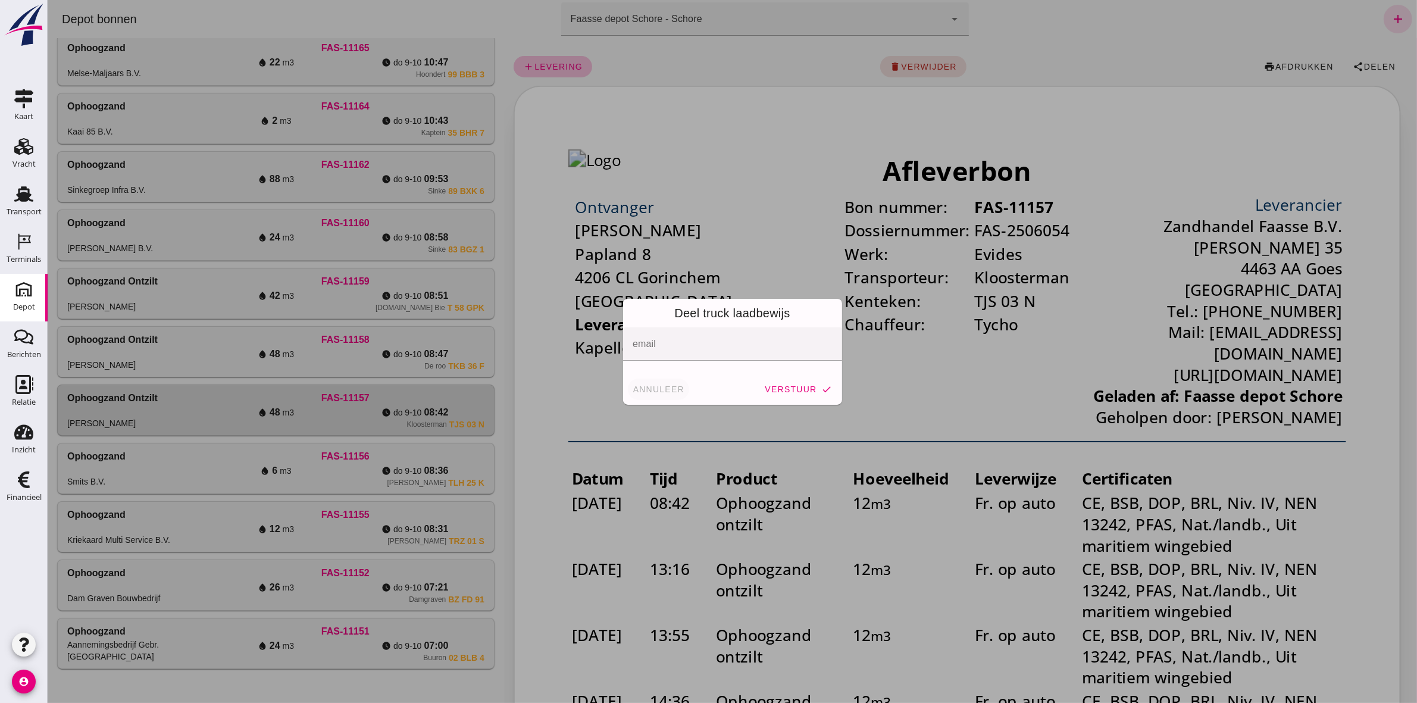
click at [666, 389] on span "annuleer" at bounding box center [658, 389] width 52 height 10
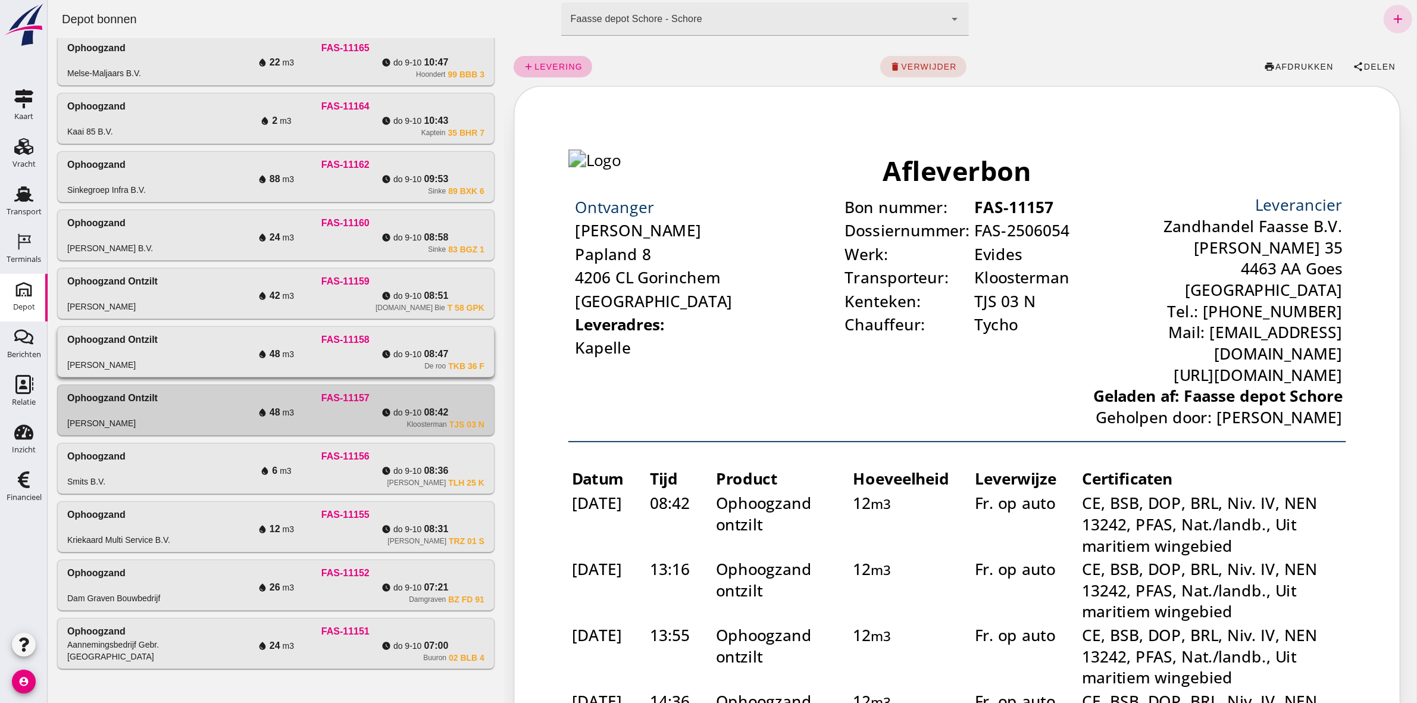
click at [321, 359] on div "water_drop 48 m3" at bounding box center [275, 354] width 139 height 14
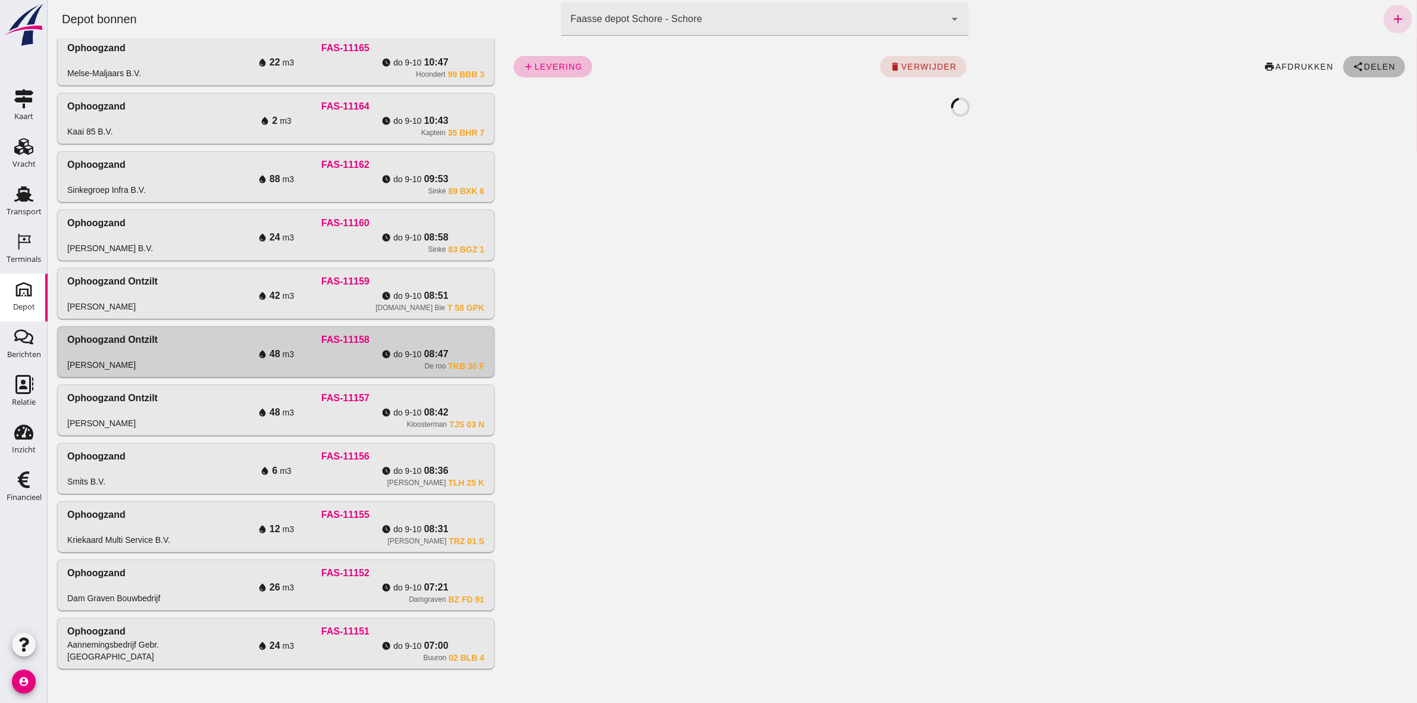
click at [1352, 68] on icon "share" at bounding box center [1357, 66] width 11 height 11
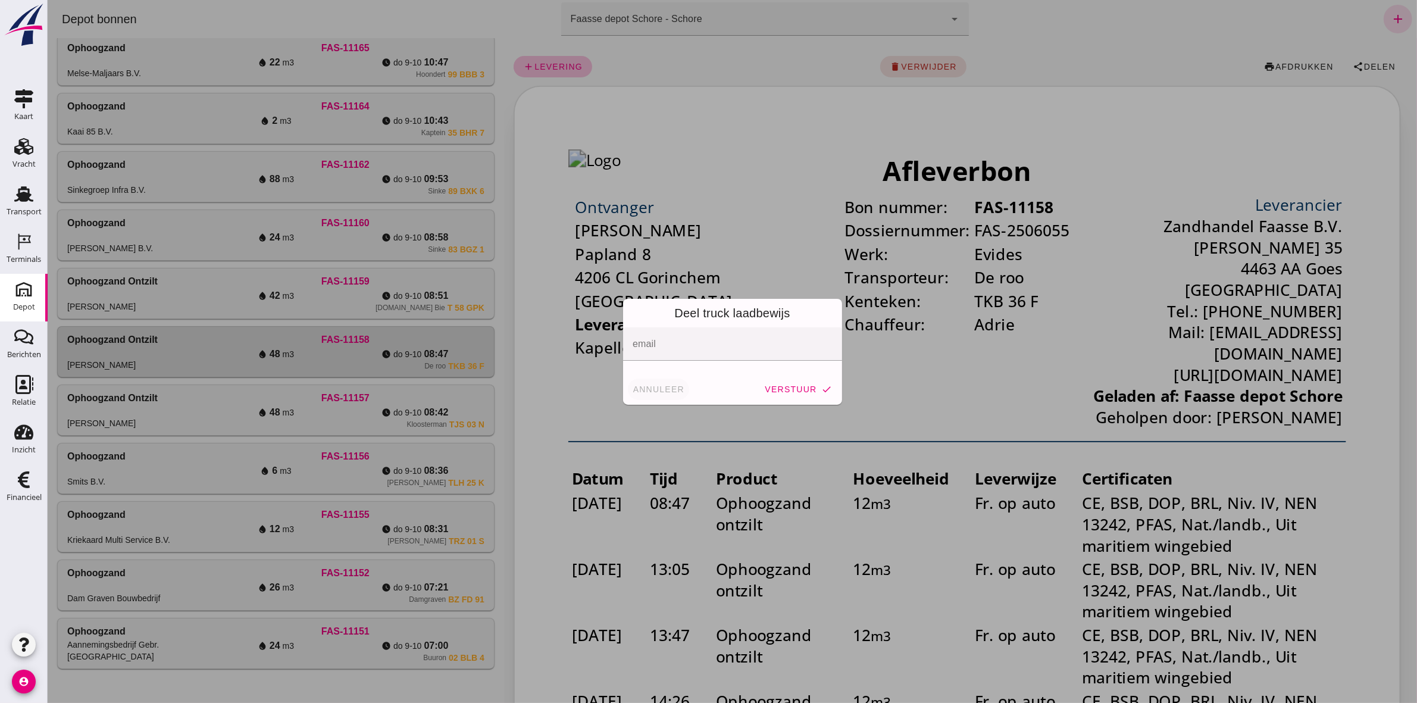
click at [648, 390] on span "annuleer" at bounding box center [658, 389] width 52 height 10
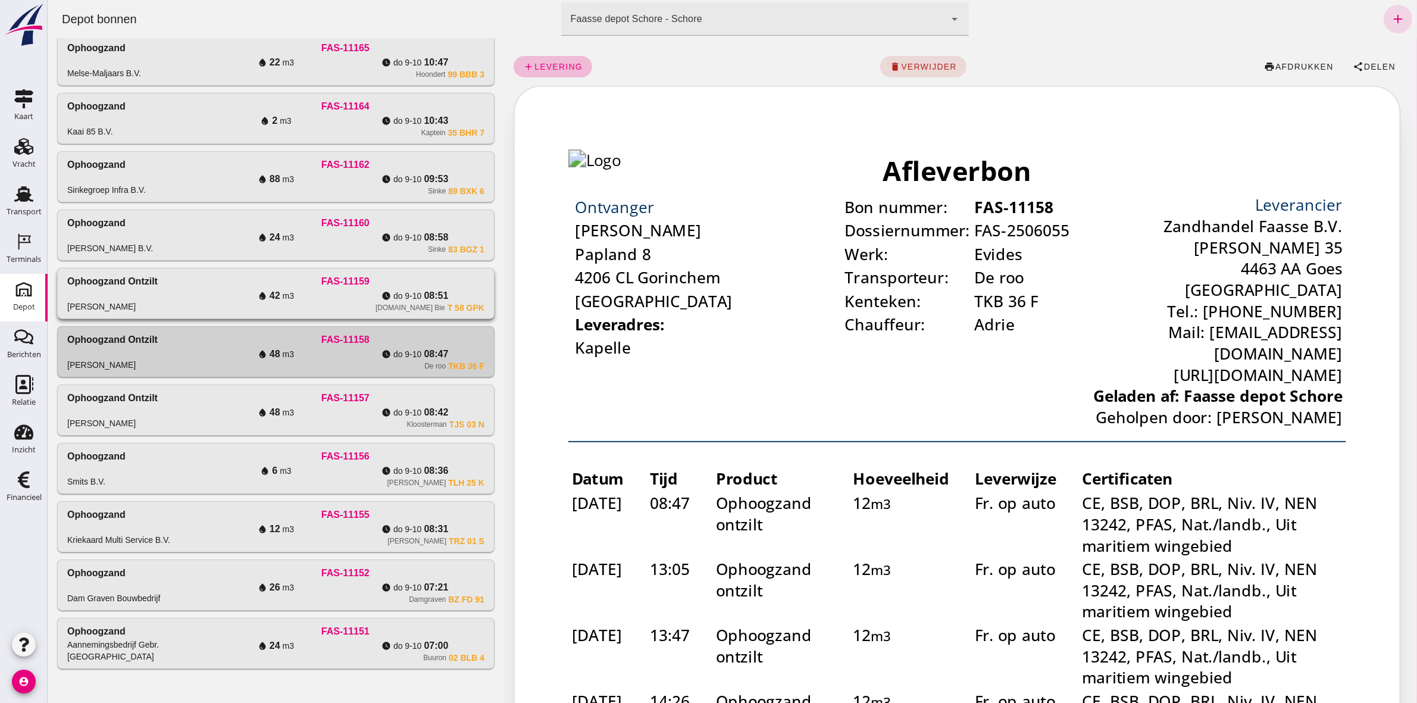
click at [373, 299] on div "watch_later [DATE] 08:51" at bounding box center [413, 296] width 139 height 14
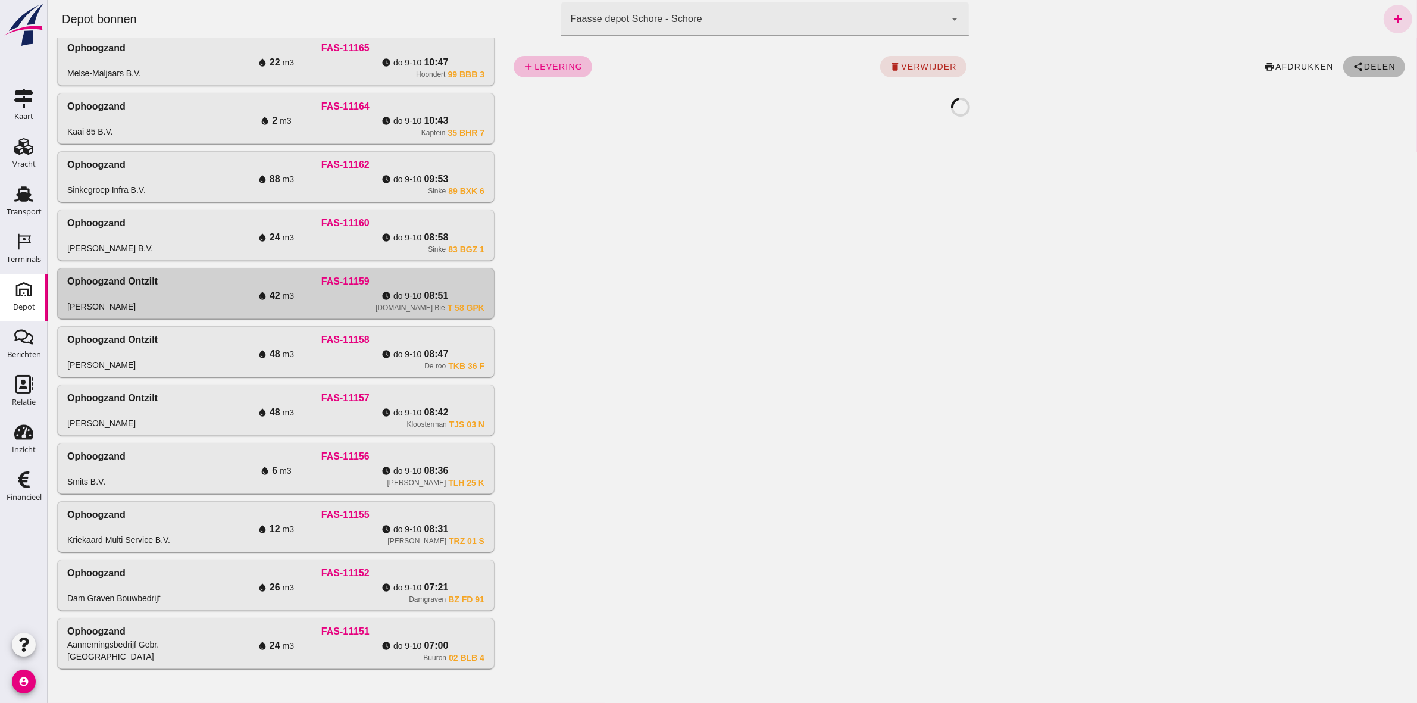
click at [1369, 67] on span "Delen" at bounding box center [1378, 67] width 32 height 10
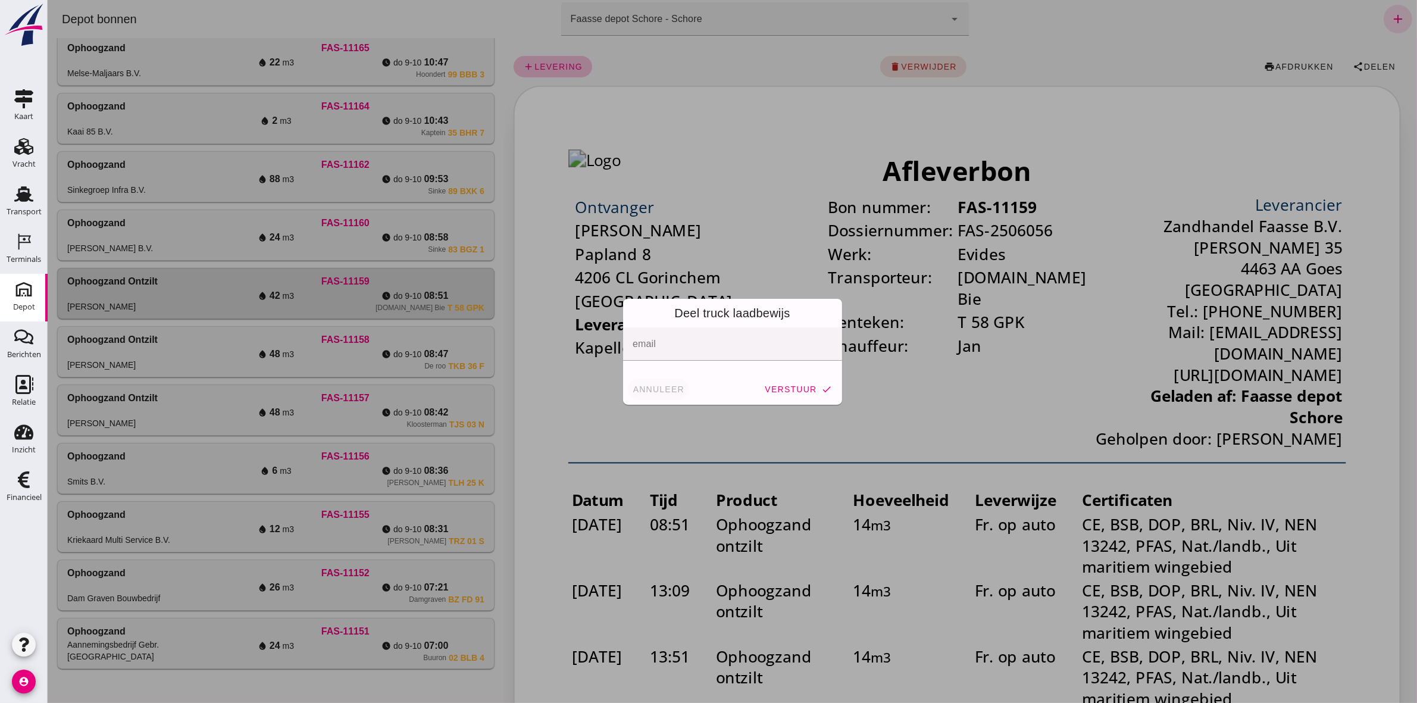
click at [648, 388] on span "annuleer" at bounding box center [658, 389] width 52 height 10
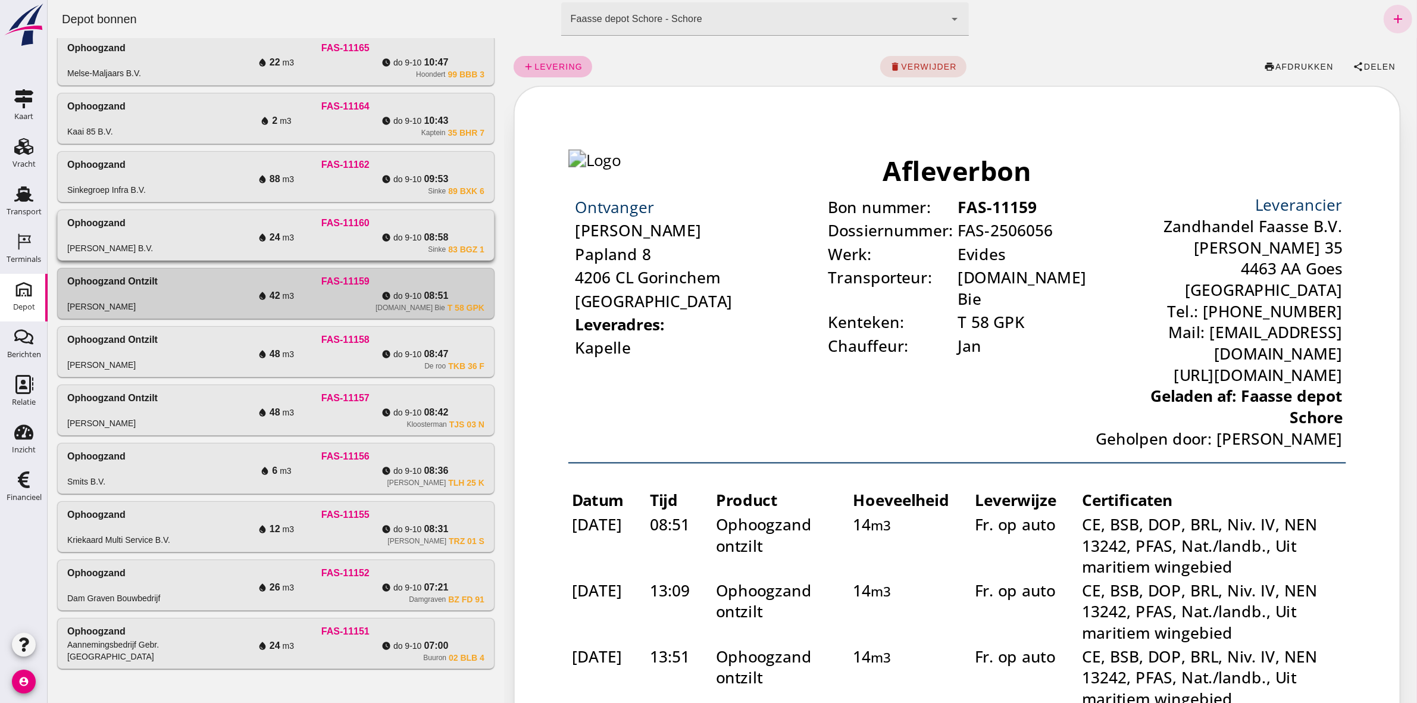
click at [314, 239] on div "water_drop 24 m3" at bounding box center [275, 237] width 139 height 14
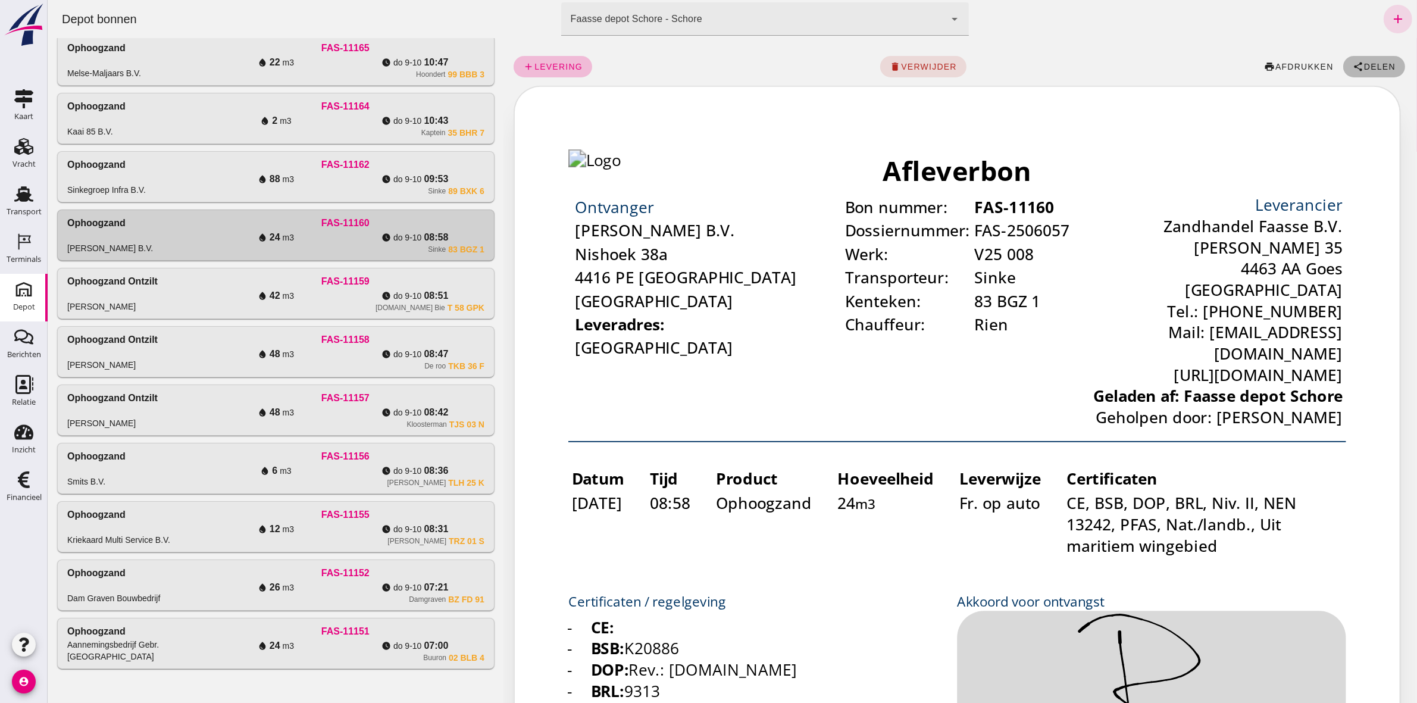
click at [1362, 65] on span "Delen" at bounding box center [1378, 67] width 32 height 10
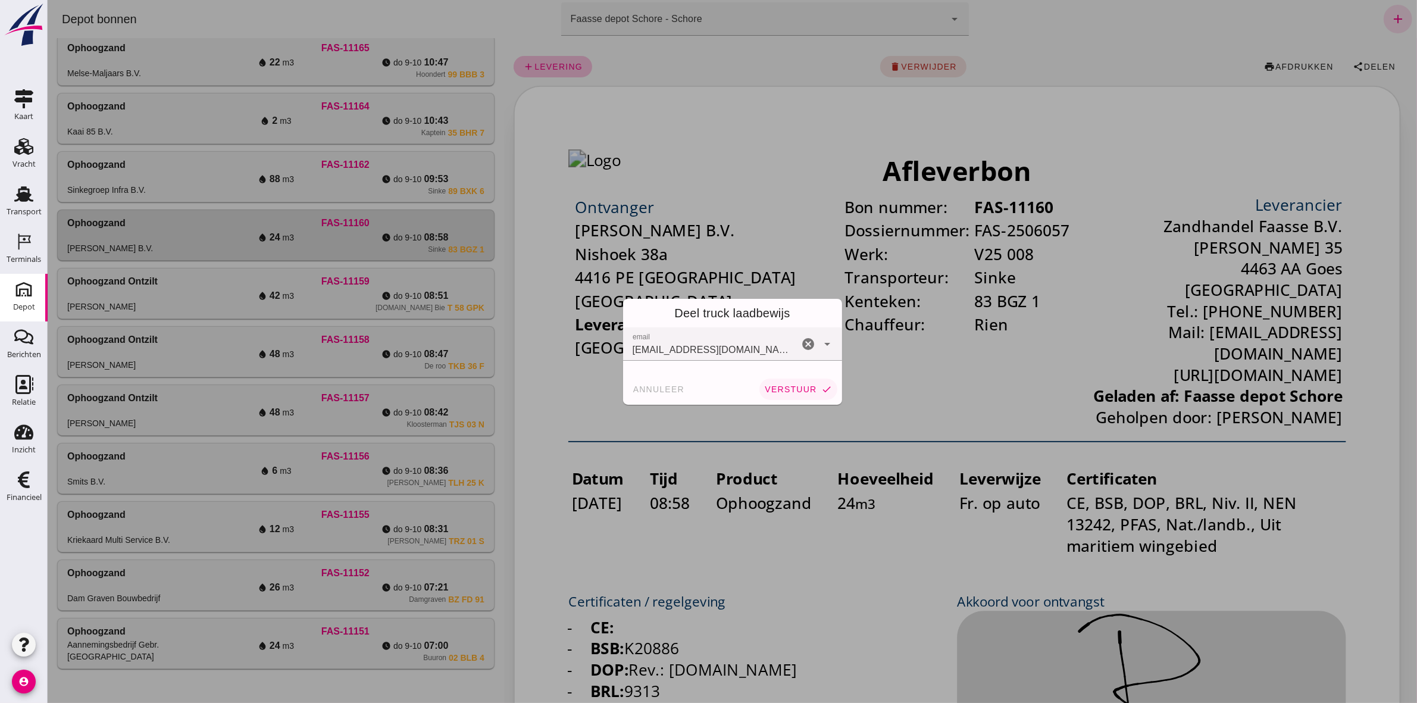
click at [769, 388] on span "verstuur" at bounding box center [789, 389] width 52 height 10
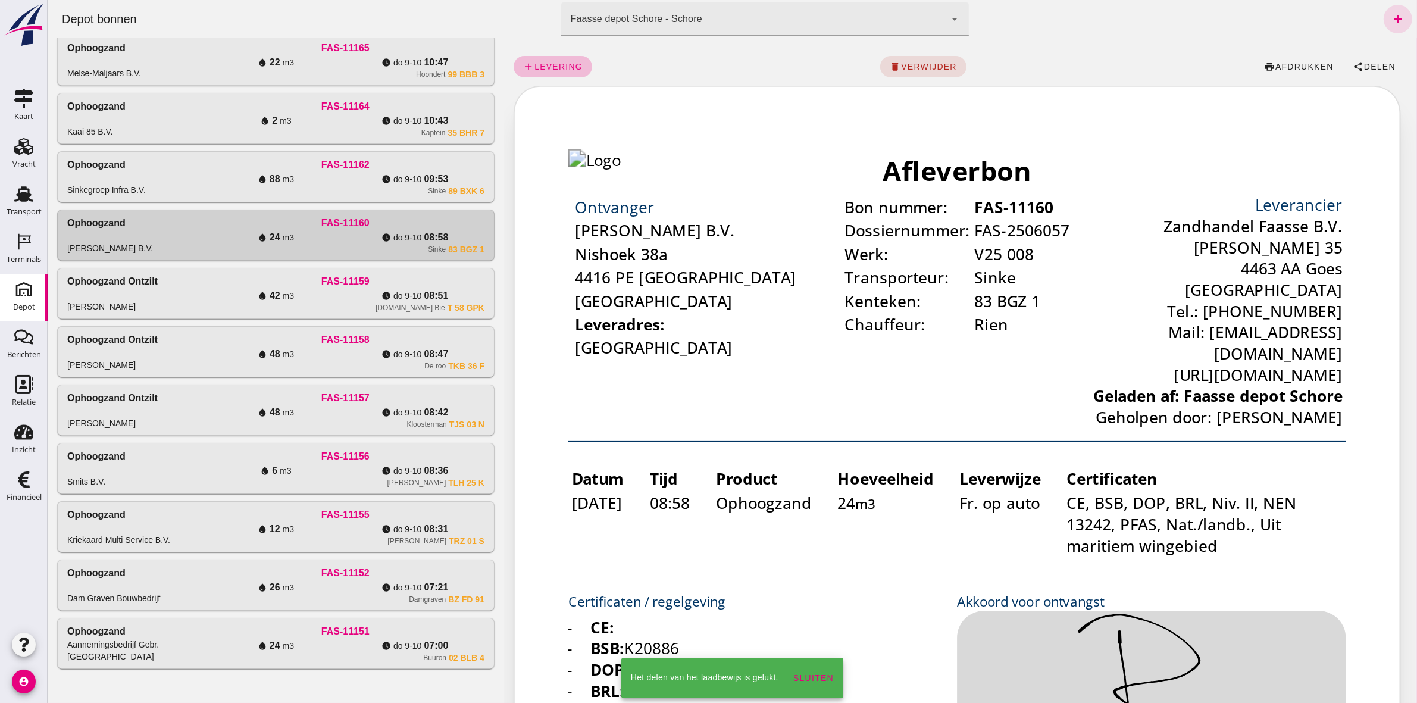
drag, startPoint x: 271, startPoint y: 191, endPoint x: 648, endPoint y: 154, distance: 379.1
click at [270, 191] on div "Sinke 89 BXK 6" at bounding box center [345, 191] width 278 height 10
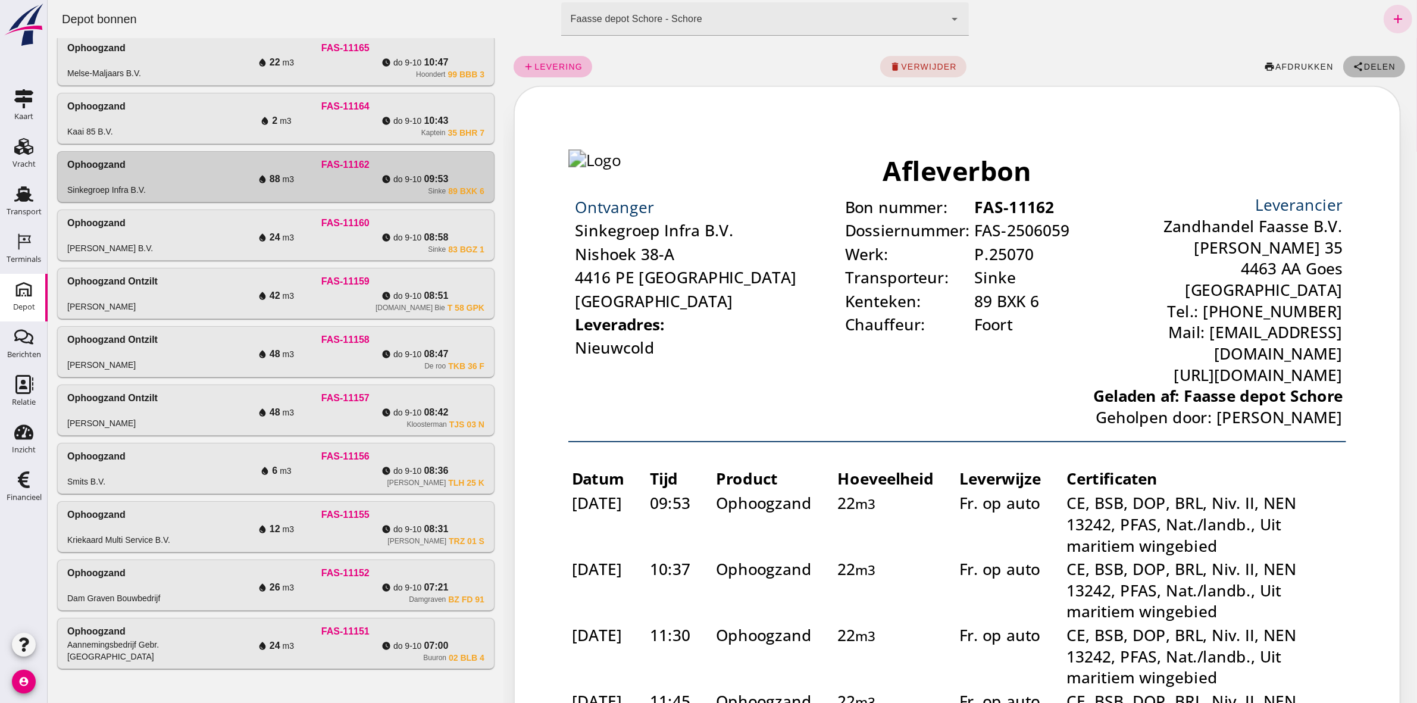
click at [1383, 61] on span "share Delen" at bounding box center [1373, 66] width 43 height 11
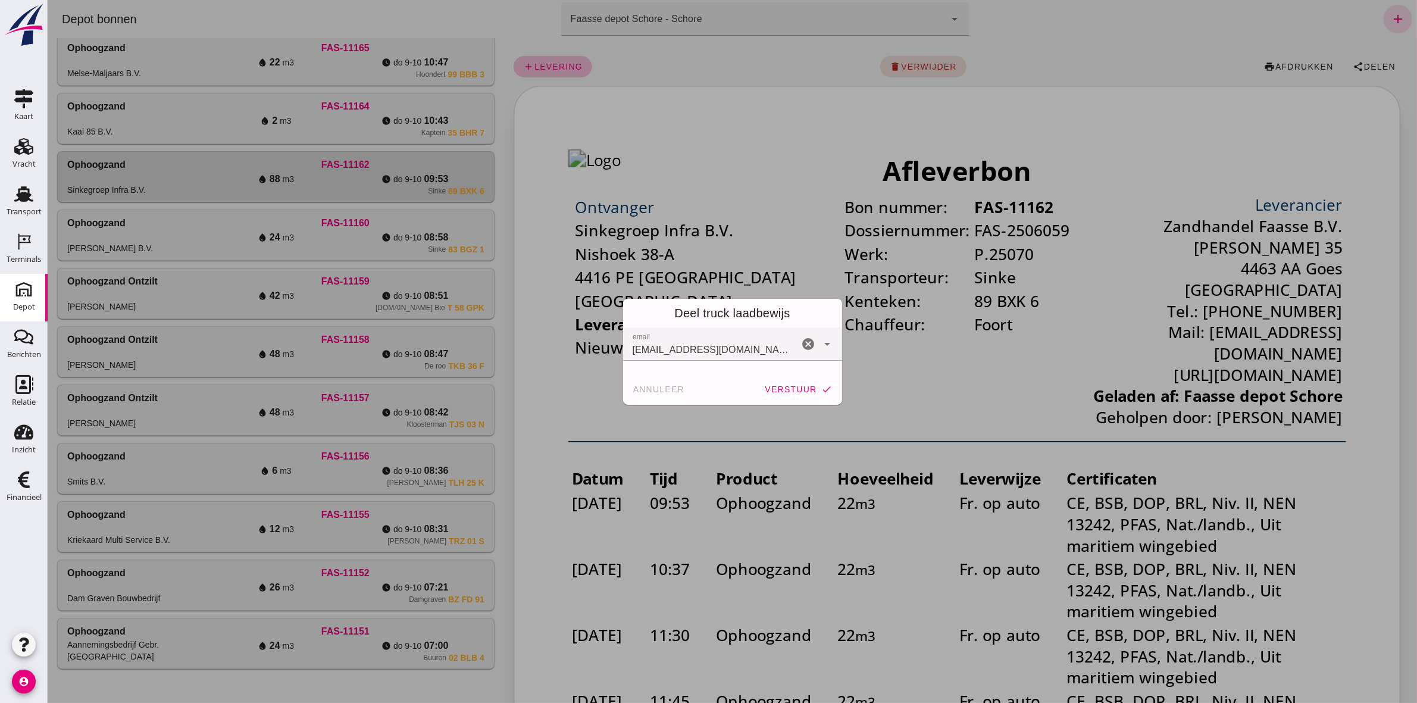
click at [800, 374] on div "annuleer verstuur check" at bounding box center [731, 389] width 219 height 31
click at [801, 385] on span "verstuur" at bounding box center [789, 389] width 52 height 10
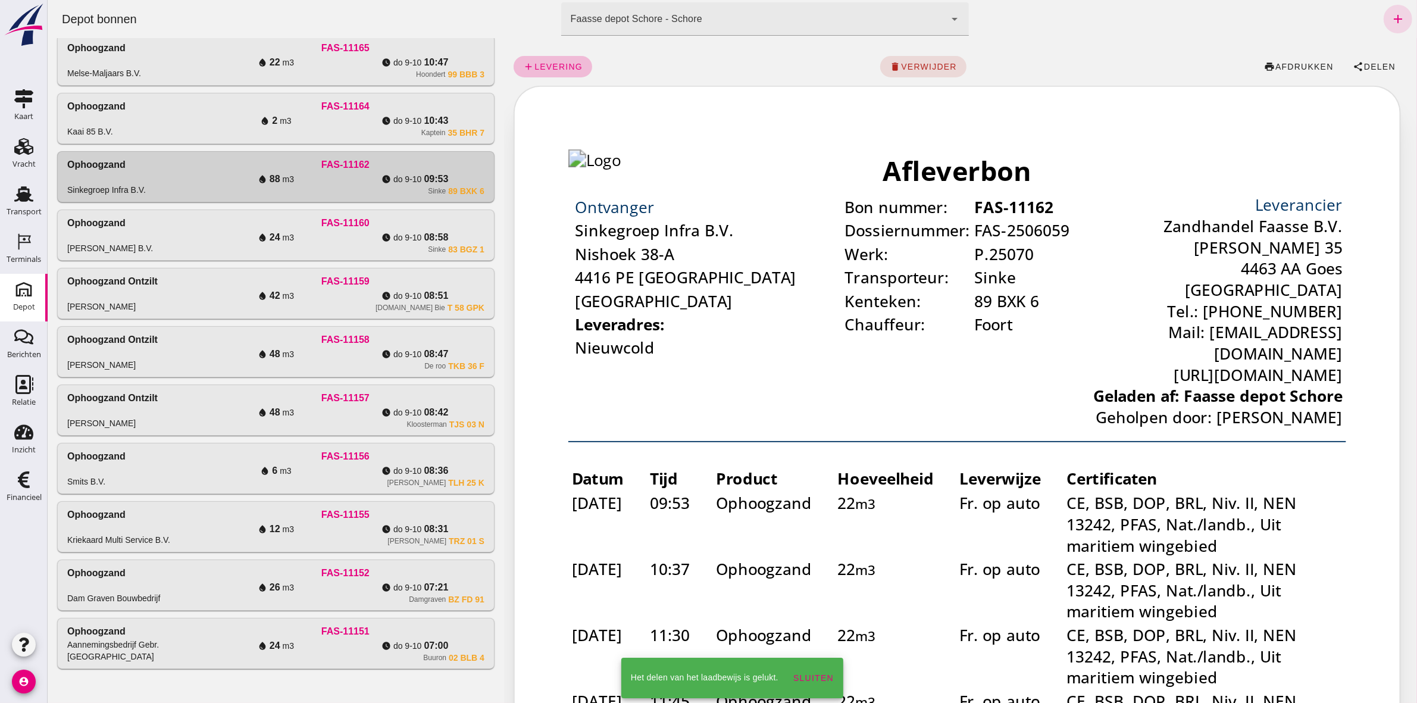
click at [300, 118] on div "water_drop 2 m3" at bounding box center [275, 121] width 139 height 14
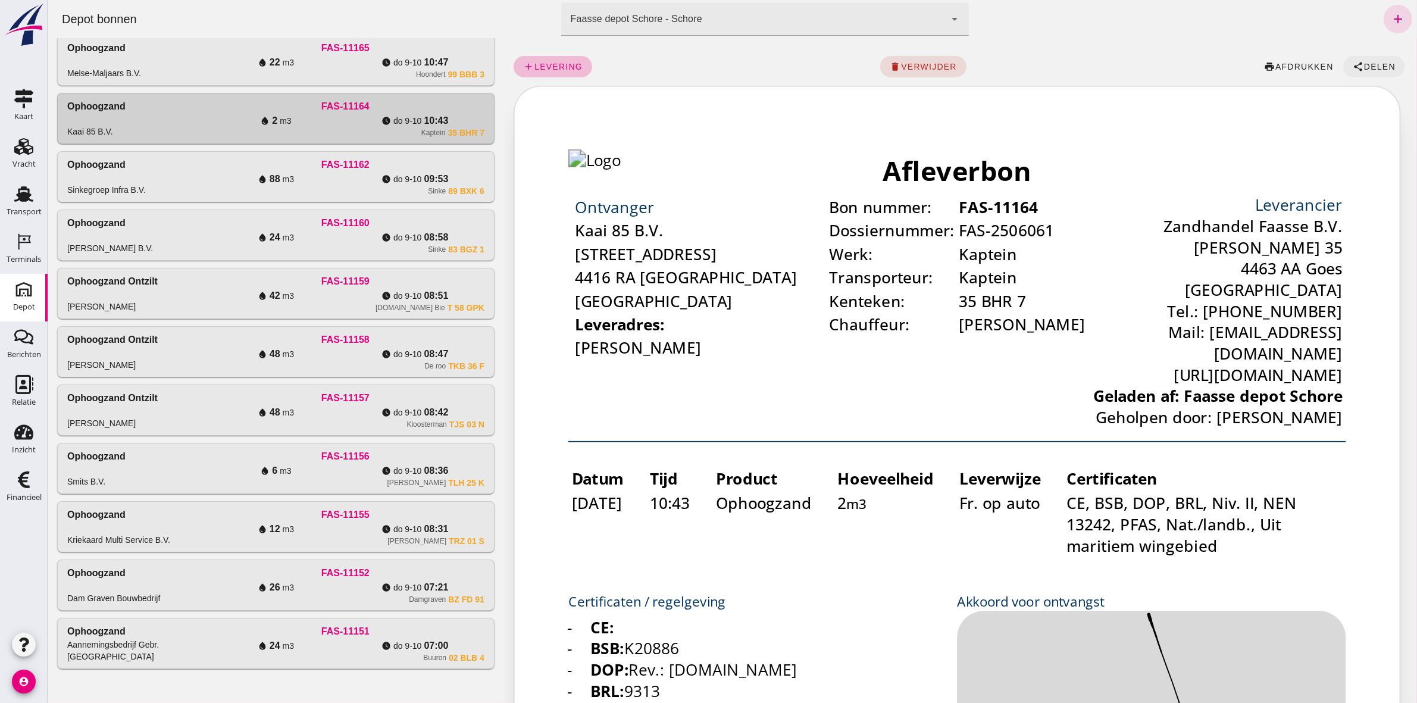
click at [1377, 58] on button "share Delen" at bounding box center [1373, 66] width 62 height 21
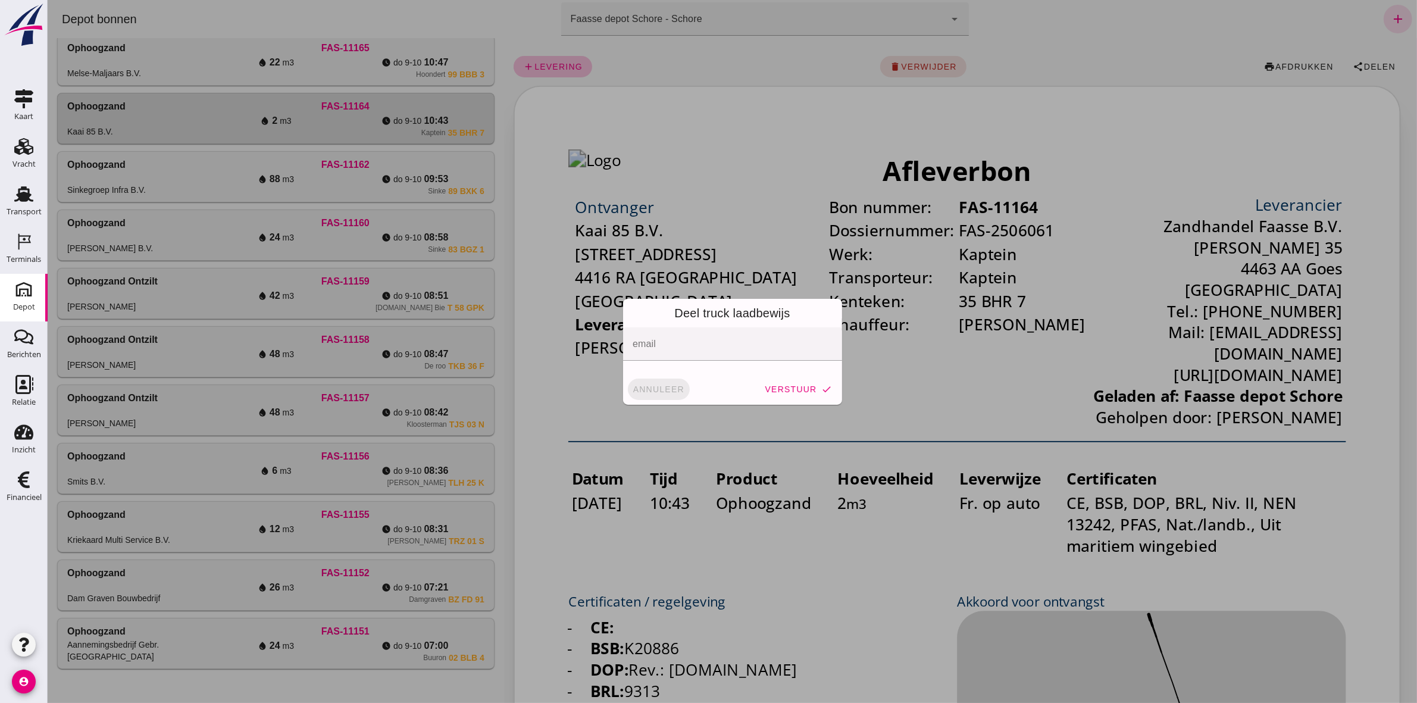
drag, startPoint x: 669, startPoint y: 387, endPoint x: 588, endPoint y: 354, distance: 87.3
click at [669, 387] on span "annuleer" at bounding box center [658, 389] width 52 height 10
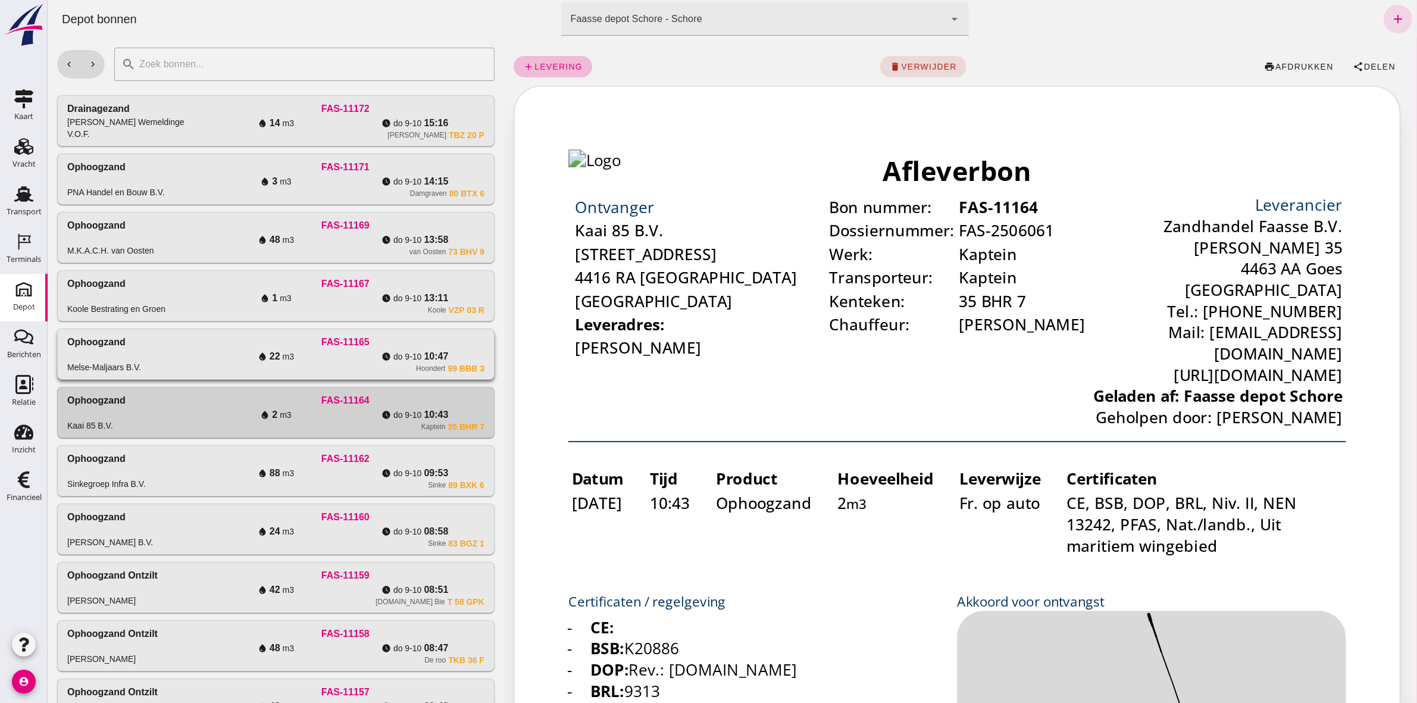
drag, startPoint x: 316, startPoint y: 341, endPoint x: 342, endPoint y: 335, distance: 26.3
click at [316, 341] on div "FAS-11165" at bounding box center [345, 342] width 278 height 14
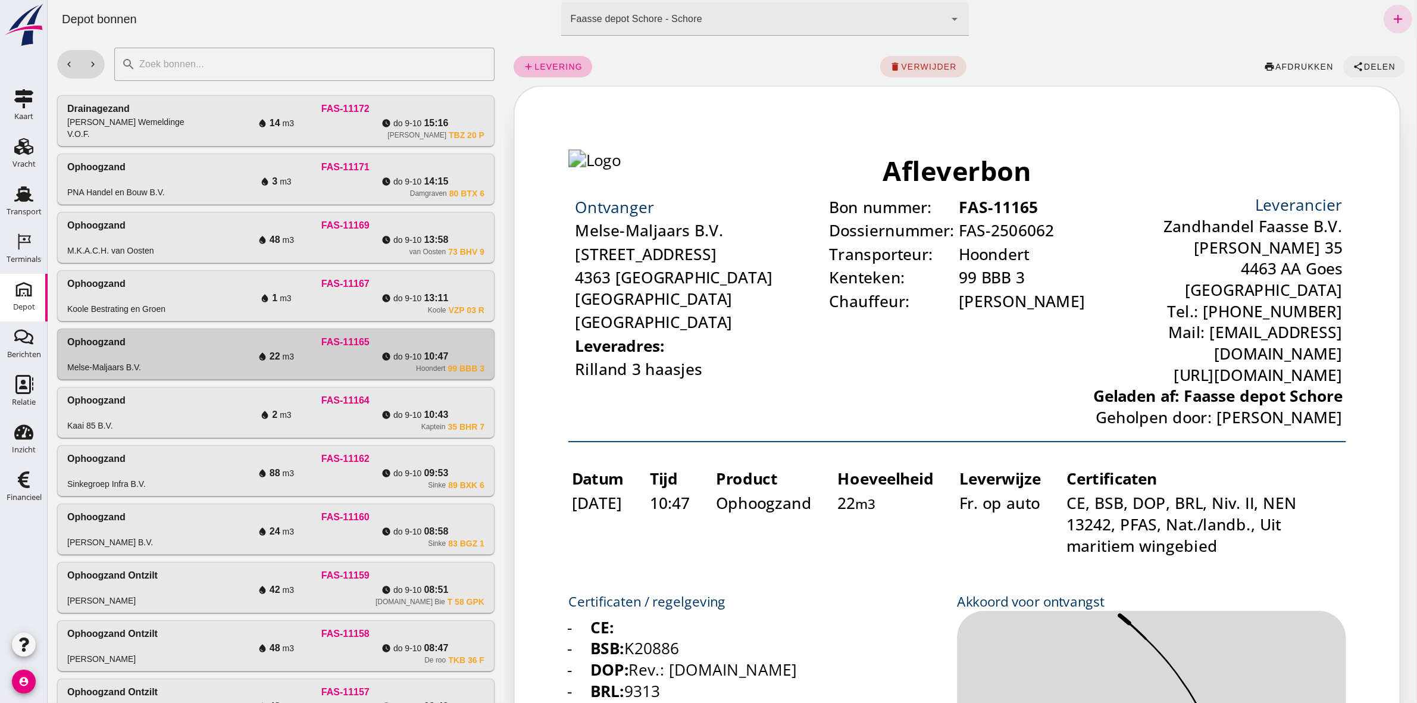
click at [1362, 69] on span "Delen" at bounding box center [1378, 67] width 32 height 10
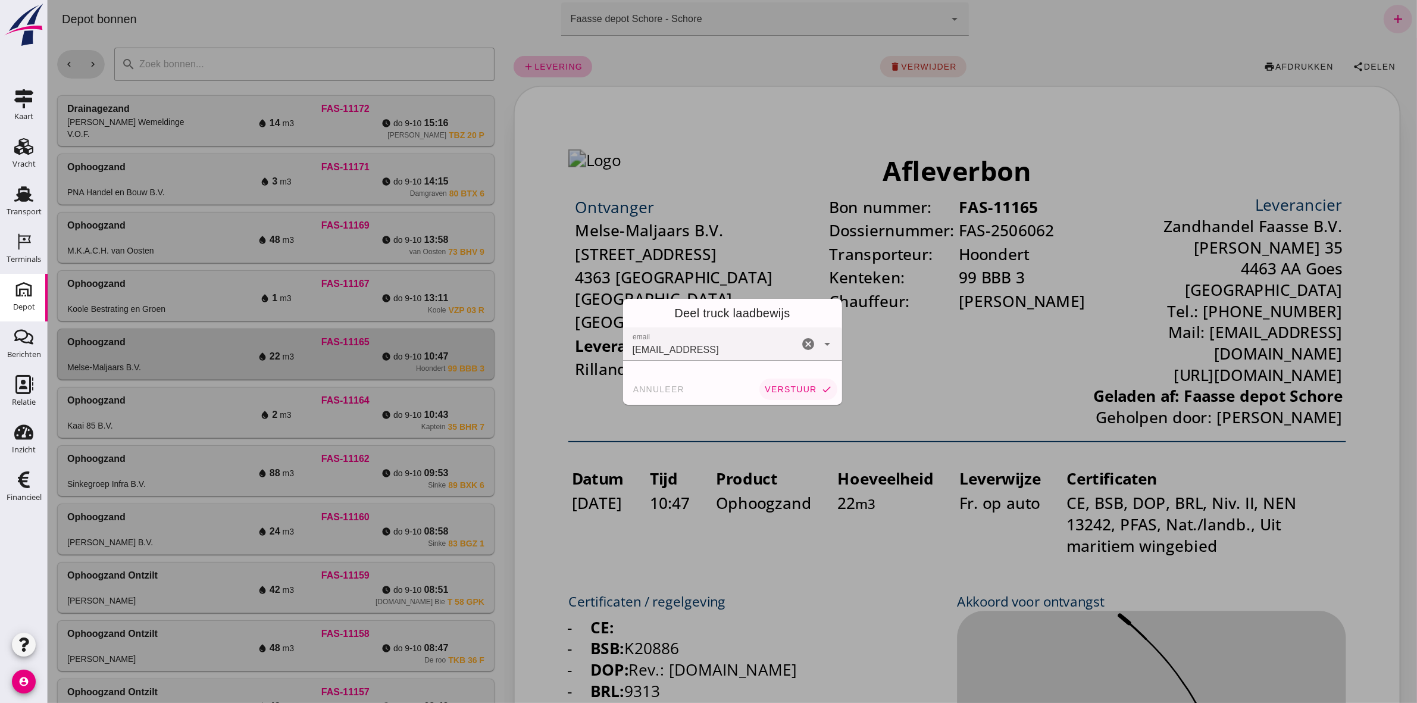
click at [800, 387] on span "verstuur" at bounding box center [789, 389] width 52 height 10
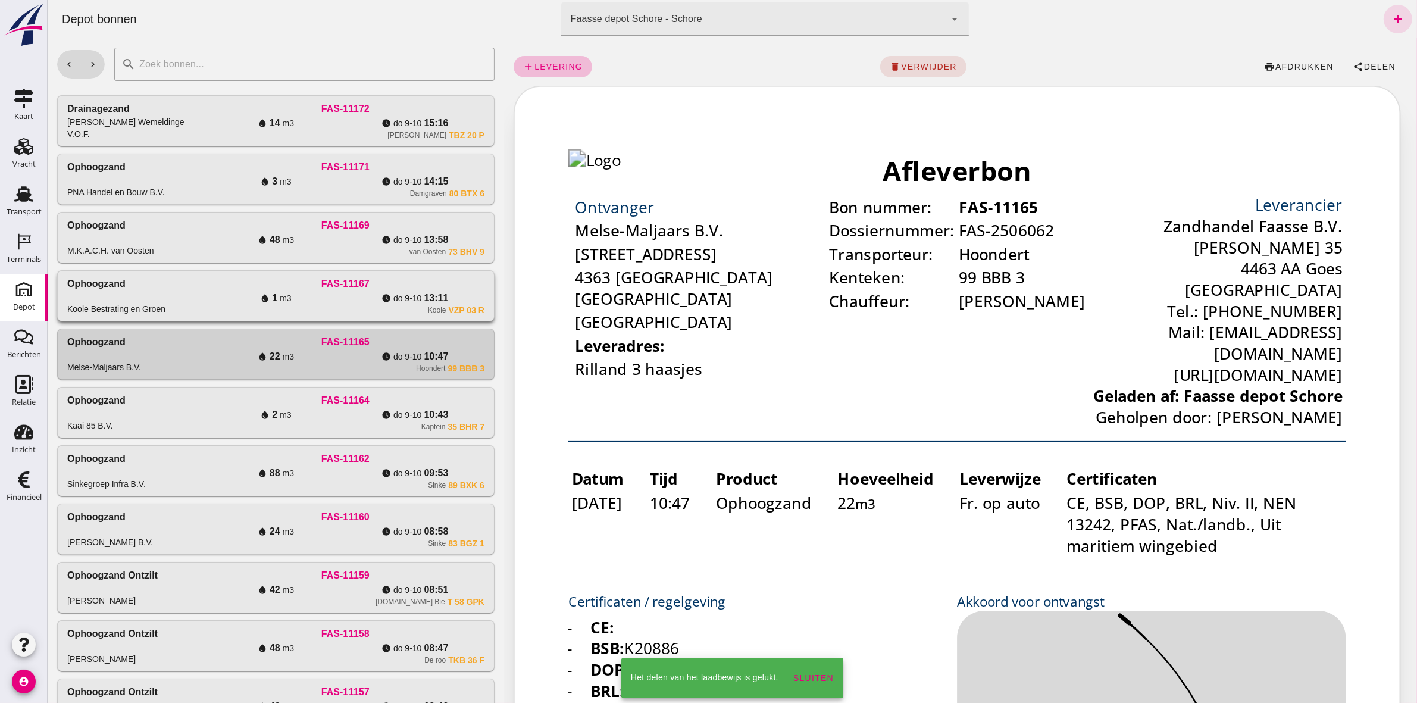
click at [330, 314] on div "Koole VZP 03 R" at bounding box center [345, 310] width 278 height 10
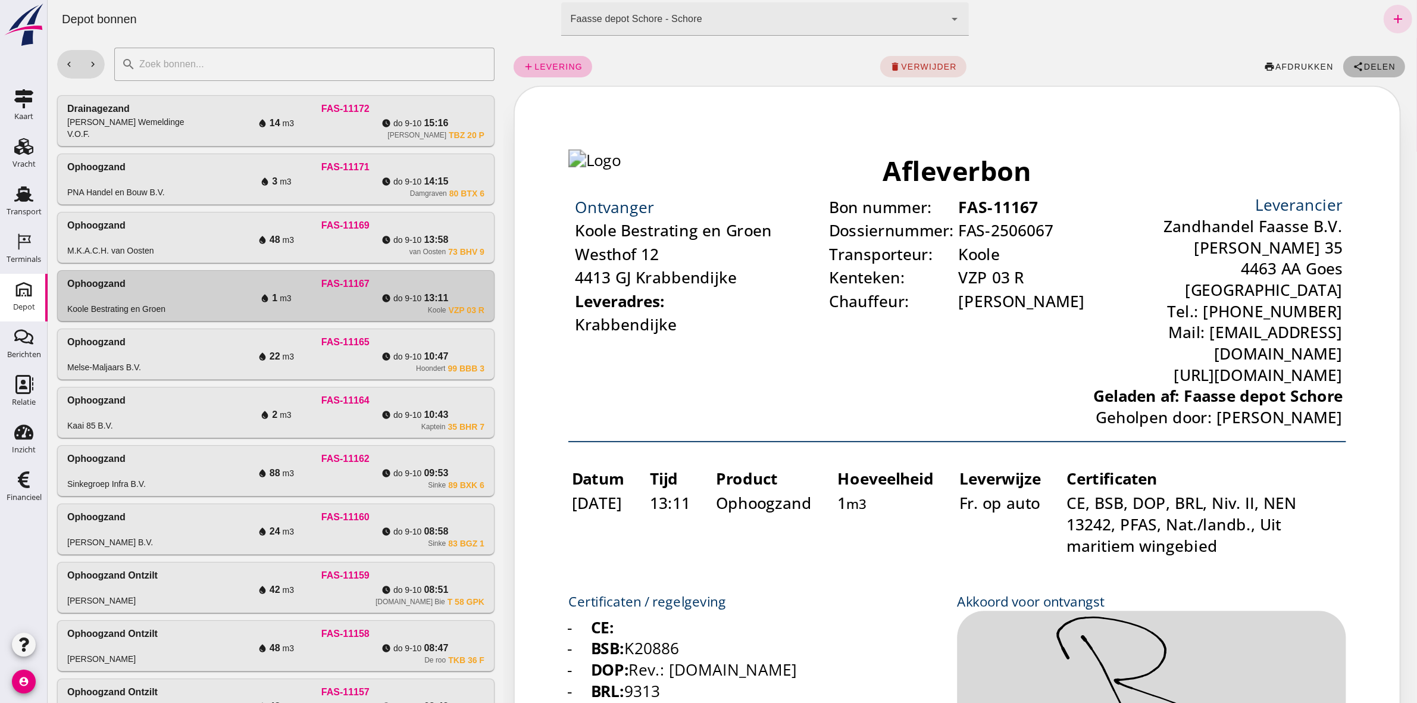
click at [1362, 62] on span "Delen" at bounding box center [1378, 67] width 32 height 10
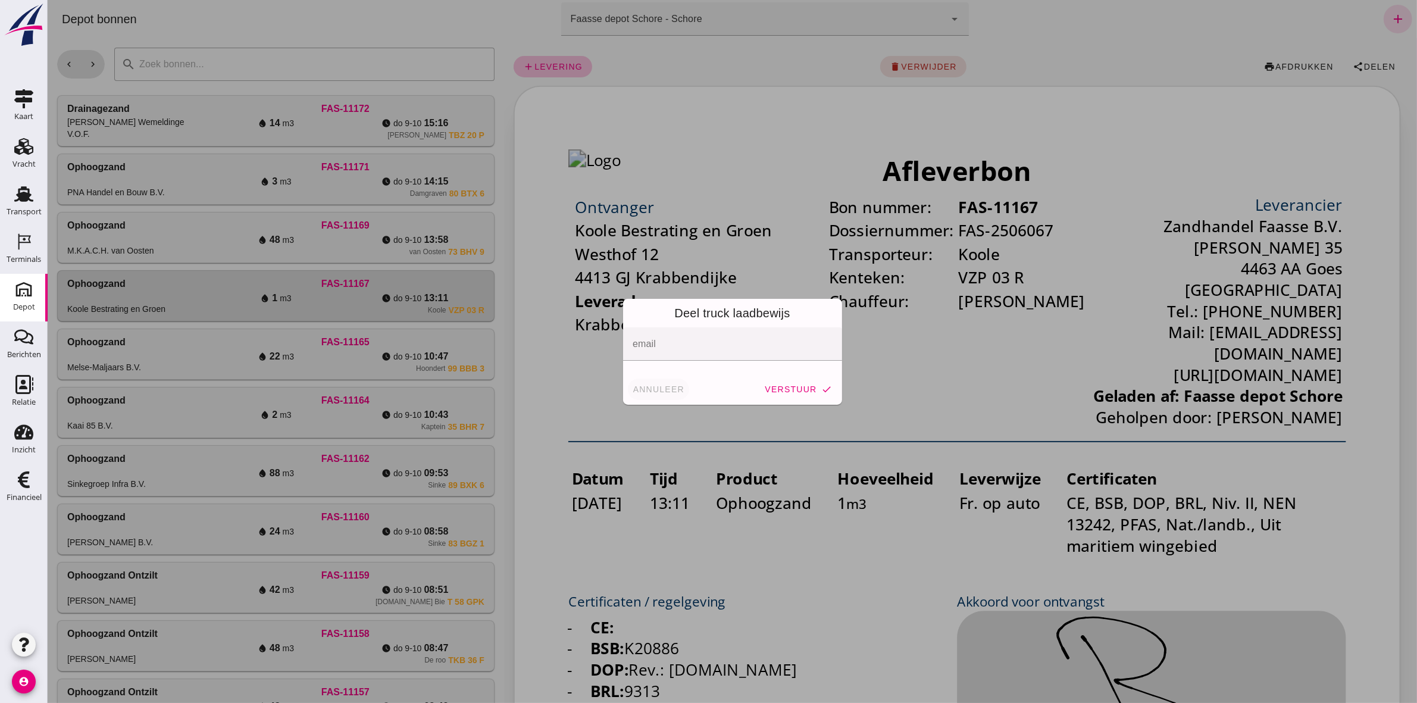
click at [666, 394] on button "annuleer" at bounding box center [658, 388] width 62 height 21
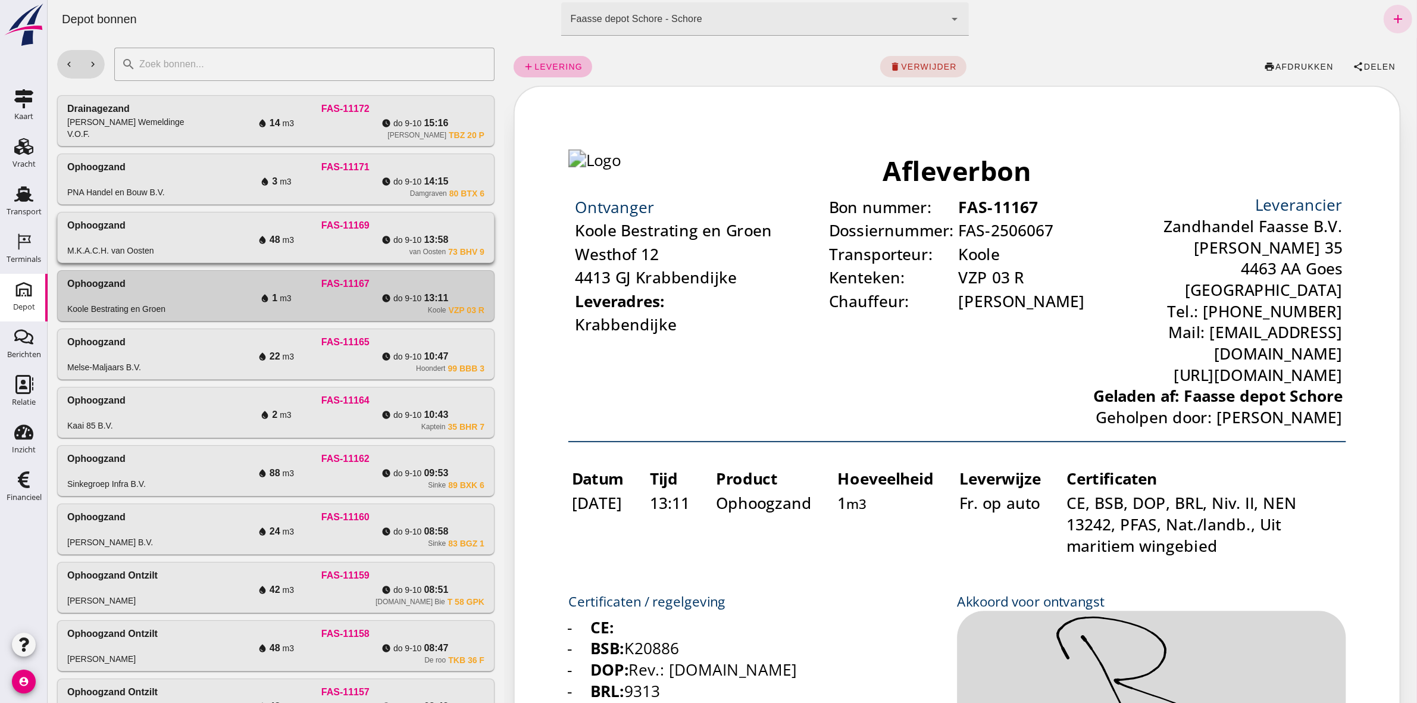
click at [342, 248] on div "van Oosten 73 BHV 9" at bounding box center [345, 252] width 278 height 10
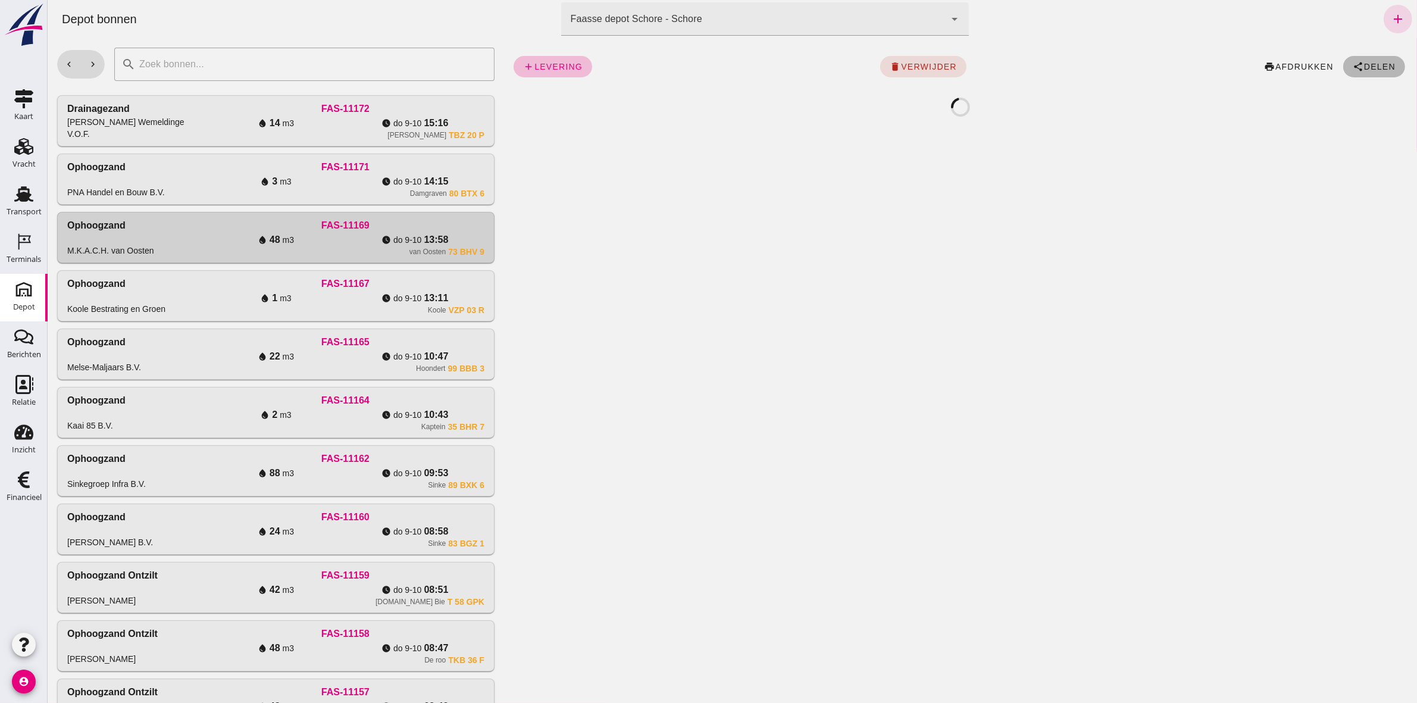
click at [1360, 57] on button "share Delen" at bounding box center [1373, 66] width 62 height 21
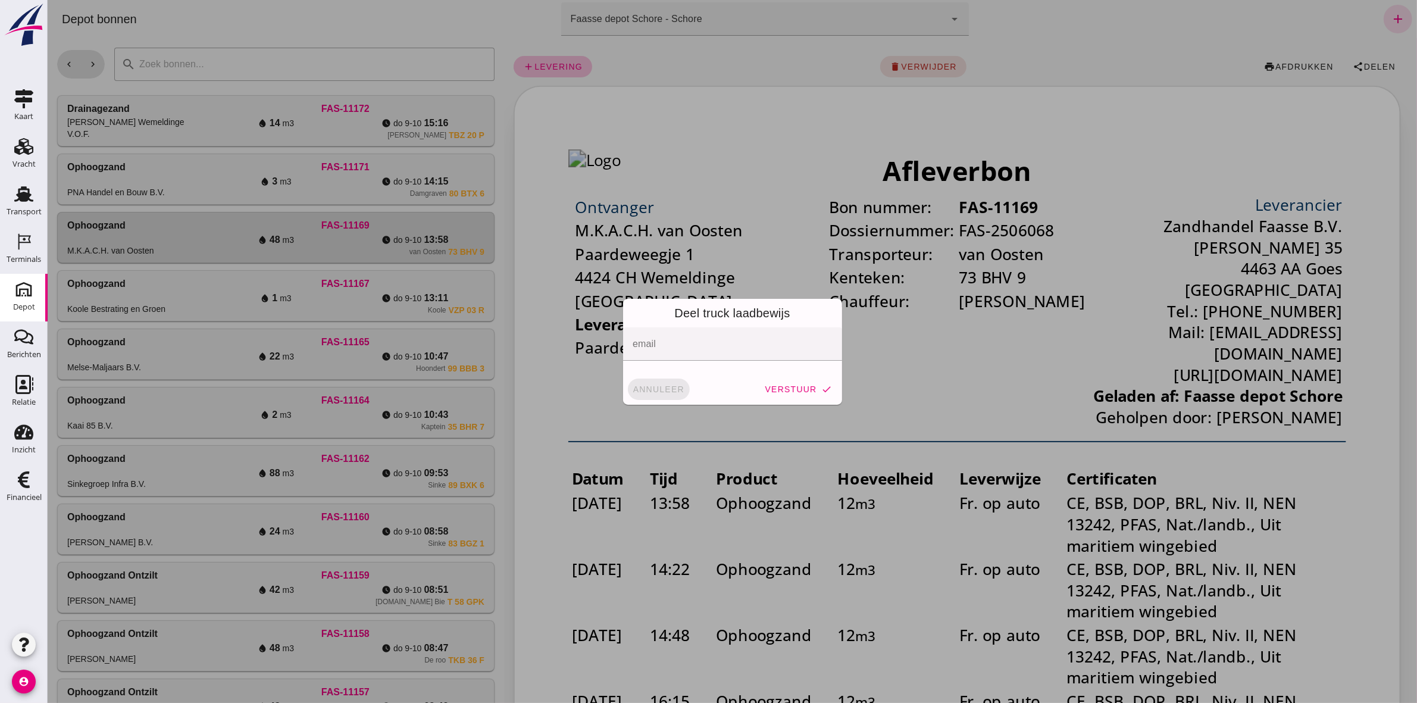
click at [672, 389] on span "annuleer" at bounding box center [658, 389] width 52 height 10
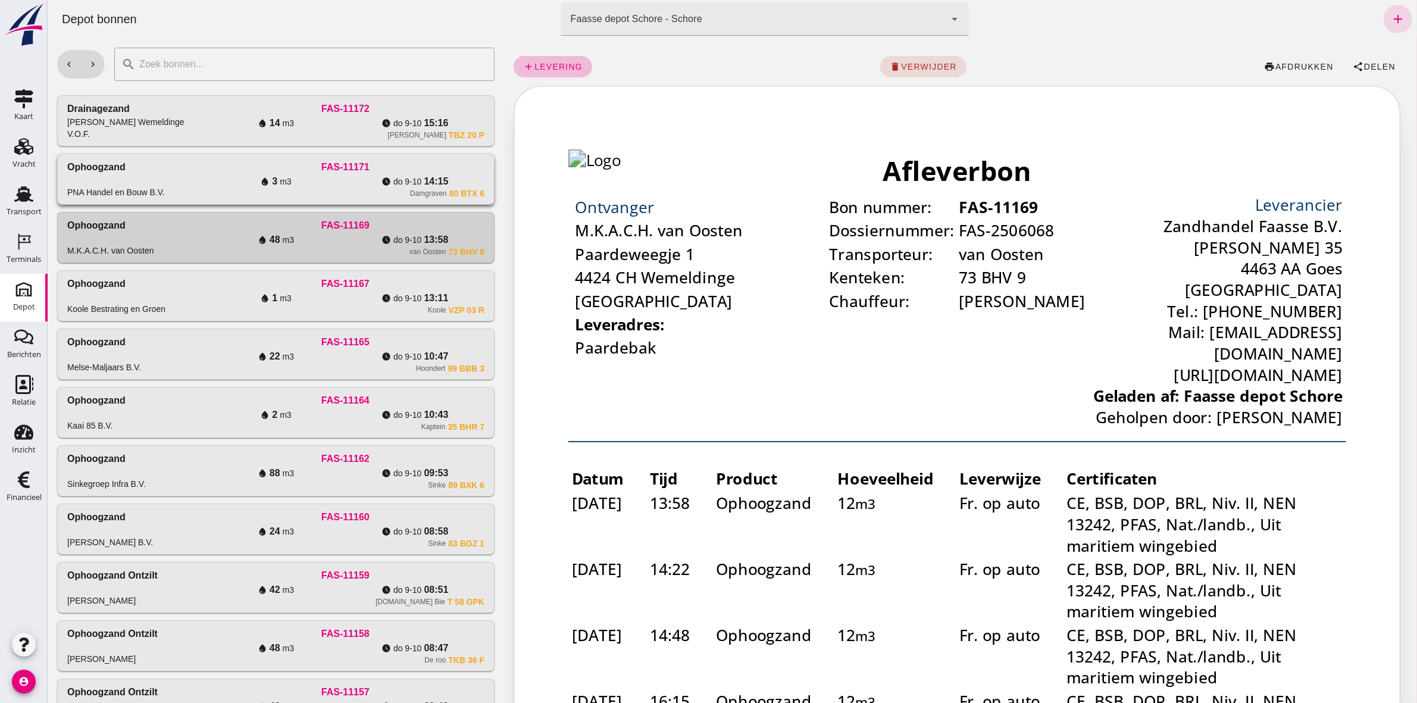
click at [297, 190] on div "Damgraven 80 BTX 6" at bounding box center [345, 194] width 278 height 10
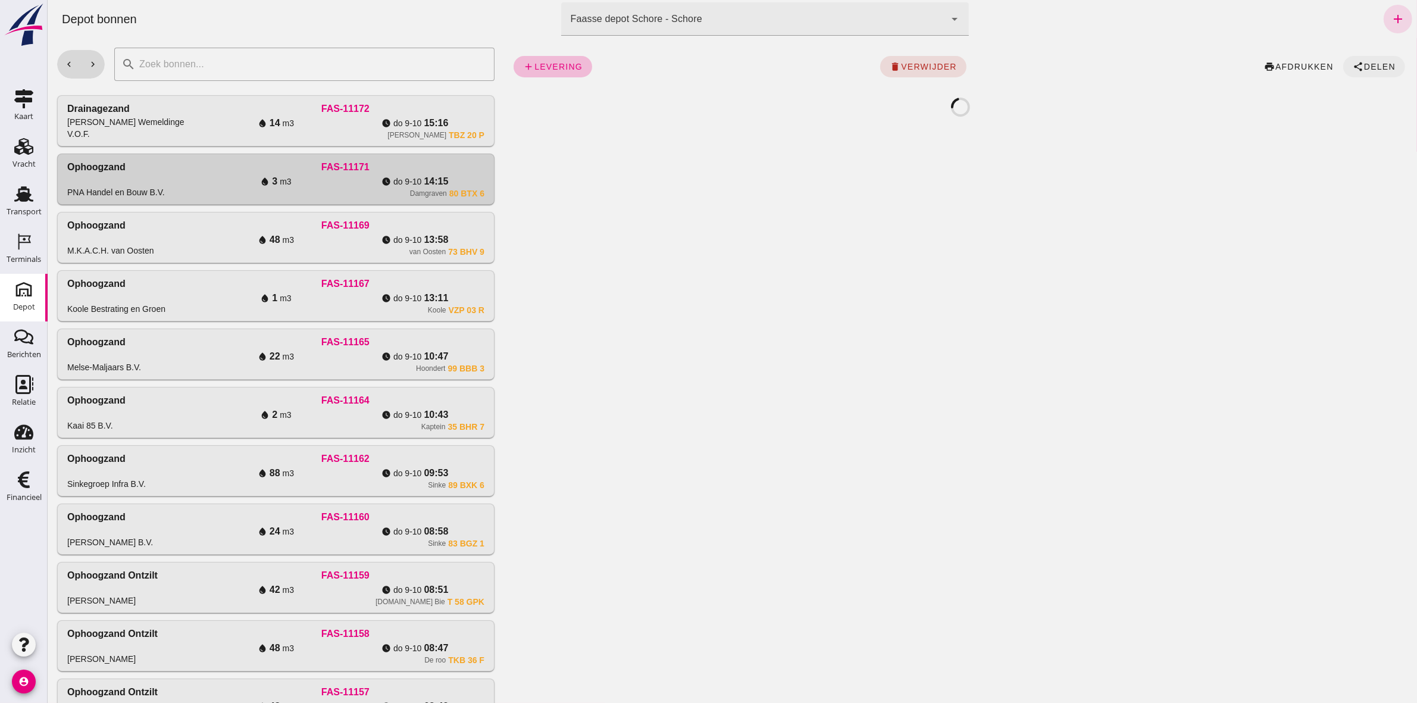
click at [1344, 73] on button "share Delen" at bounding box center [1373, 66] width 62 height 21
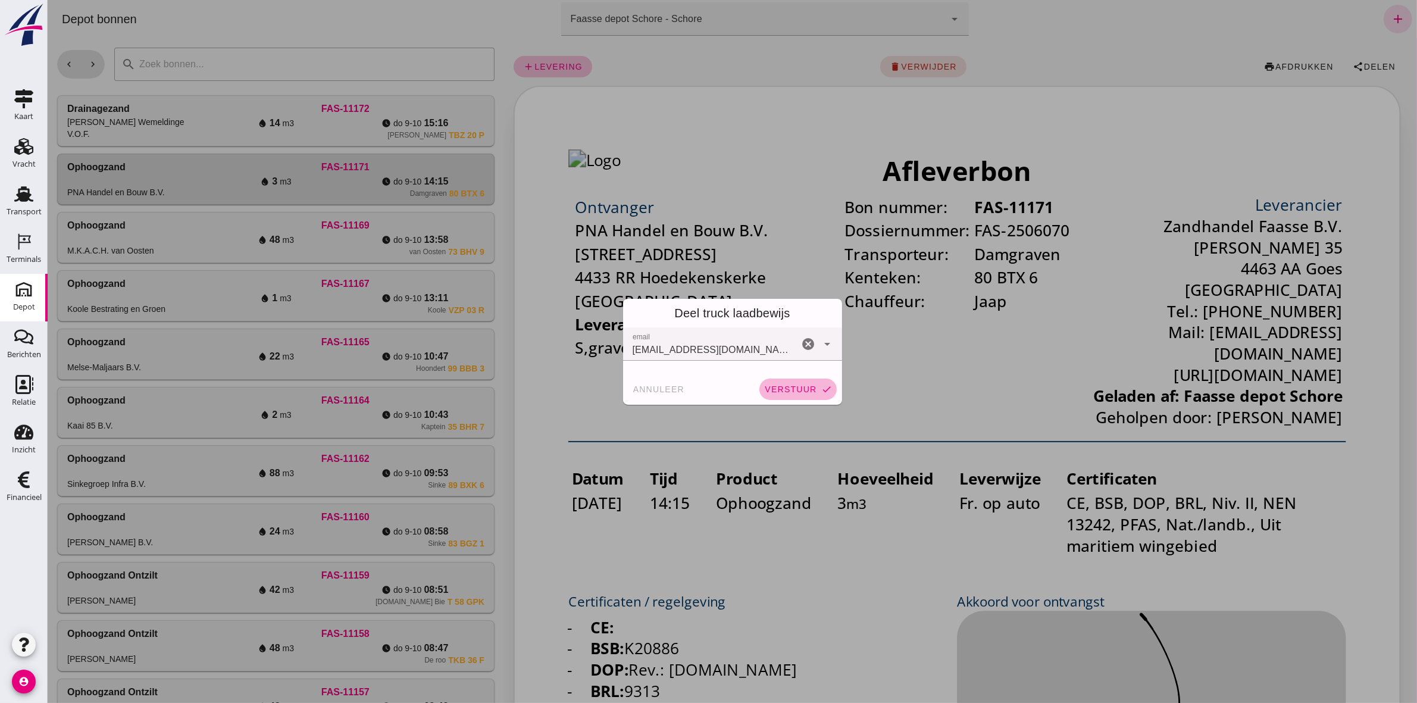
click at [777, 390] on span "verstuur" at bounding box center [789, 389] width 52 height 10
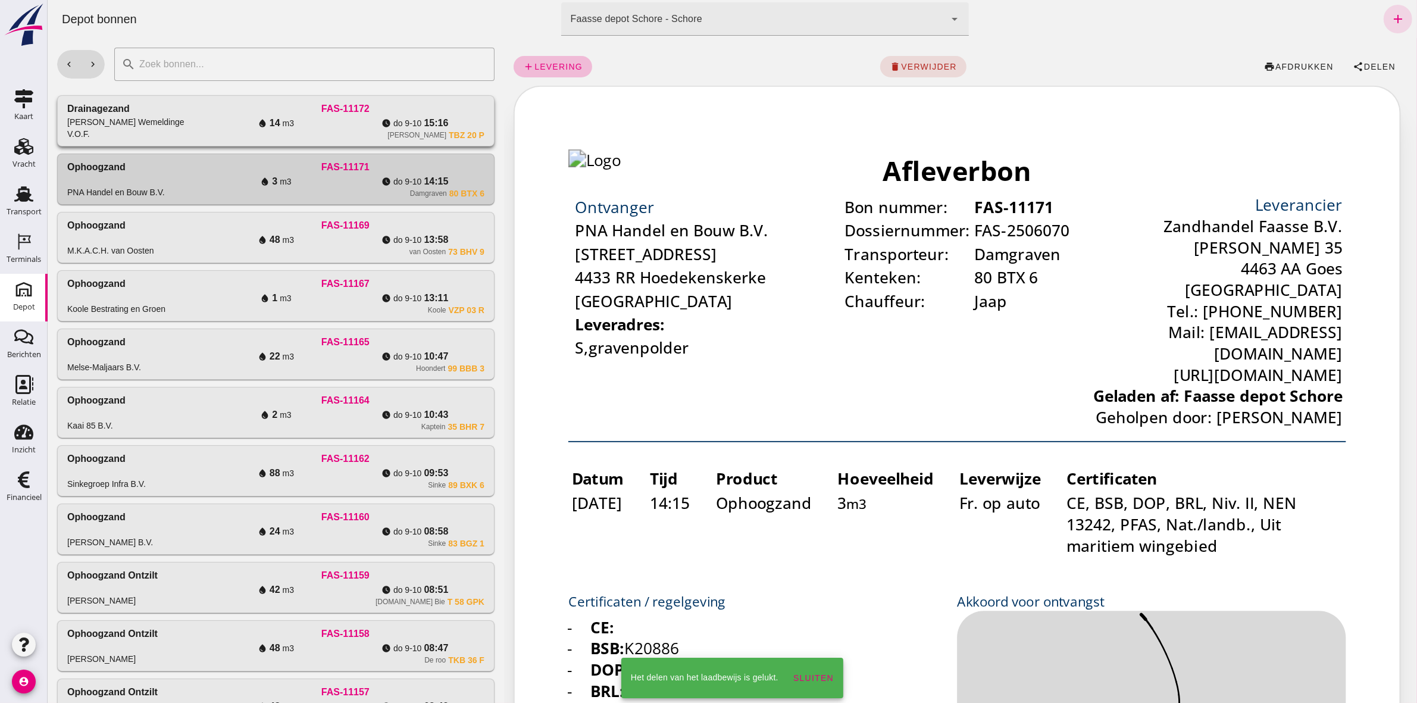
click at [297, 124] on div "water_drop 14 m3" at bounding box center [275, 123] width 139 height 14
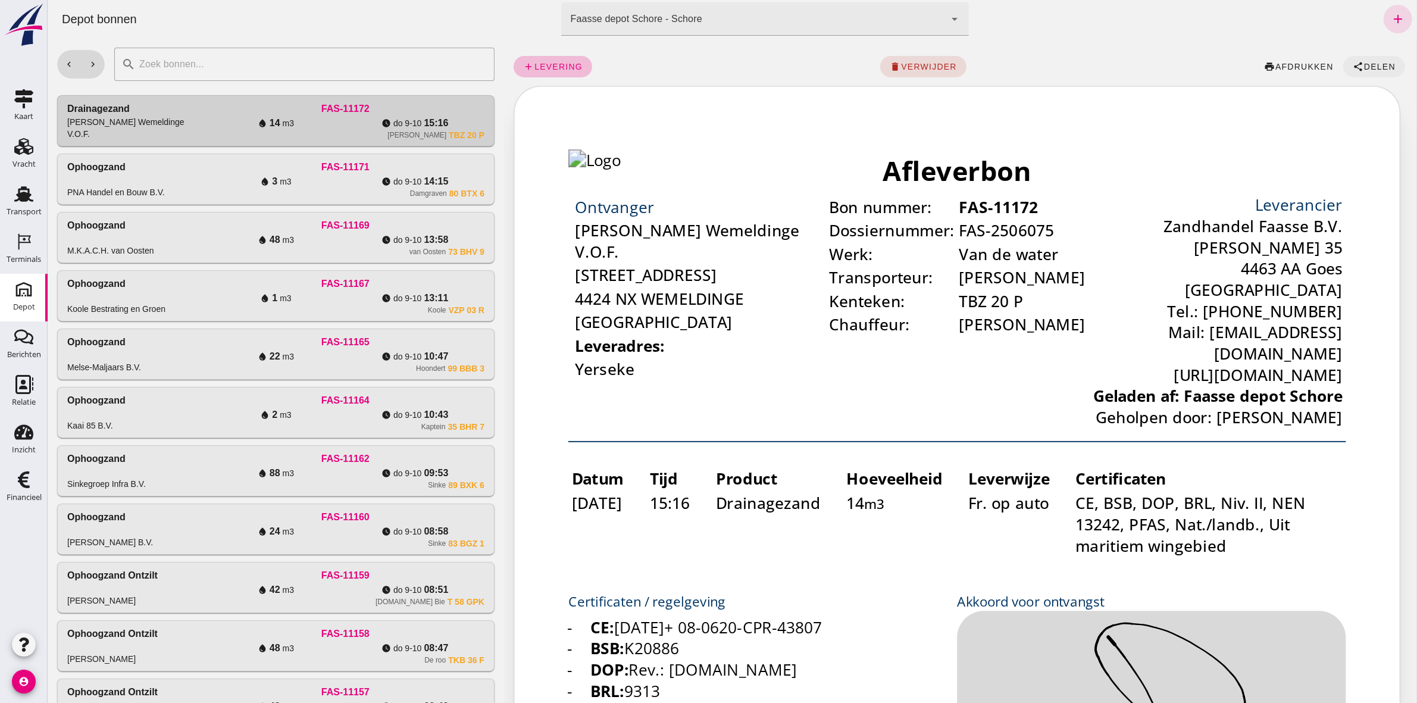
click at [1365, 68] on span "Delen" at bounding box center [1378, 67] width 32 height 10
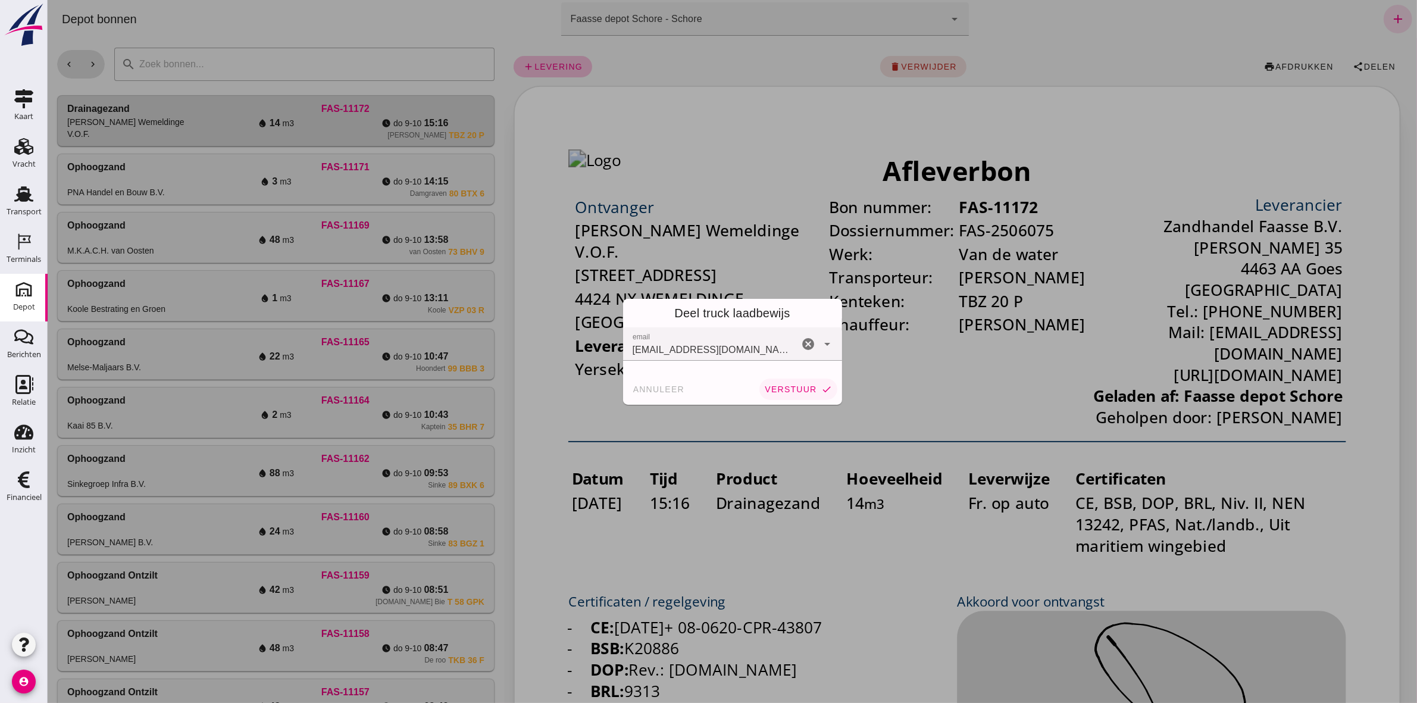
click at [773, 394] on button "verstuur check" at bounding box center [797, 388] width 77 height 21
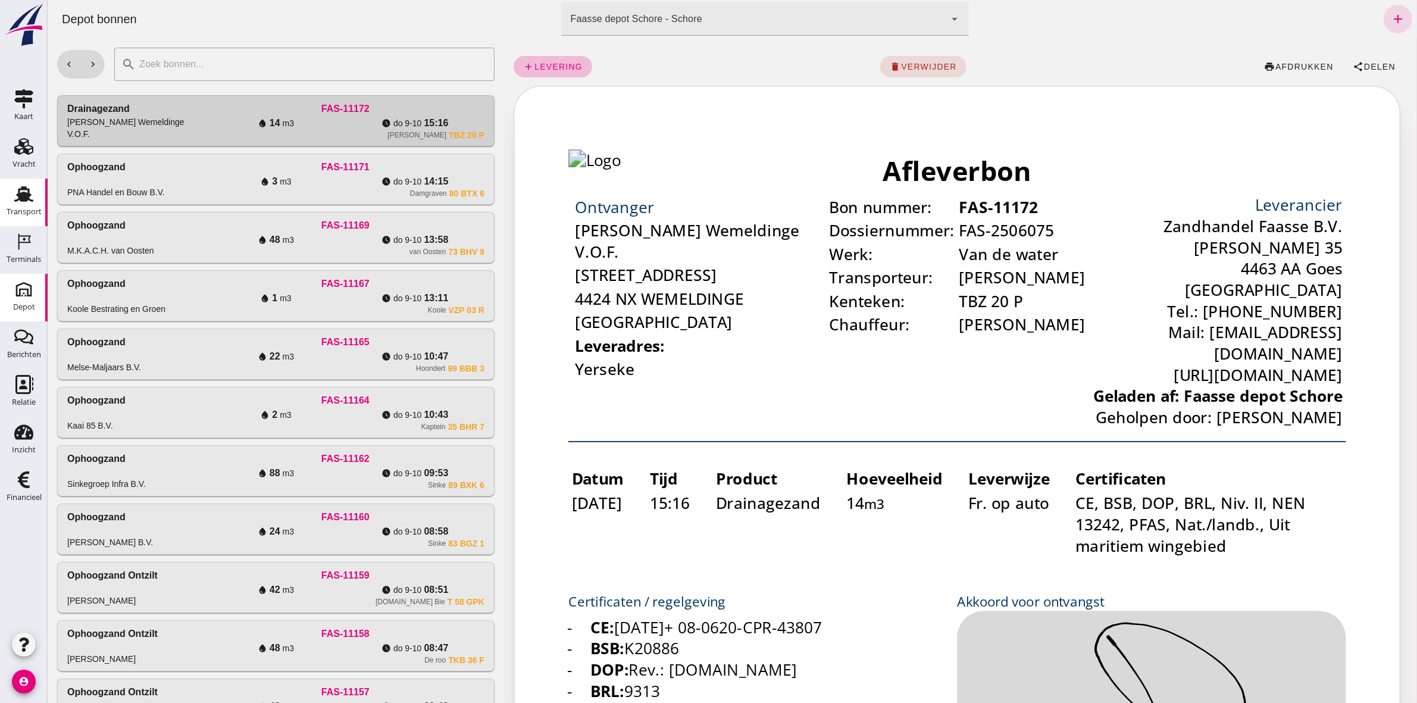
click at [17, 203] on div "Transport" at bounding box center [24, 211] width 35 height 17
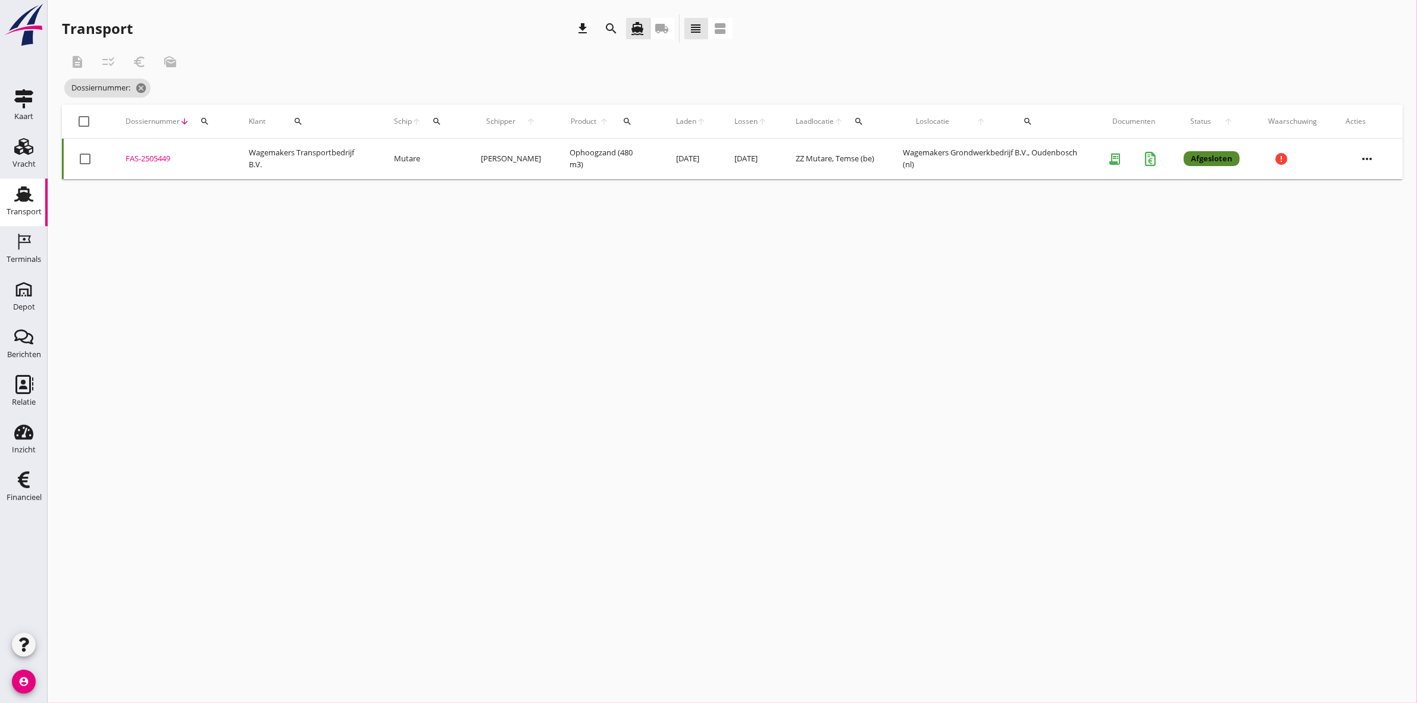
click at [197, 125] on button "search" at bounding box center [204, 121] width 21 height 21
click at [235, 143] on div "Zoeken op dossiernummer..." at bounding box center [268, 152] width 140 height 26
click at [256, 156] on input "Zoeken op dossiernummer..." at bounding box center [260, 155] width 124 height 19
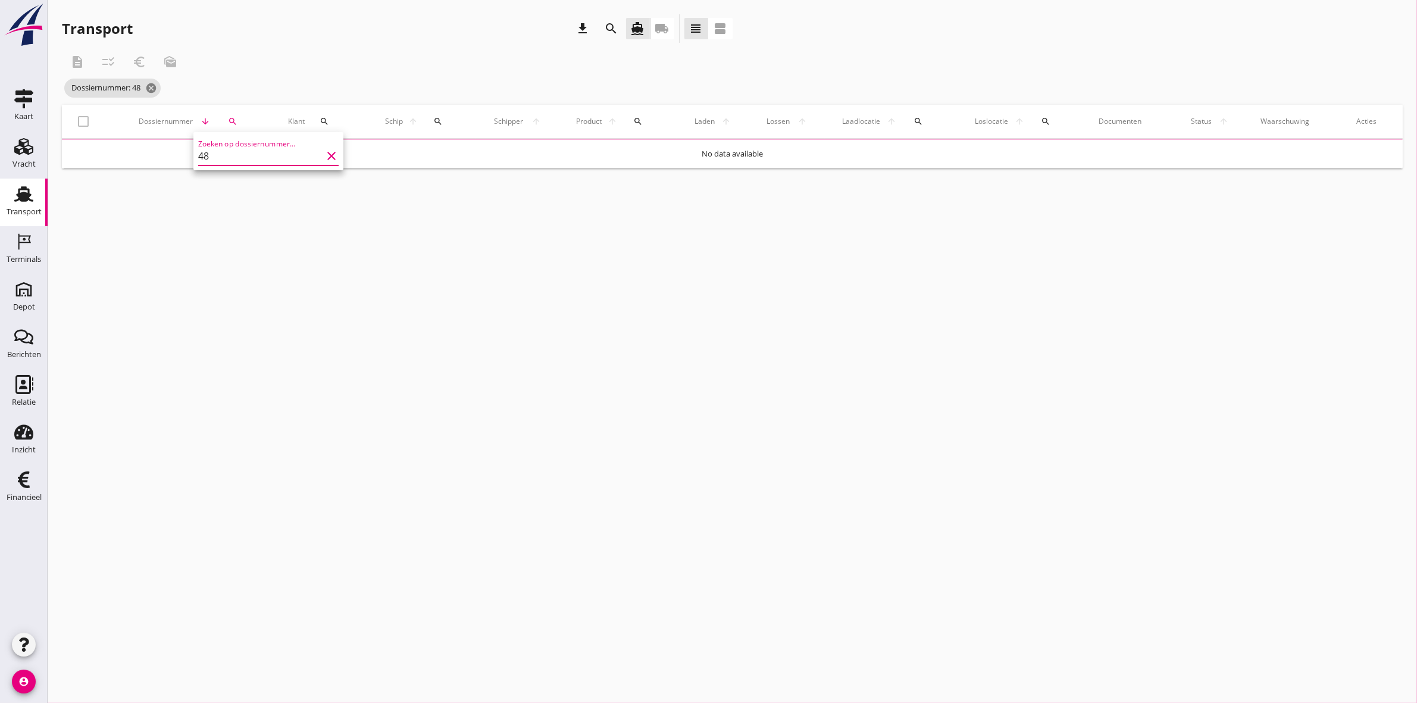
type input "4"
type input "5801"
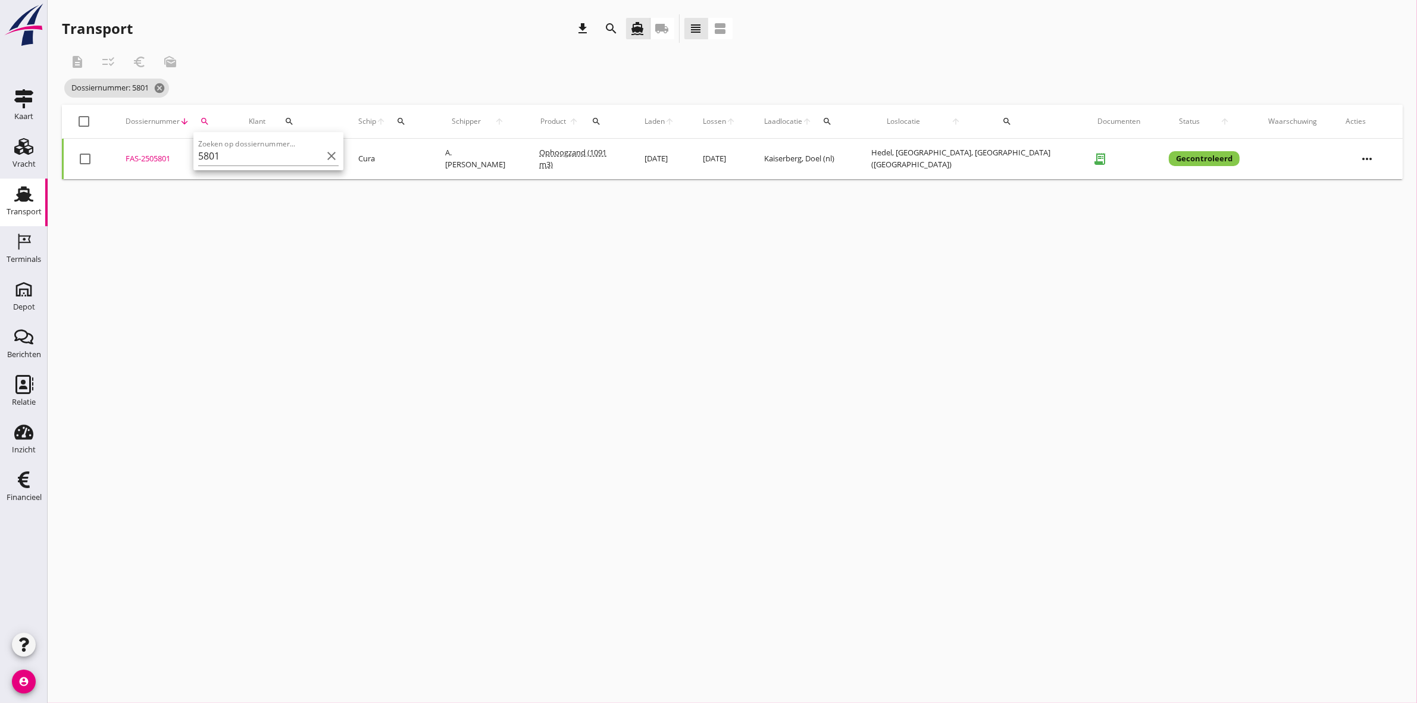
click at [143, 161] on div "FAS-2505801" at bounding box center [173, 159] width 95 height 12
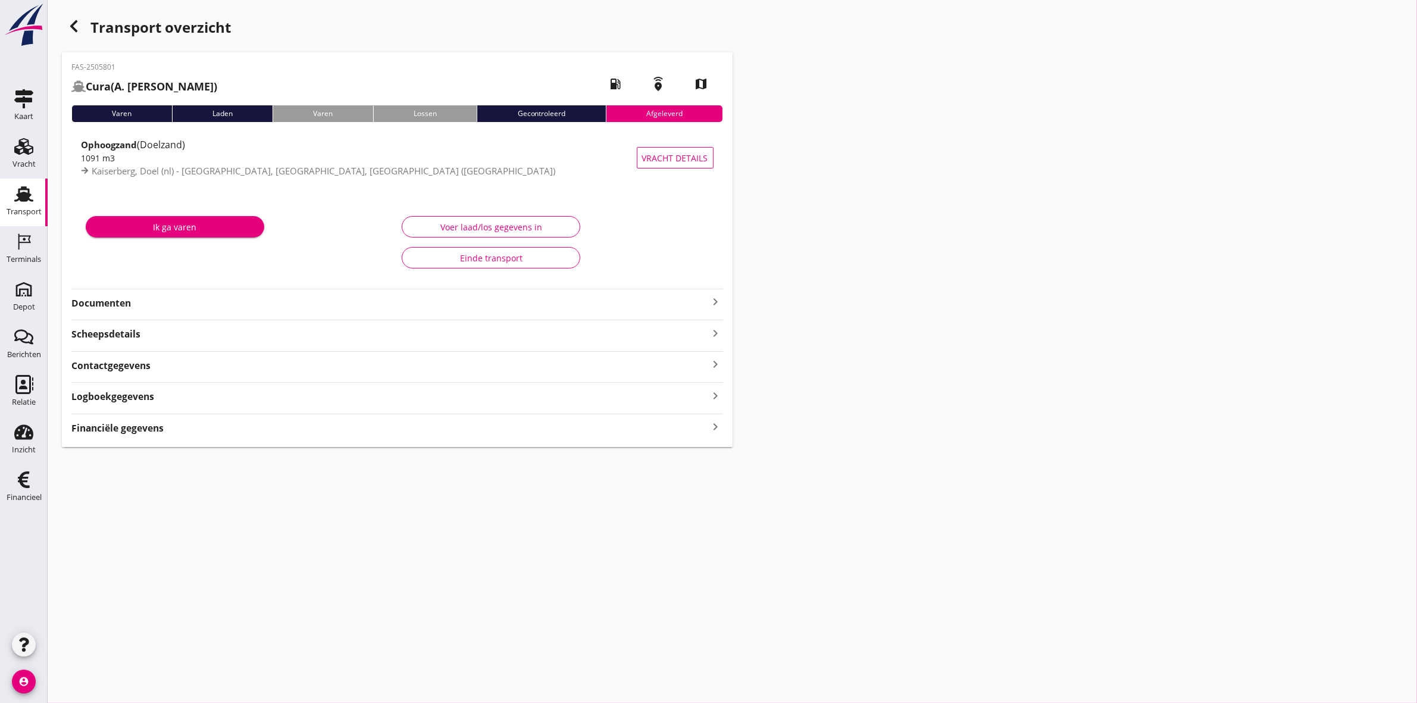
type input "1000"
type input "1091"
click at [556, 218] on button "Voer laad/los gegevens in" at bounding box center [491, 226] width 178 height 21
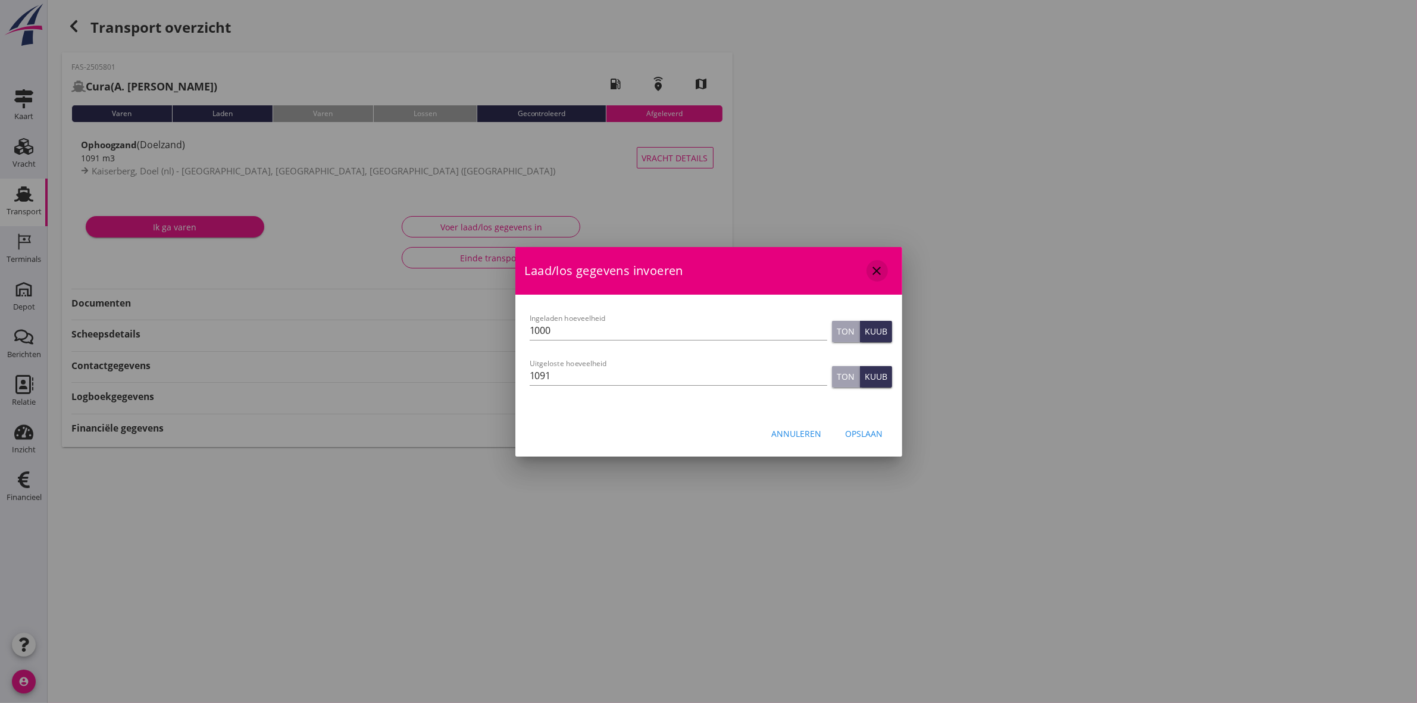
drag, startPoint x: 882, startPoint y: 269, endPoint x: 856, endPoint y: 250, distance: 32.4
click at [882, 269] on icon "close" at bounding box center [877, 271] width 14 height 14
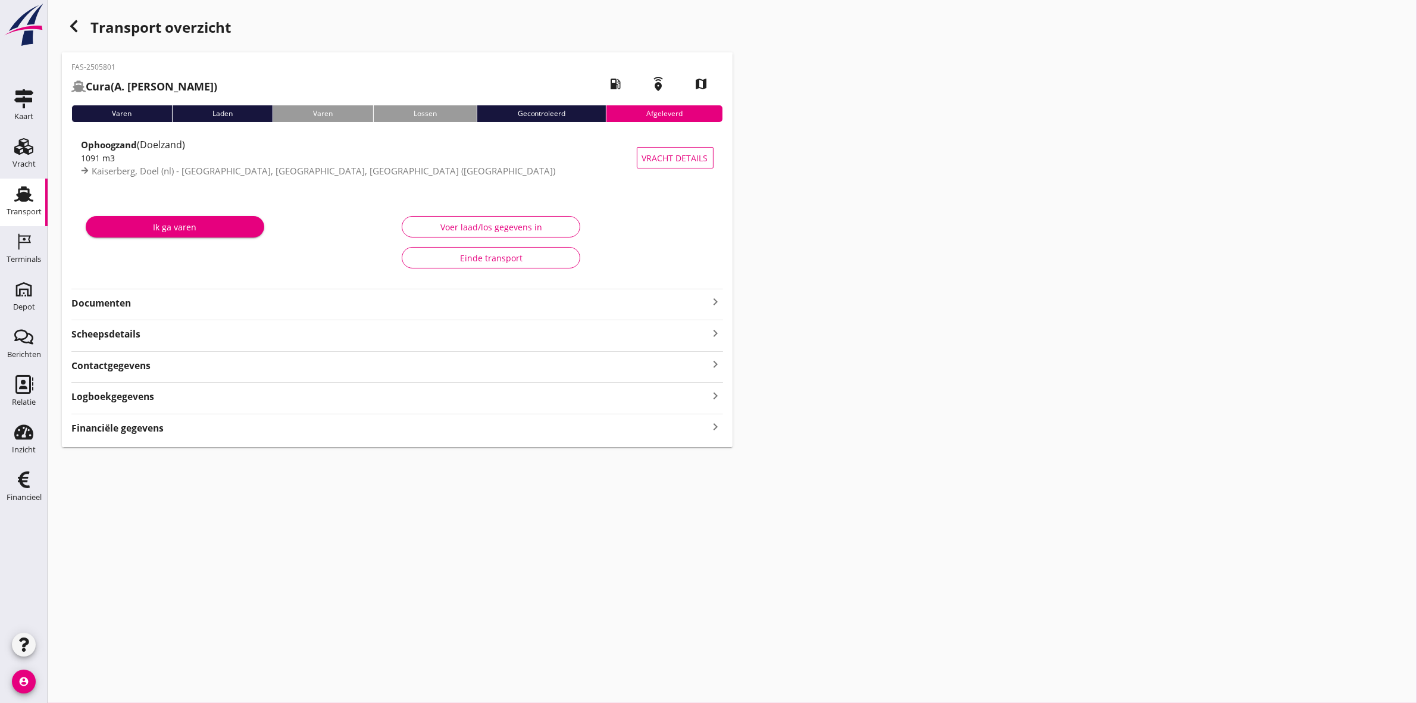
click at [29, 209] on div "Transport" at bounding box center [24, 212] width 35 height 8
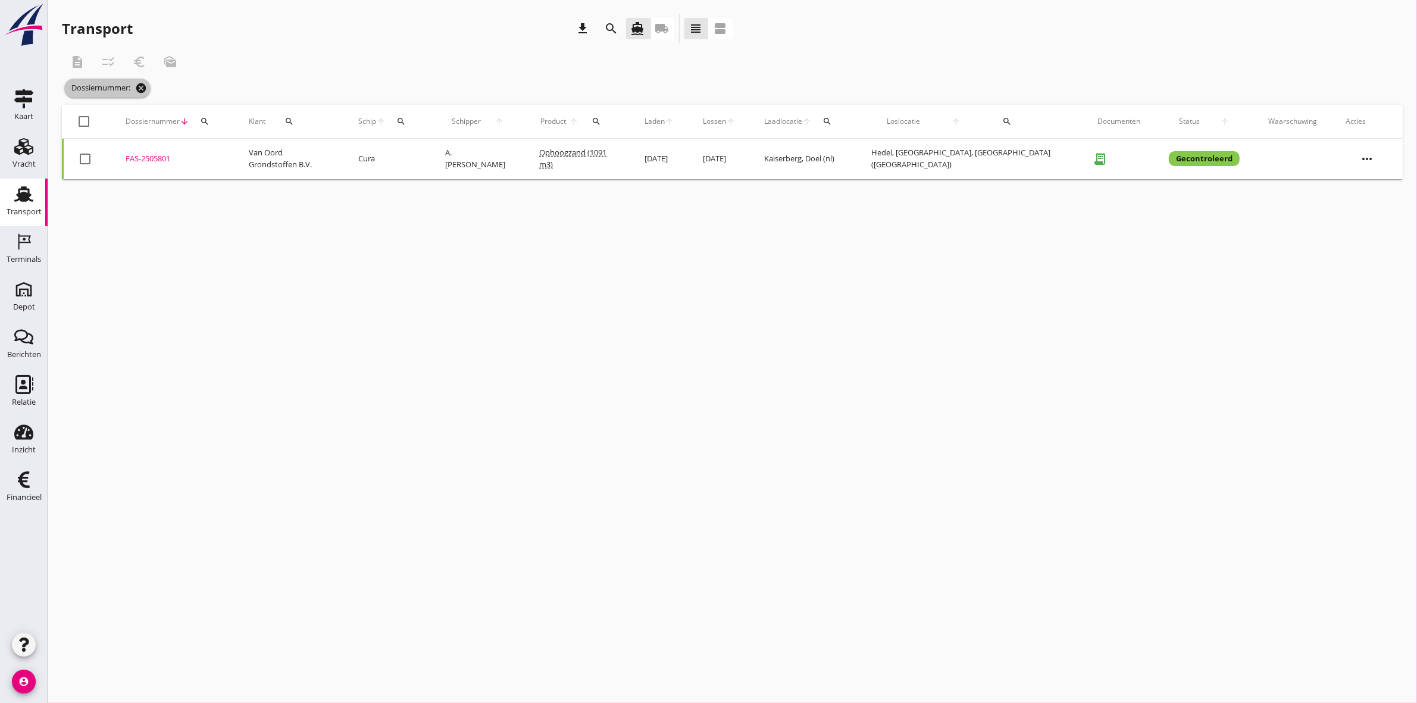
click at [143, 90] on icon "cancel" at bounding box center [141, 88] width 12 height 12
